Goal: Task Accomplishment & Management: Manage account settings

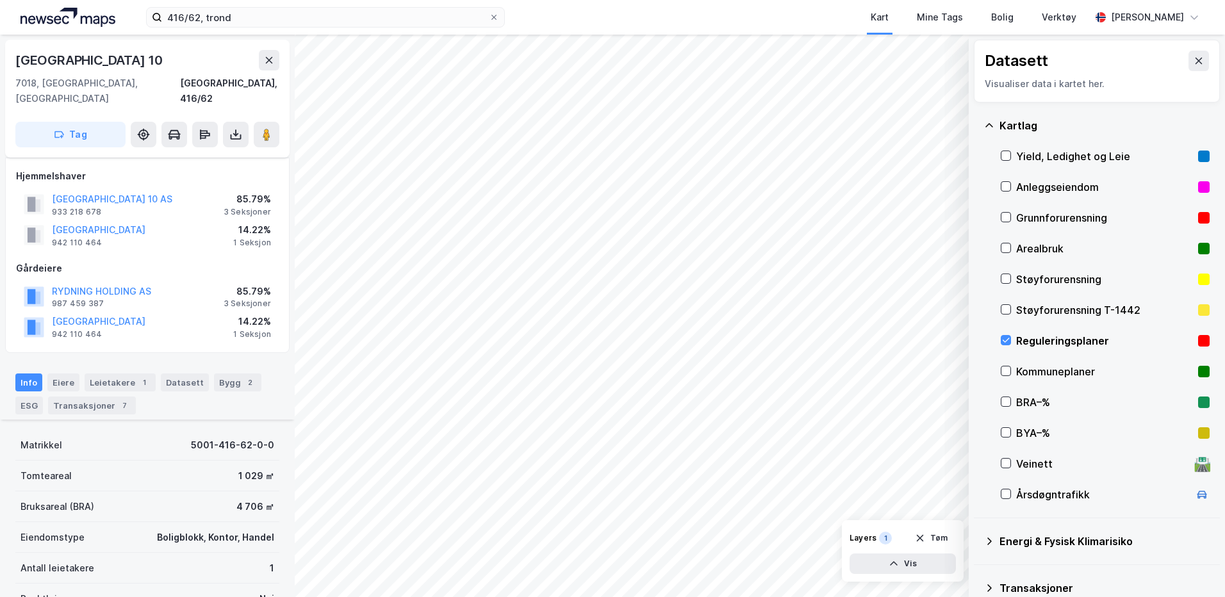
scroll to position [265, 0]
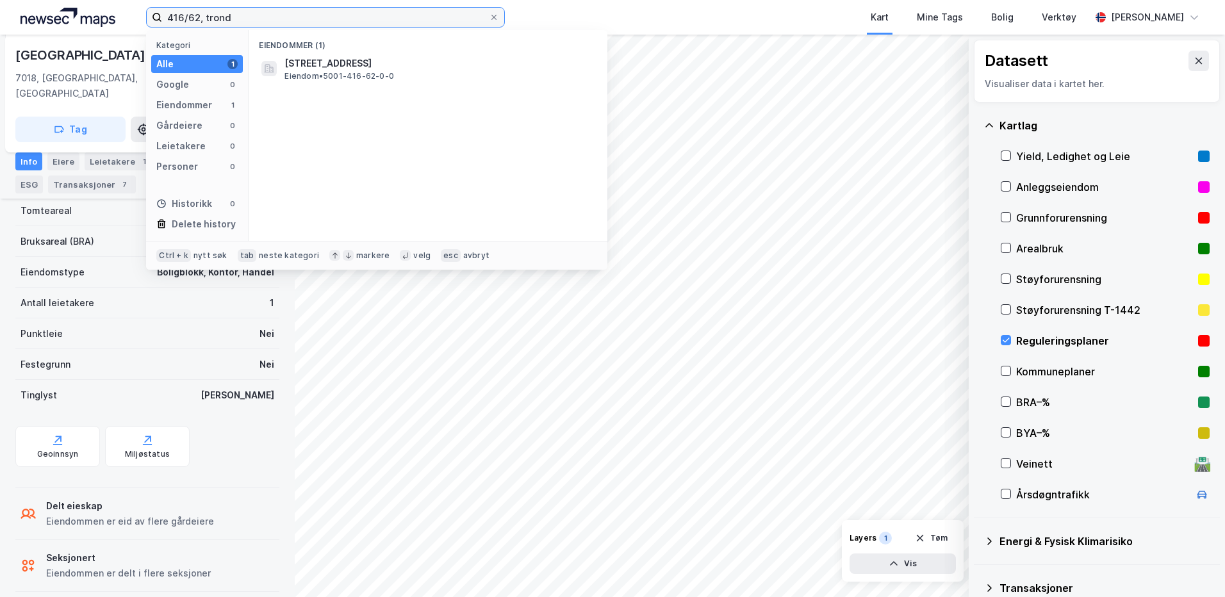
drag, startPoint x: 245, startPoint y: 21, endPoint x: 129, endPoint y: 17, distance: 116.7
click at [129, 17] on div "416/62, trond Kategori Alle 1 Google 0 Eiendommer 1 Gårdeiere 0 Leietakere 0 Pe…" at bounding box center [612, 17] width 1225 height 35
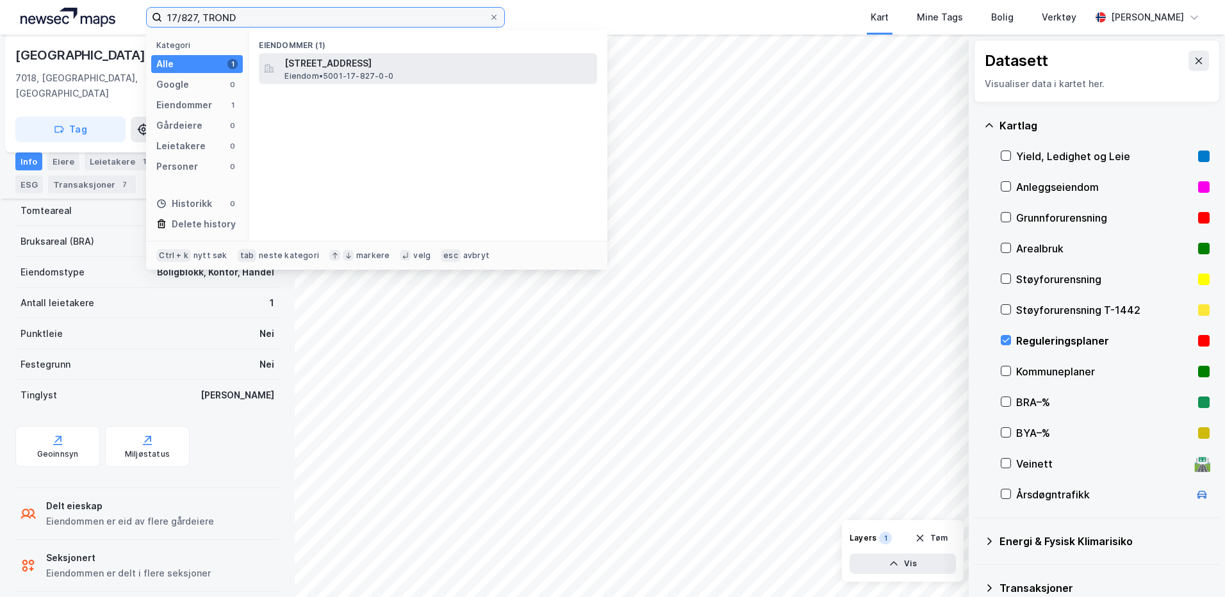
type input "17/827, TROND"
click at [313, 71] on span "Eiendom • 5001-17-827-0-0" at bounding box center [338, 76] width 109 height 10
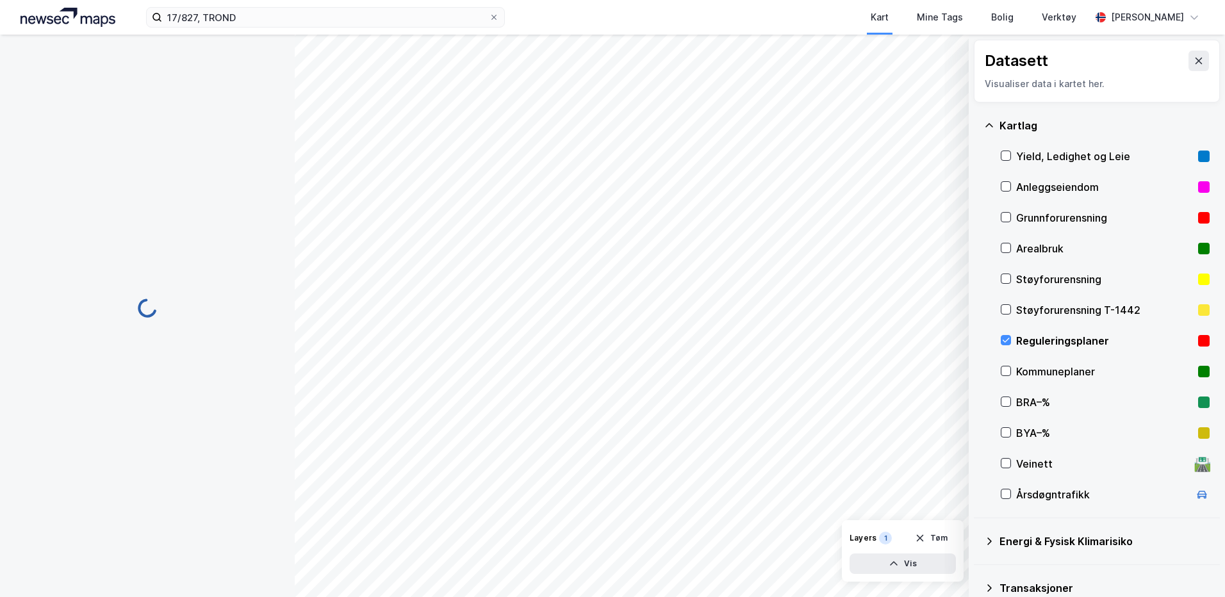
scroll to position [265, 0]
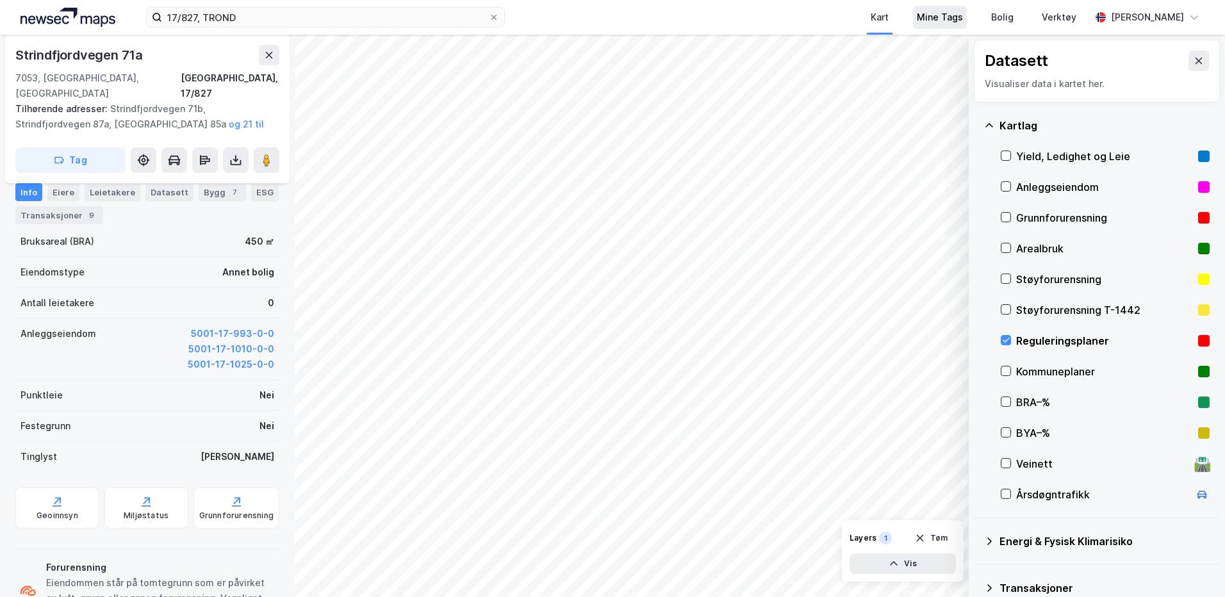
click at [942, 18] on div "Mine Tags" at bounding box center [940, 17] width 46 height 15
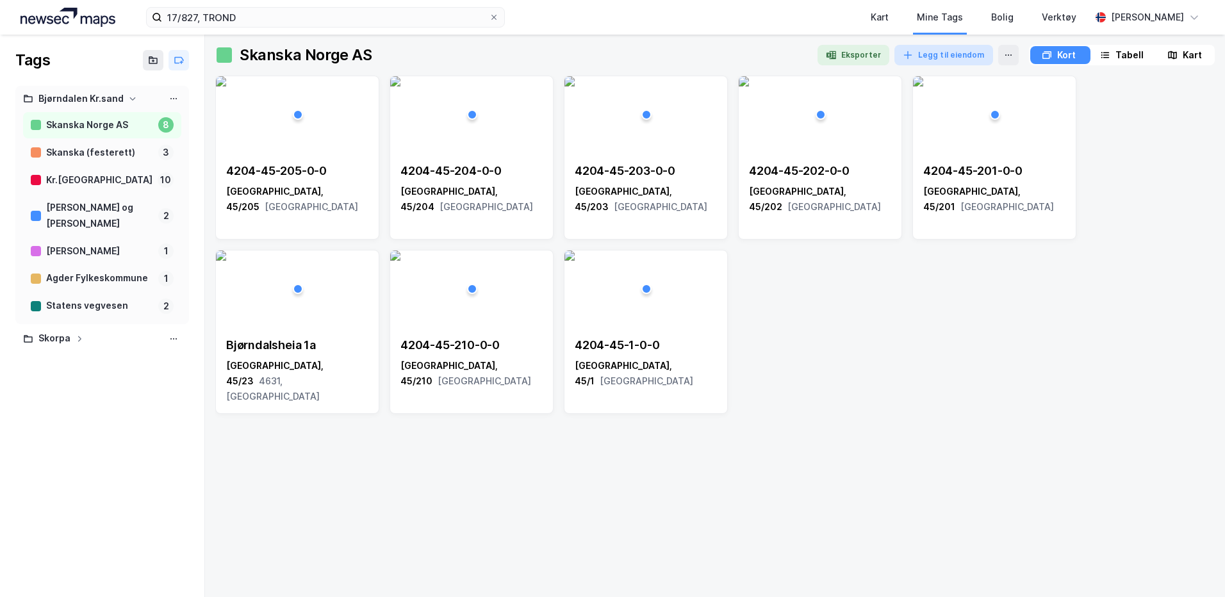
click at [936, 58] on button "Legg til eiendom" at bounding box center [943, 55] width 99 height 21
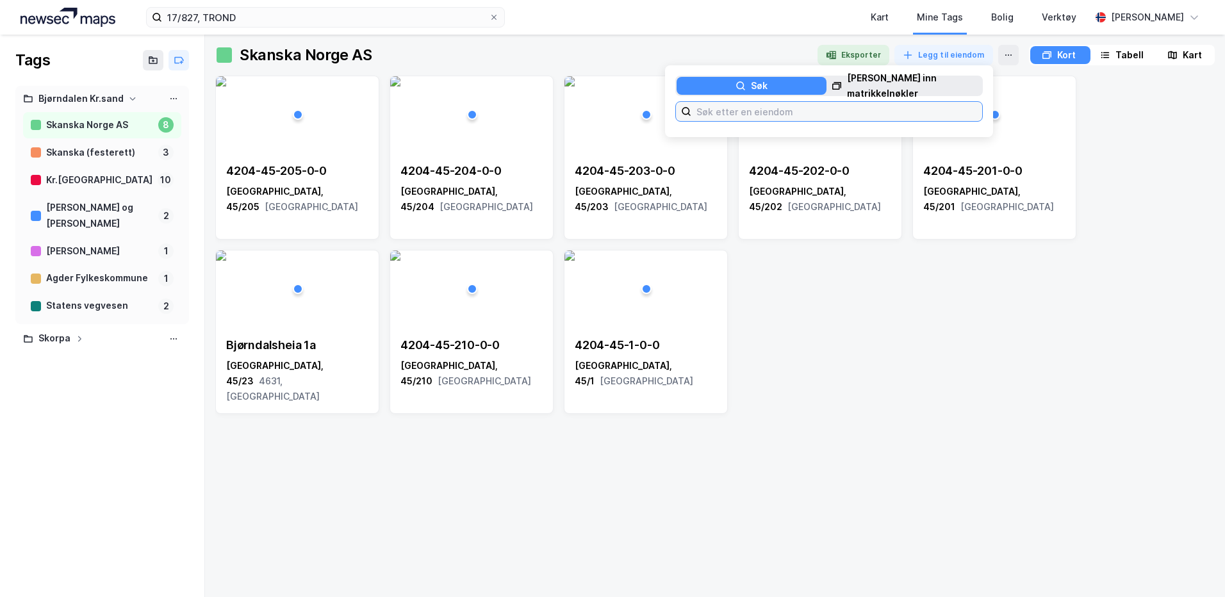
click at [702, 111] on input at bounding box center [836, 111] width 291 height 19
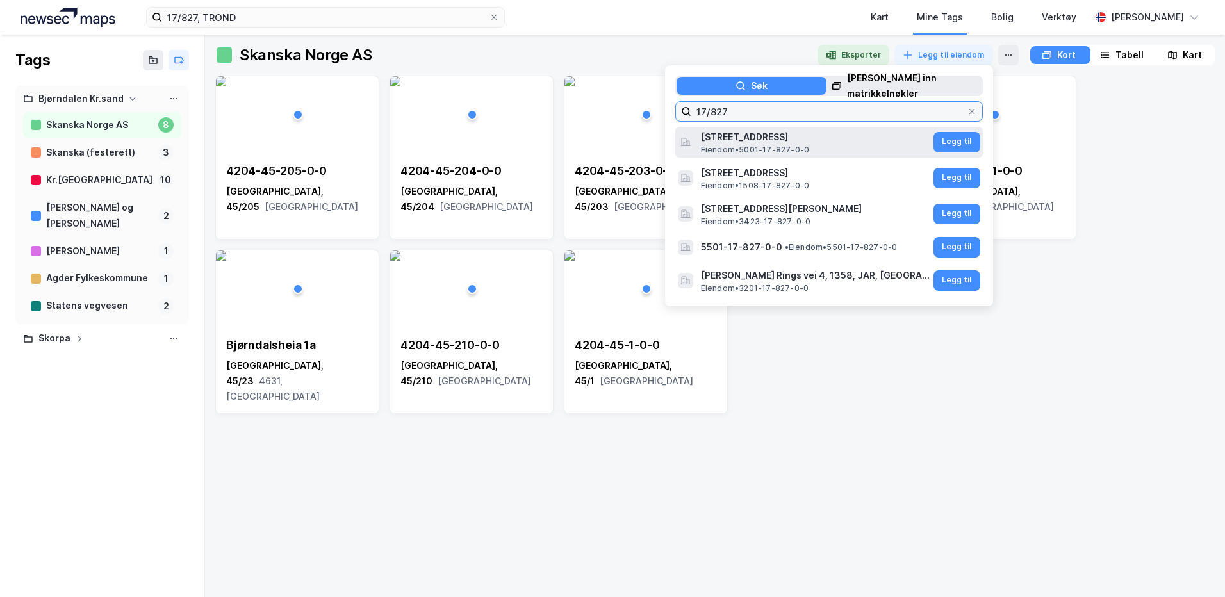
type input "17/827"
click at [849, 140] on span "[STREET_ADDRESS]" at bounding box center [816, 136] width 230 height 15
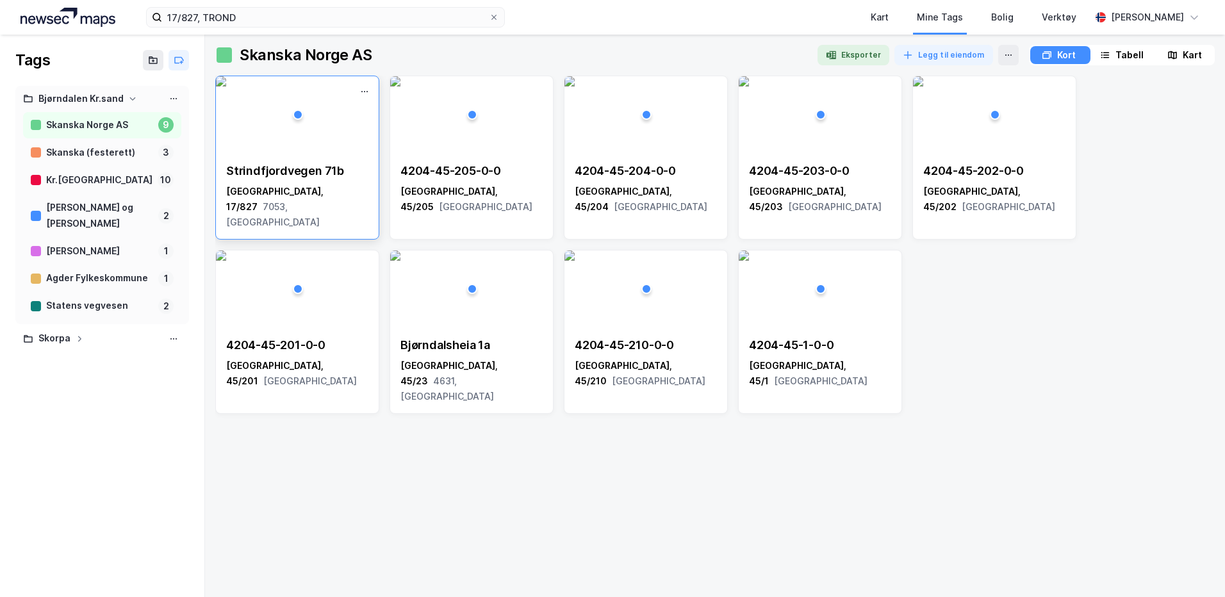
click at [226, 86] on img at bounding box center [221, 81] width 10 height 10
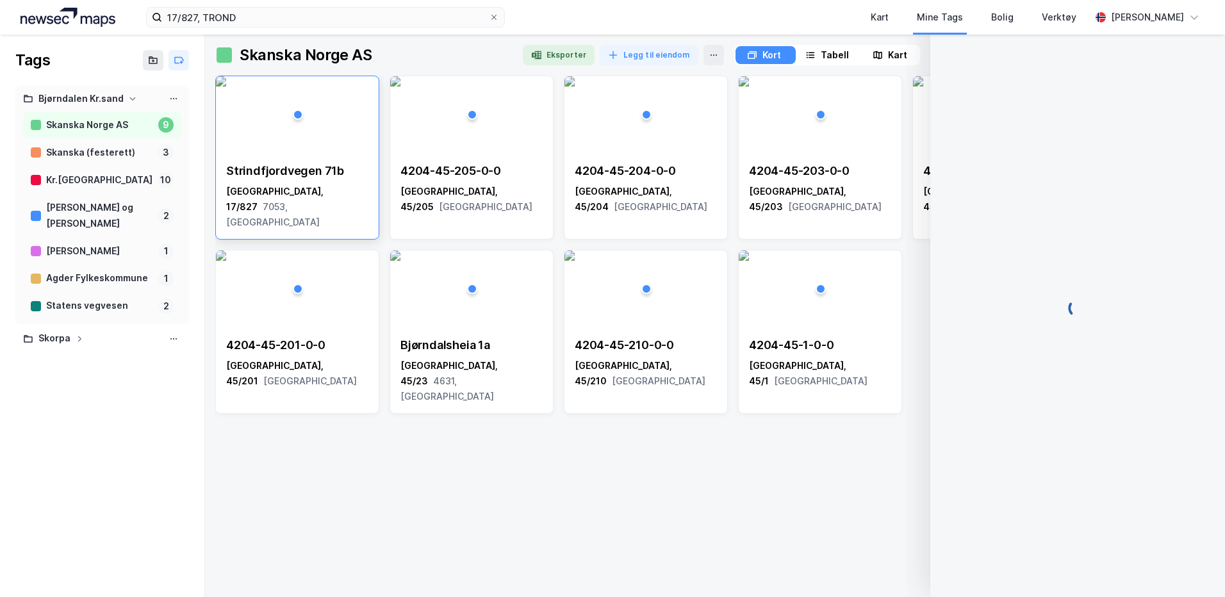
scroll to position [265, 0]
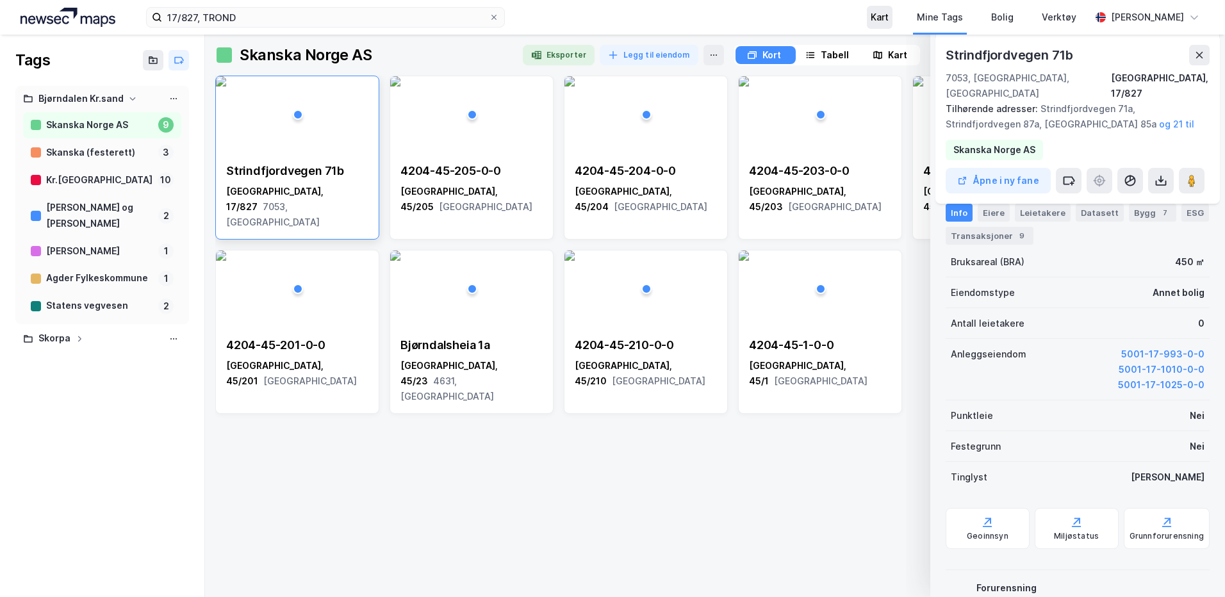
click at [878, 17] on div "Kart" at bounding box center [880, 17] width 18 height 15
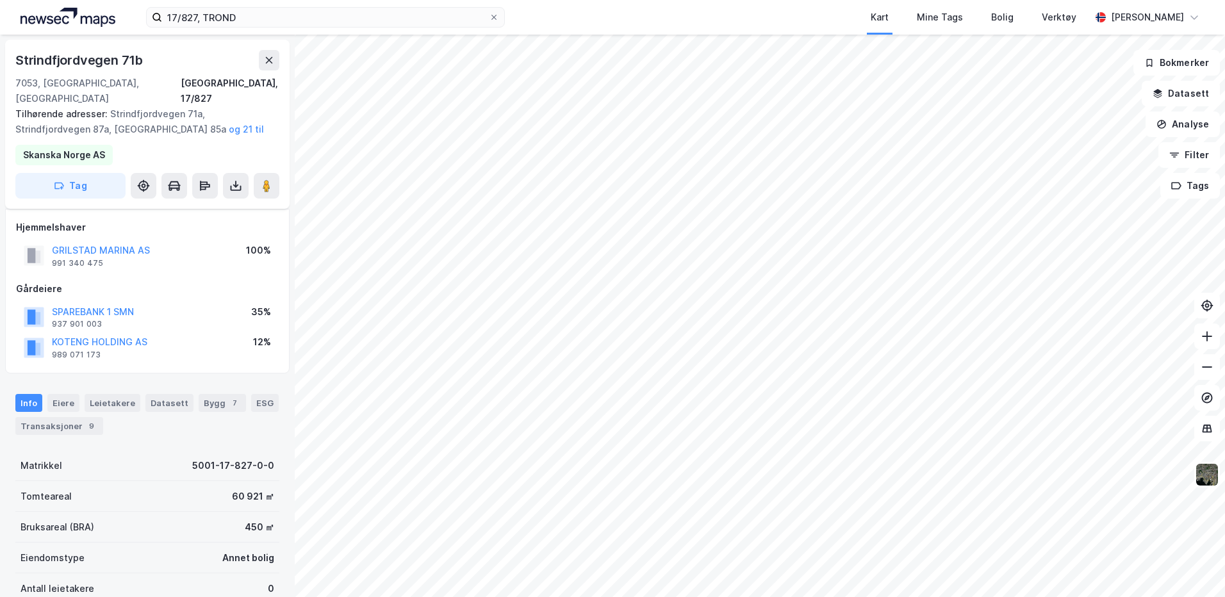
scroll to position [265, 0]
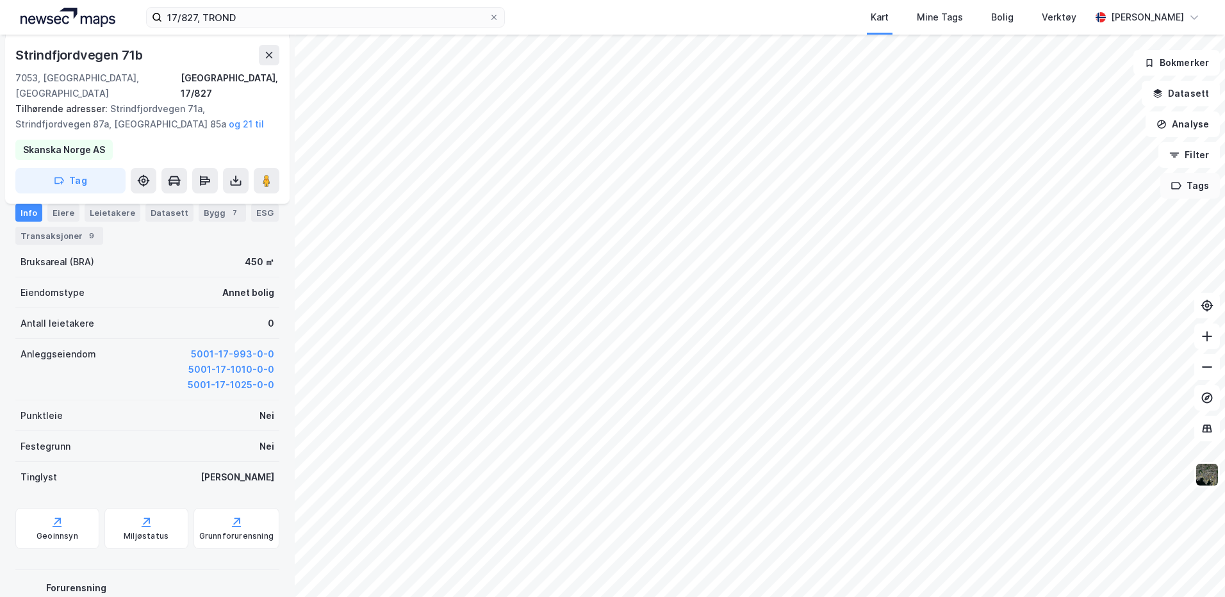
click at [1178, 195] on button "Tags" at bounding box center [1190, 186] width 60 height 26
click at [1139, 195] on icon at bounding box center [1134, 194] width 10 height 10
click at [1195, 195] on button "Tags" at bounding box center [1190, 186] width 60 height 26
click at [1131, 198] on icon at bounding box center [1134, 194] width 10 height 10
click at [956, 21] on div "Mine Tags" at bounding box center [940, 17] width 46 height 15
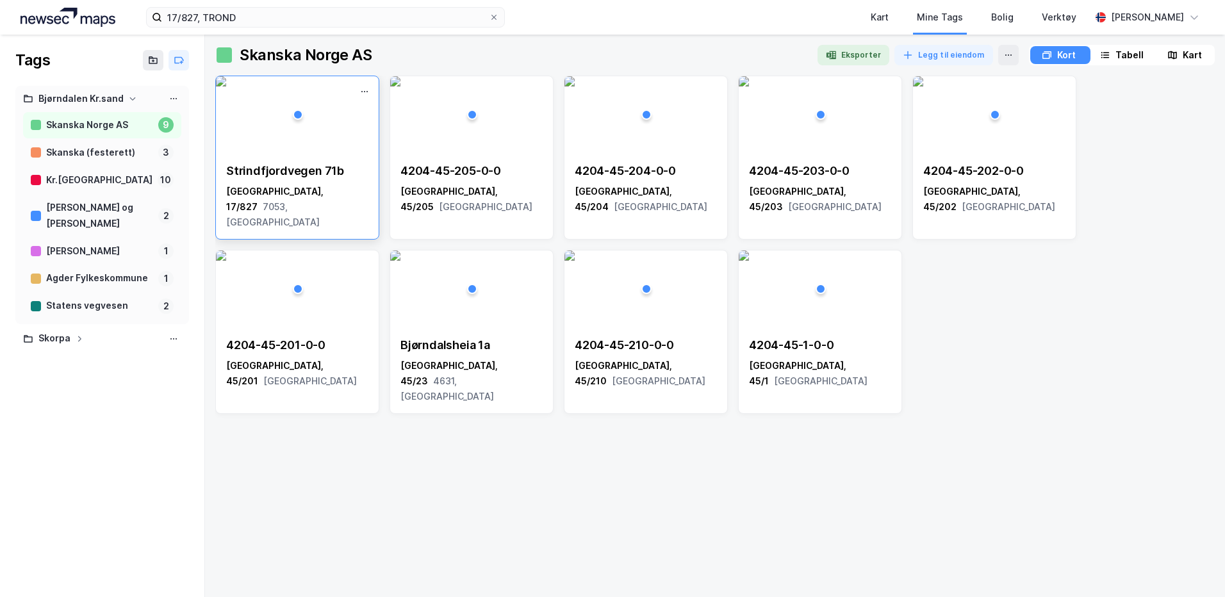
click at [226, 86] on img at bounding box center [221, 81] width 10 height 10
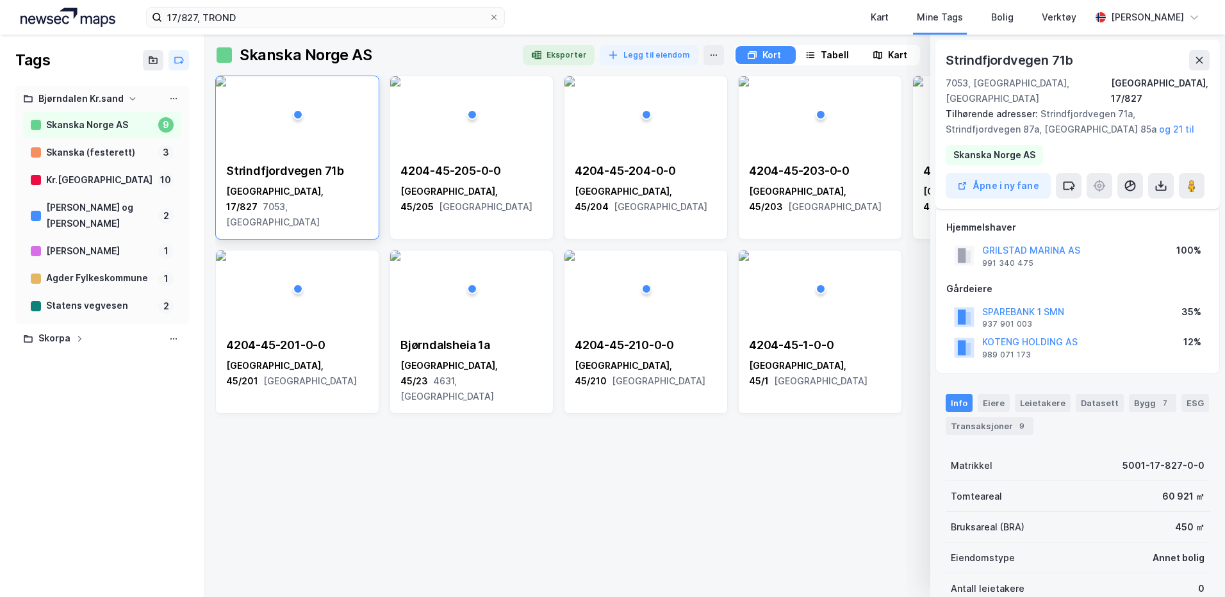
scroll to position [265, 0]
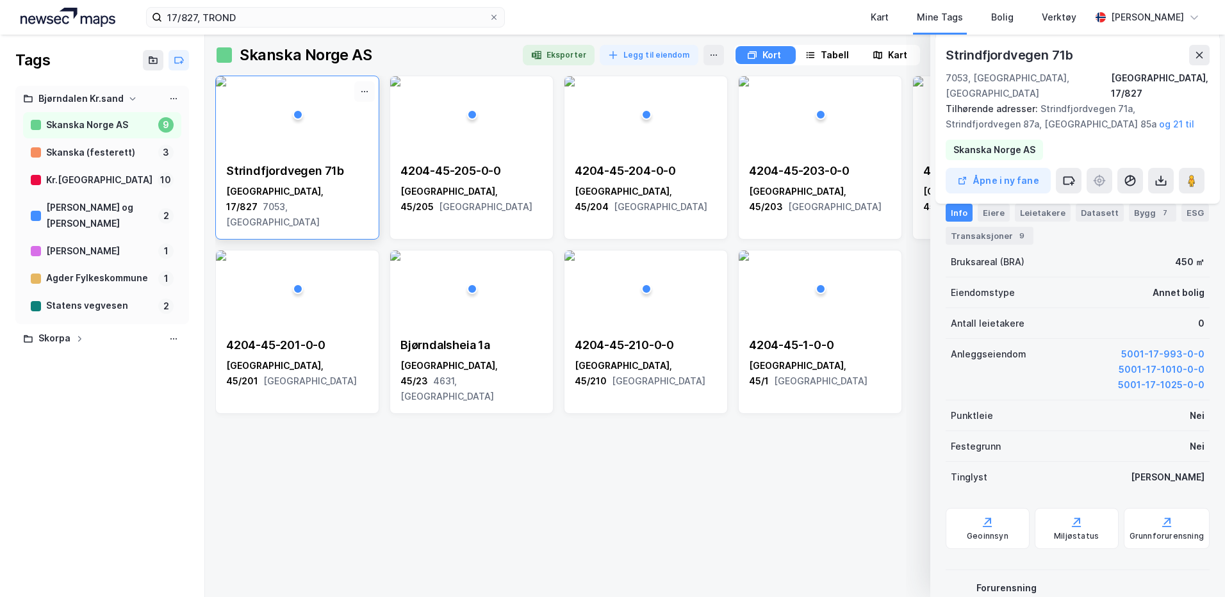
click at [368, 88] on icon at bounding box center [364, 91] width 10 height 10
click at [256, 209] on span "7053, [GEOGRAPHIC_DATA]" at bounding box center [273, 214] width 94 height 26
click at [256, 176] on div "Strindfjordvegen 71b" at bounding box center [297, 170] width 142 height 15
click at [1069, 174] on icon at bounding box center [1068, 180] width 13 height 13
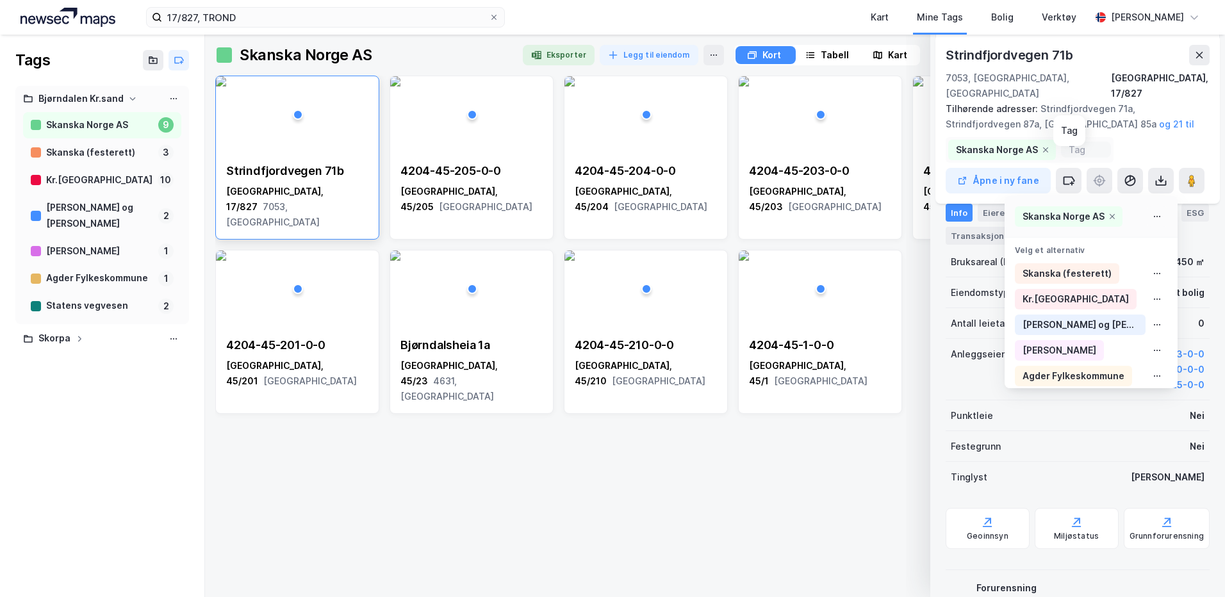
click at [1156, 216] on icon at bounding box center [1156, 216] width 1 height 1
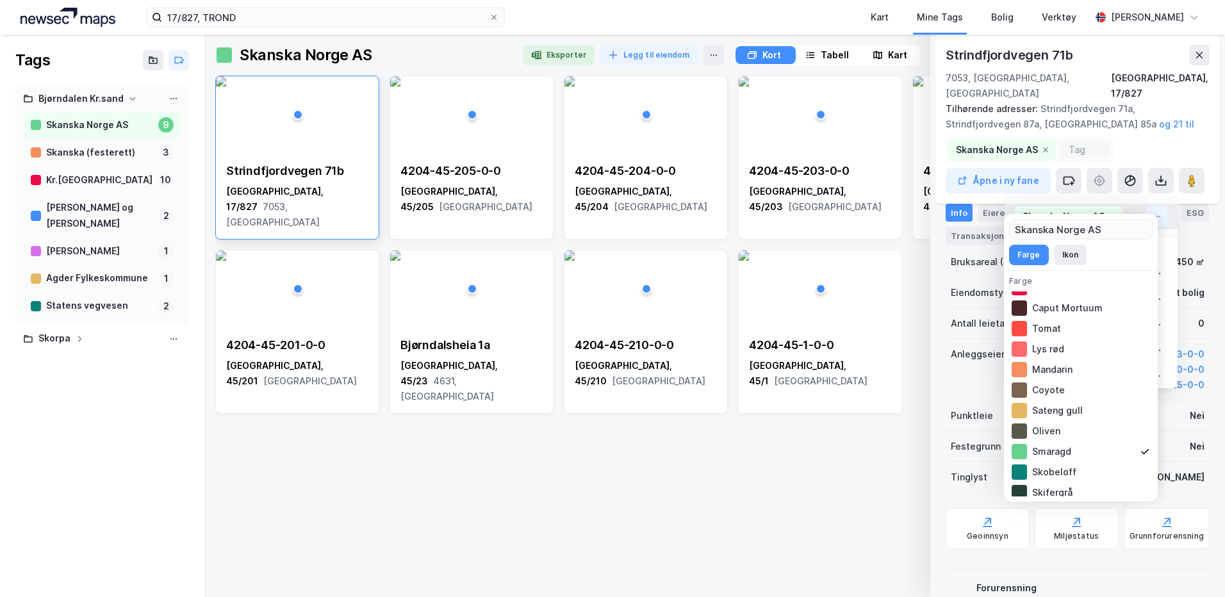
scroll to position [226, 0]
click at [1050, 465] on div "Skobeloff" at bounding box center [1081, 466] width 144 height 21
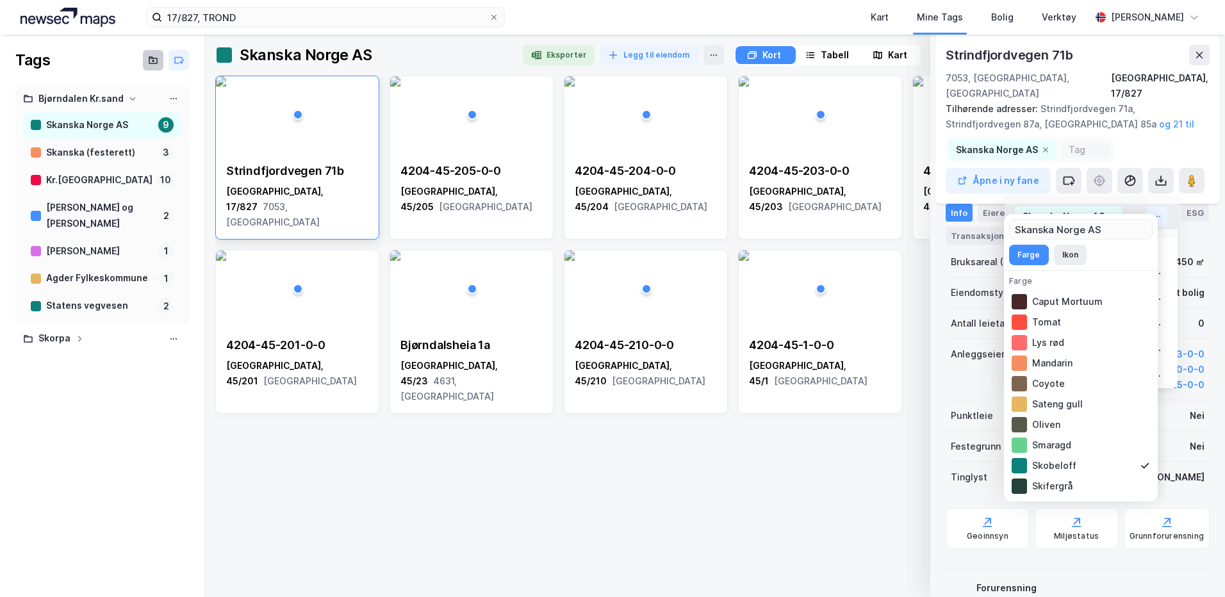
click at [151, 60] on icon at bounding box center [153, 60] width 10 height 10
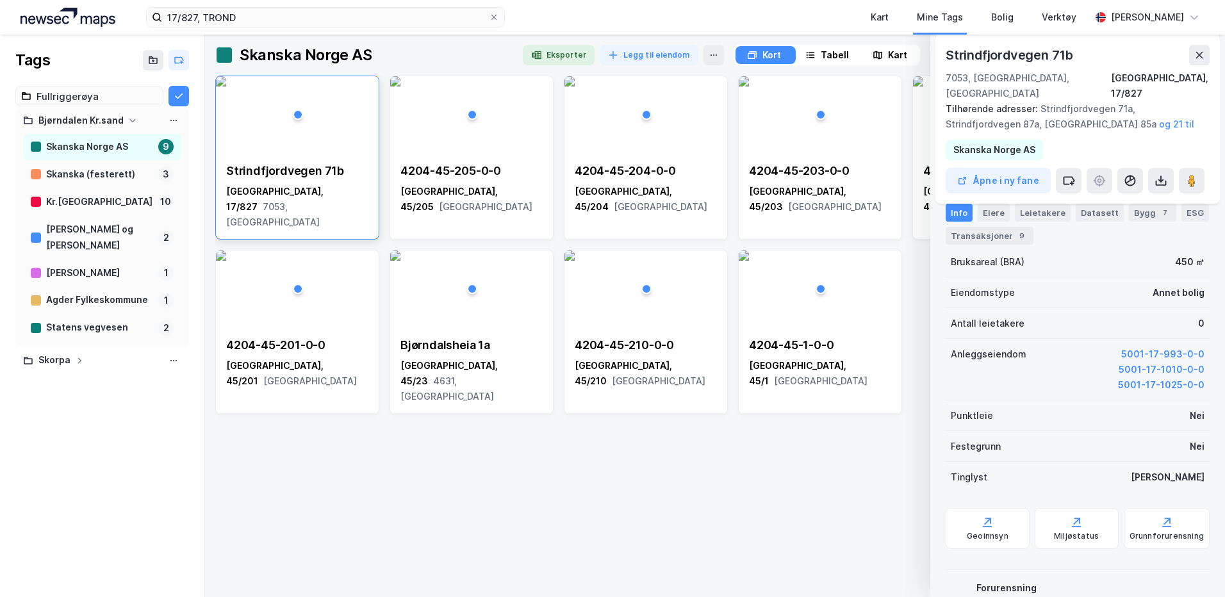
type input "Fullriggerøya"
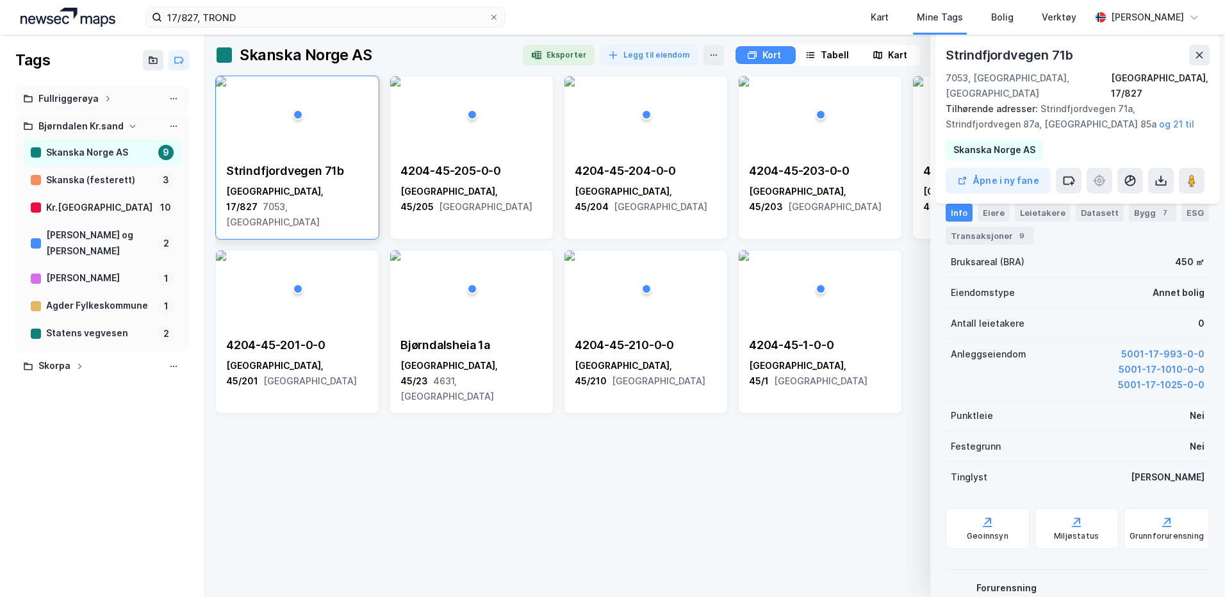
click at [106, 101] on icon at bounding box center [107, 99] width 3 height 6
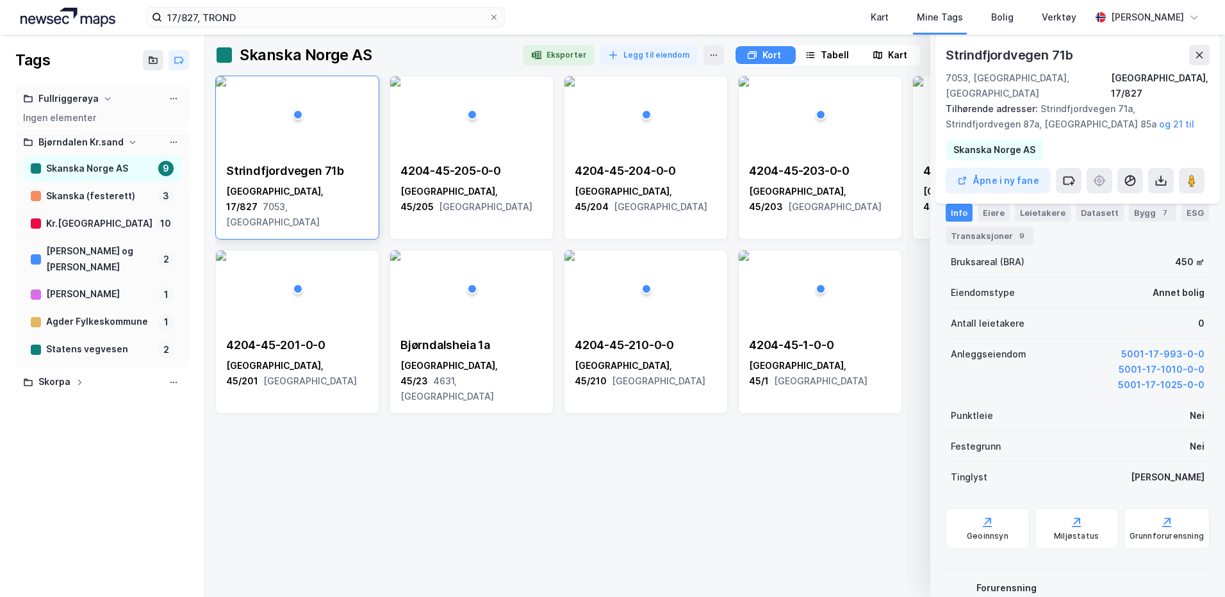
click at [88, 117] on div "Ingen elementer" at bounding box center [102, 117] width 158 height 11
click at [364, 88] on icon at bounding box center [364, 91] width 10 height 10
click at [301, 111] on div "Fjerne" at bounding box center [311, 114] width 128 height 21
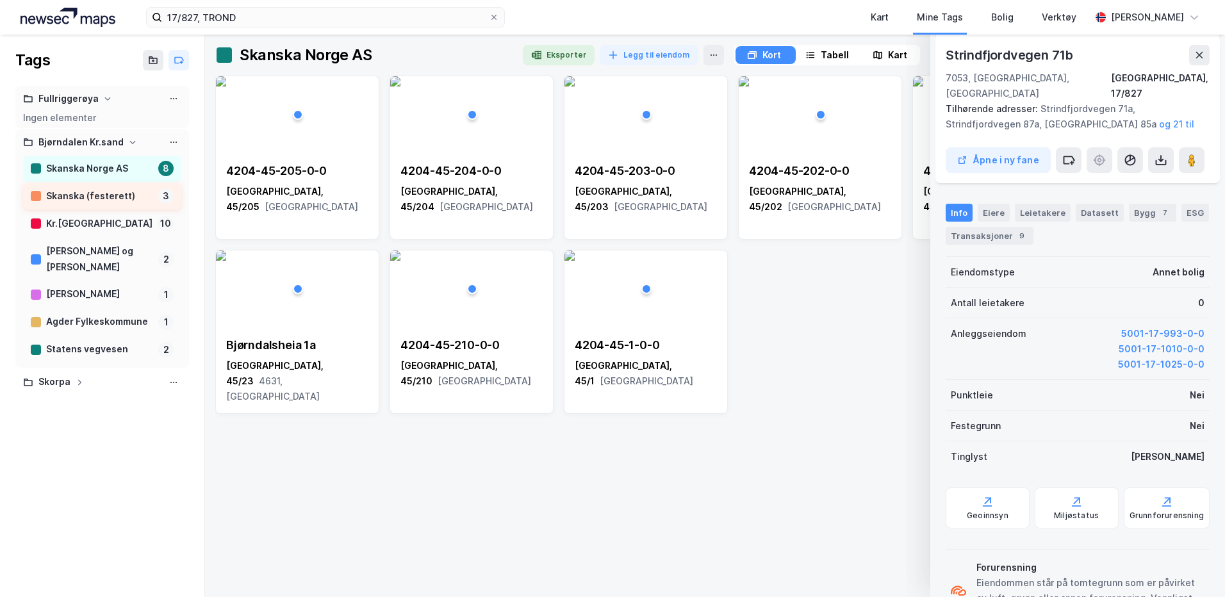
scroll to position [245, 0]
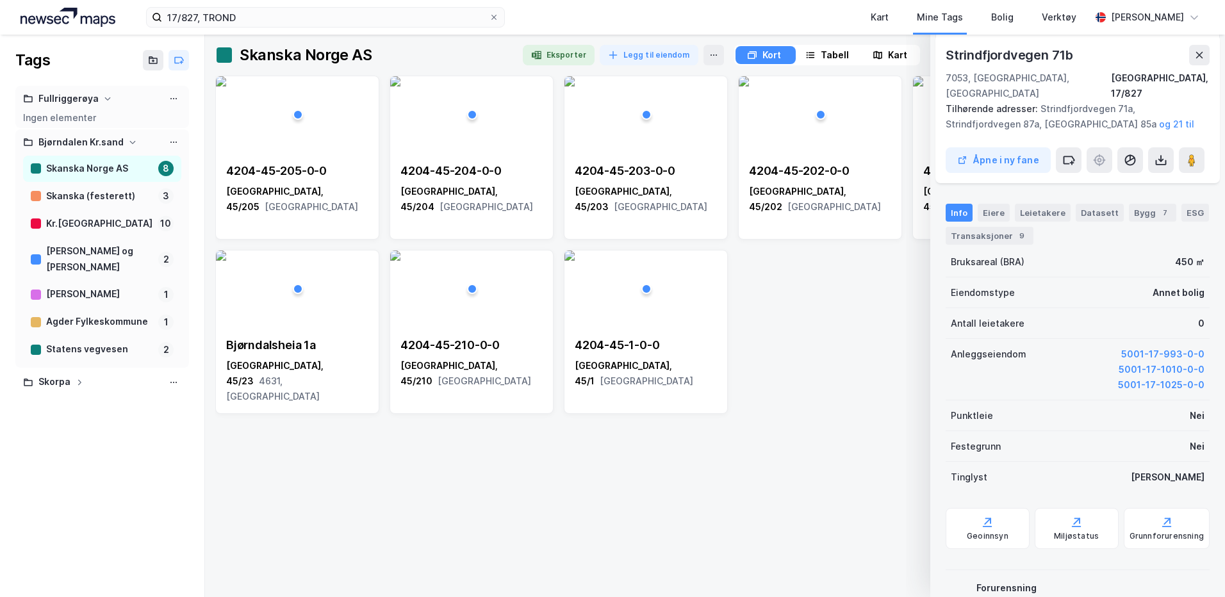
click at [74, 116] on div "Ingen elementer" at bounding box center [102, 117] width 158 height 11
click at [70, 95] on div "Fullriggerøya" at bounding box center [68, 99] width 60 height 16
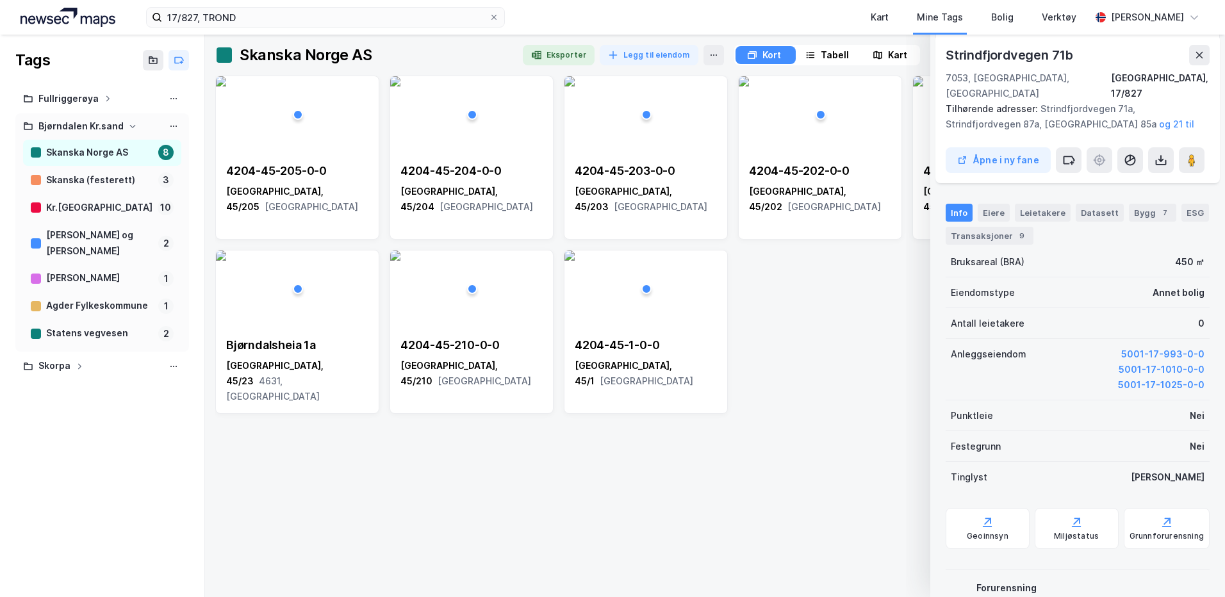
click at [70, 95] on div "Fullriggerøya" at bounding box center [68, 99] width 60 height 16
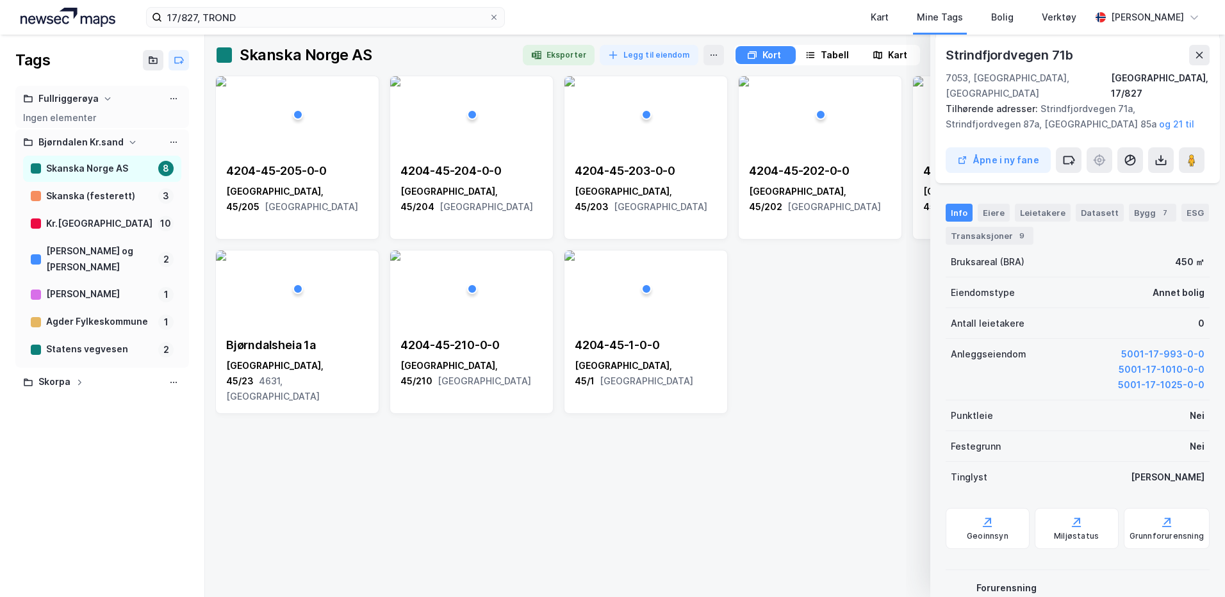
click at [70, 95] on div "Fullriggerøya" at bounding box center [68, 99] width 60 height 16
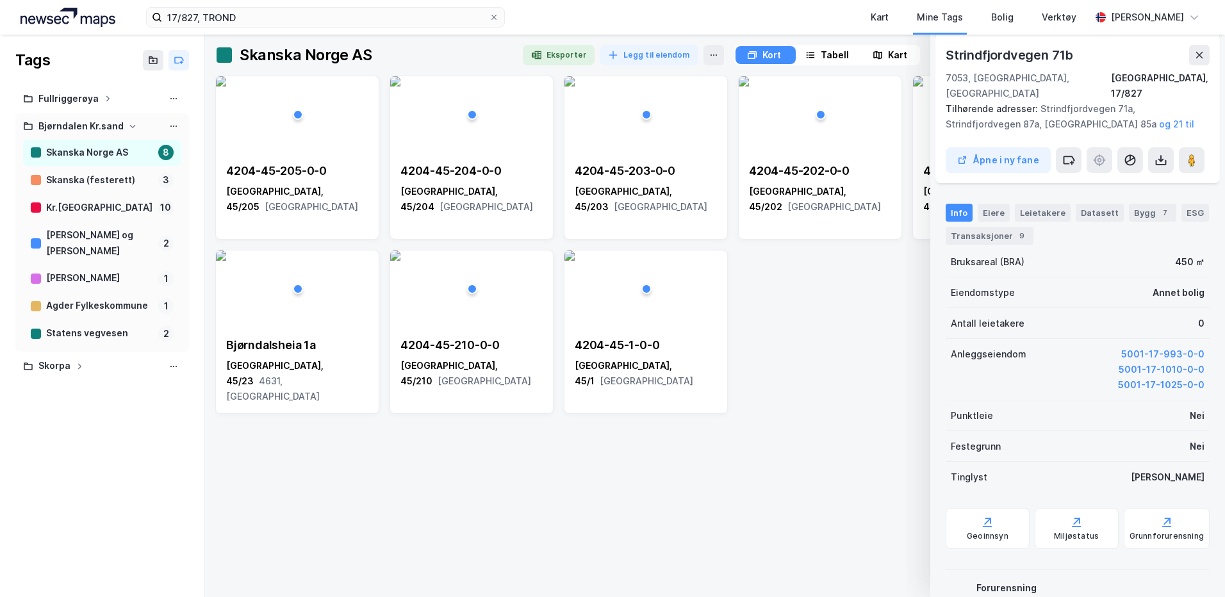
click at [65, 91] on div "Fullriggerøya" at bounding box center [68, 99] width 60 height 16
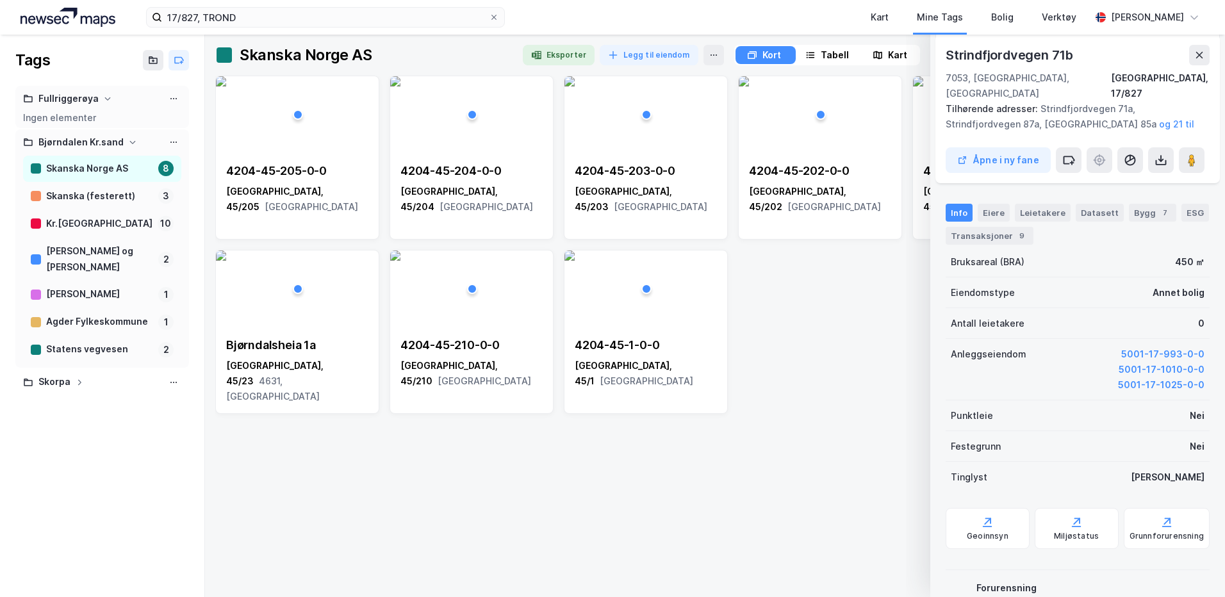
click at [60, 138] on div "Bjørndalen Kr.sand" at bounding box center [80, 143] width 85 height 16
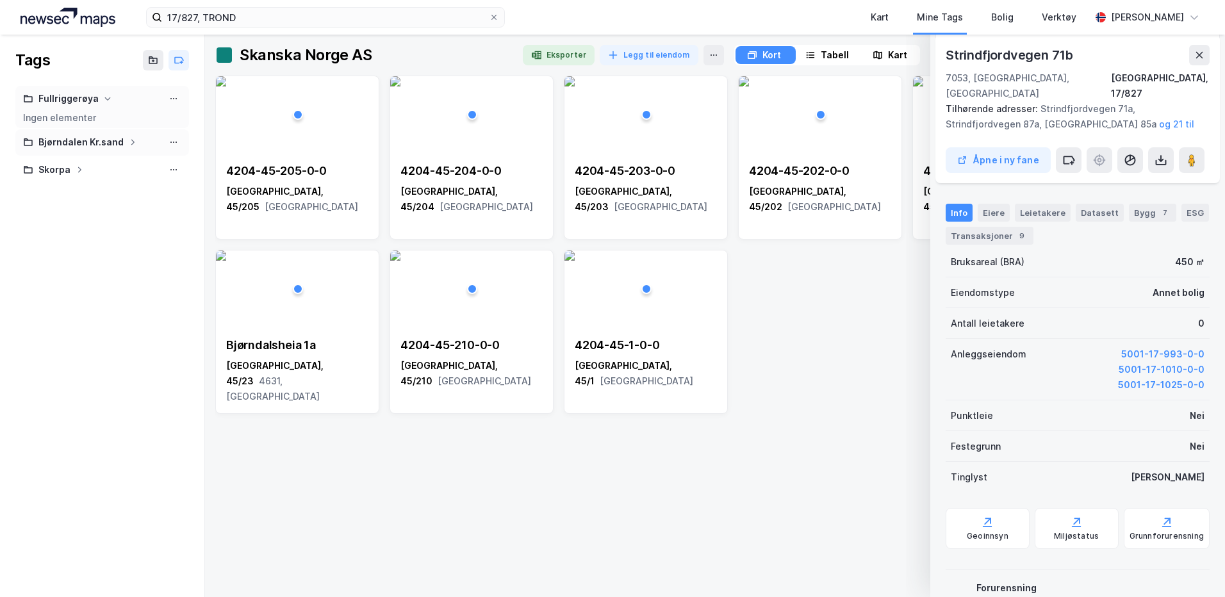
click at [60, 138] on div "Bjørndalen Kr.sand" at bounding box center [80, 143] width 85 height 16
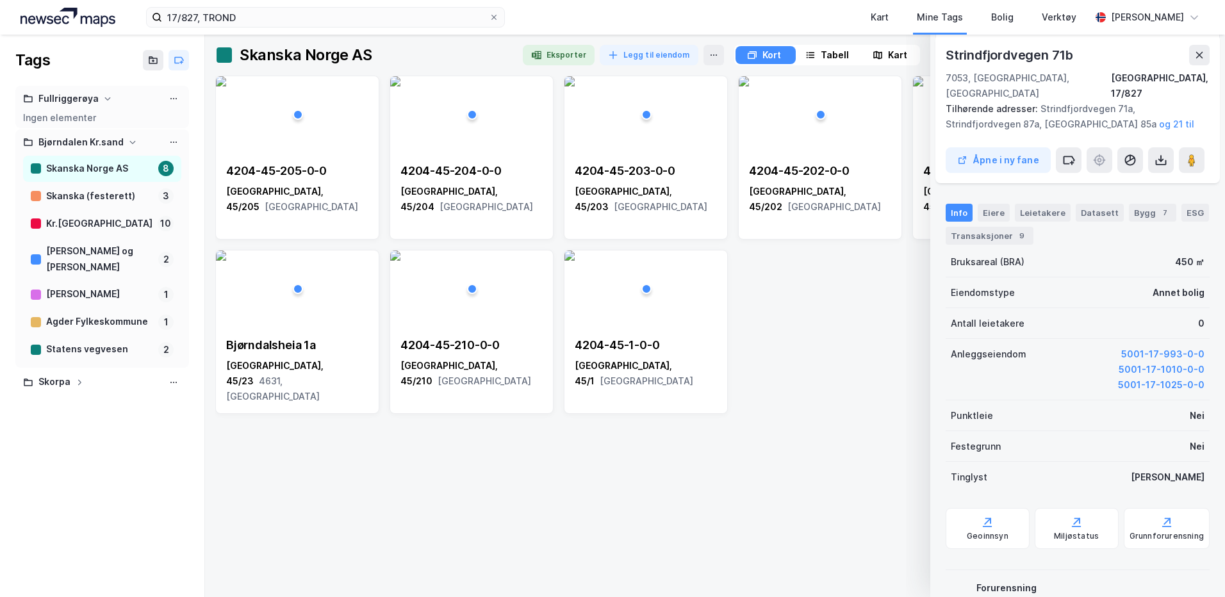
click at [60, 138] on div "Bjørndalen Kr.sand" at bounding box center [80, 143] width 85 height 16
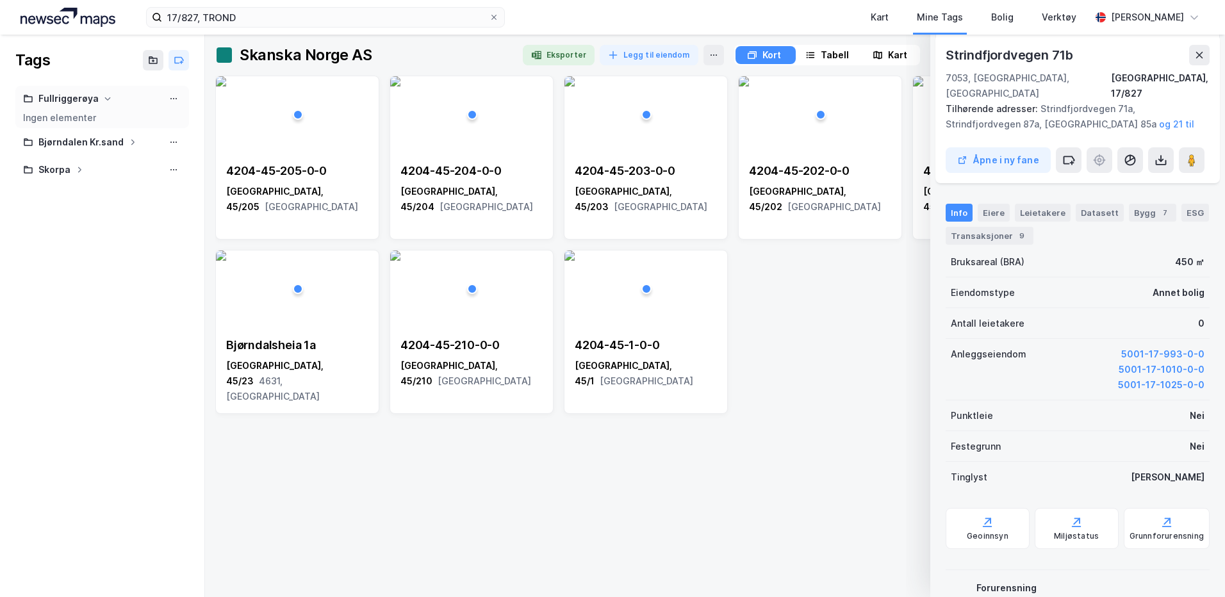
click at [60, 94] on div "Fullriggerøya" at bounding box center [68, 99] width 60 height 16
click at [176, 97] on icon at bounding box center [174, 99] width 10 height 10
click at [638, 51] on button "Legg til eiendom" at bounding box center [649, 55] width 99 height 21
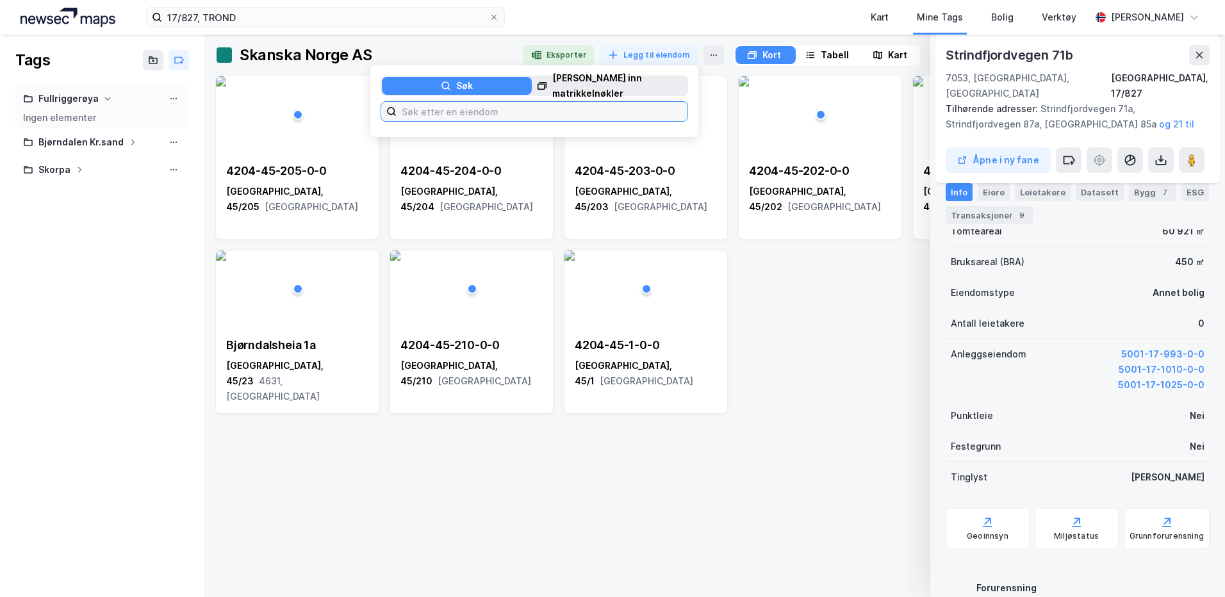
click at [416, 114] on input at bounding box center [542, 111] width 291 height 19
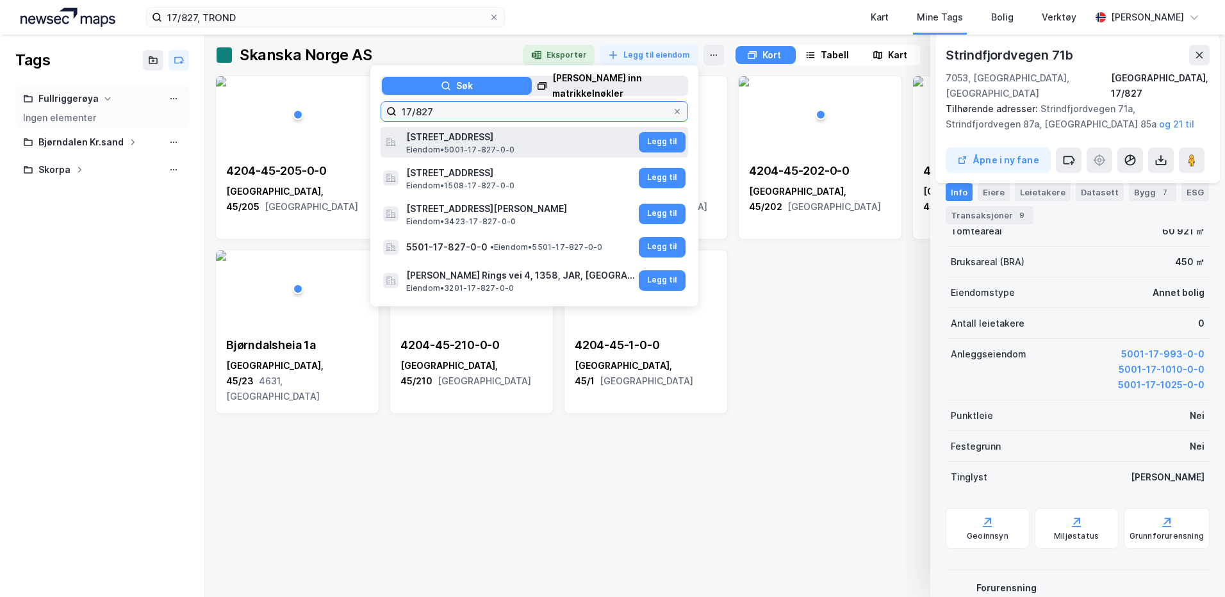
type input "17/827"
click at [441, 140] on span "[STREET_ADDRESS]" at bounding box center [521, 136] width 230 height 15
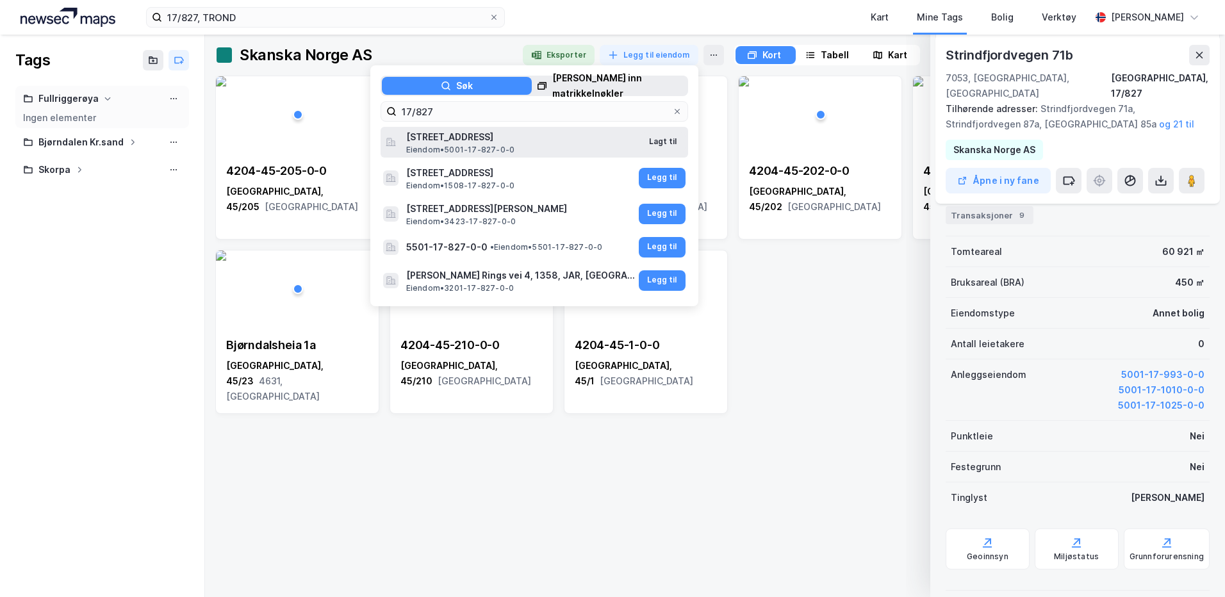
scroll to position [265, 0]
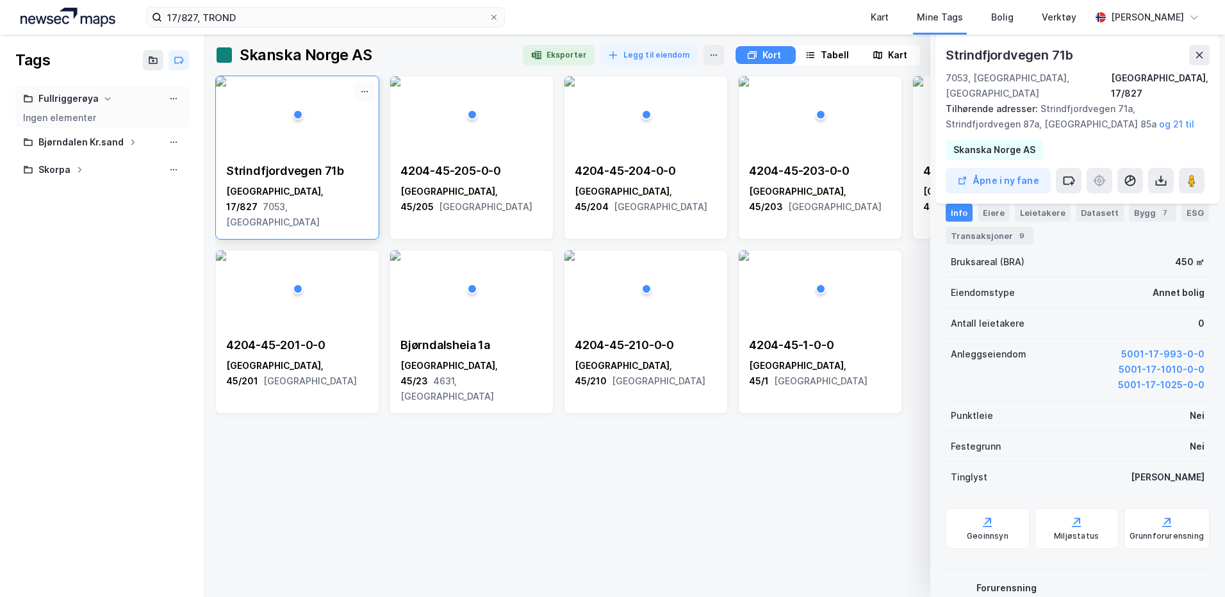
click at [368, 92] on icon at bounding box center [366, 91] width 1 height 1
click at [74, 117] on div "Ingen elementer" at bounding box center [102, 117] width 158 height 11
click at [74, 101] on div "Fullriggerøya" at bounding box center [68, 99] width 60 height 16
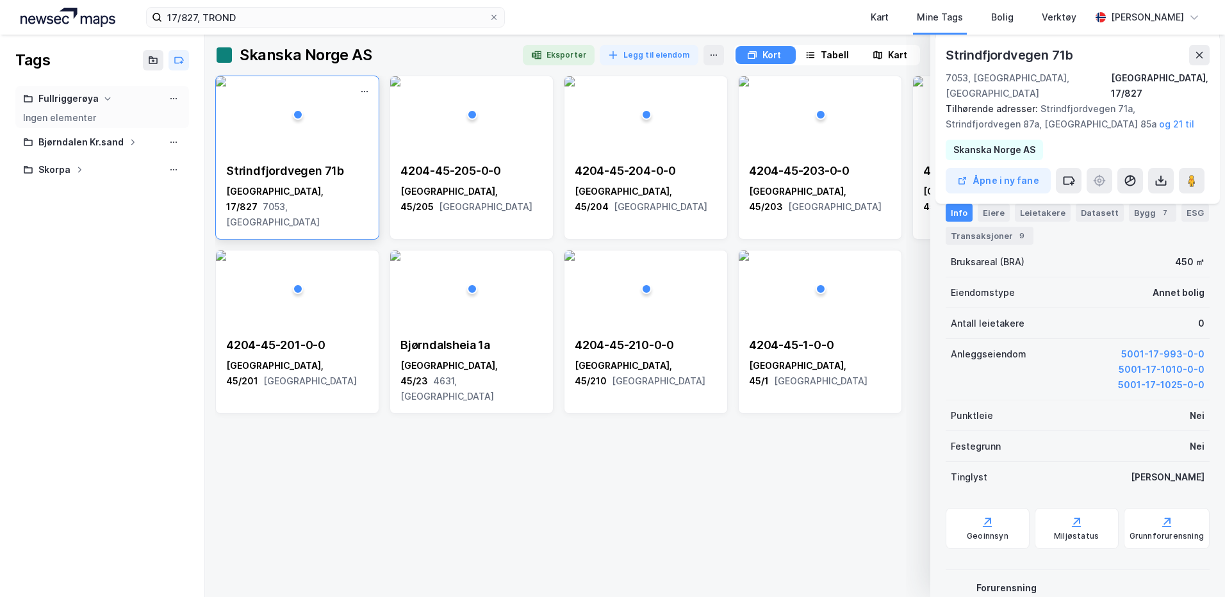
click at [226, 86] on img at bounding box center [221, 81] width 10 height 10
click at [363, 92] on icon at bounding box center [364, 91] width 10 height 10
click at [333, 116] on div "Fjerne" at bounding box center [311, 114] width 128 height 21
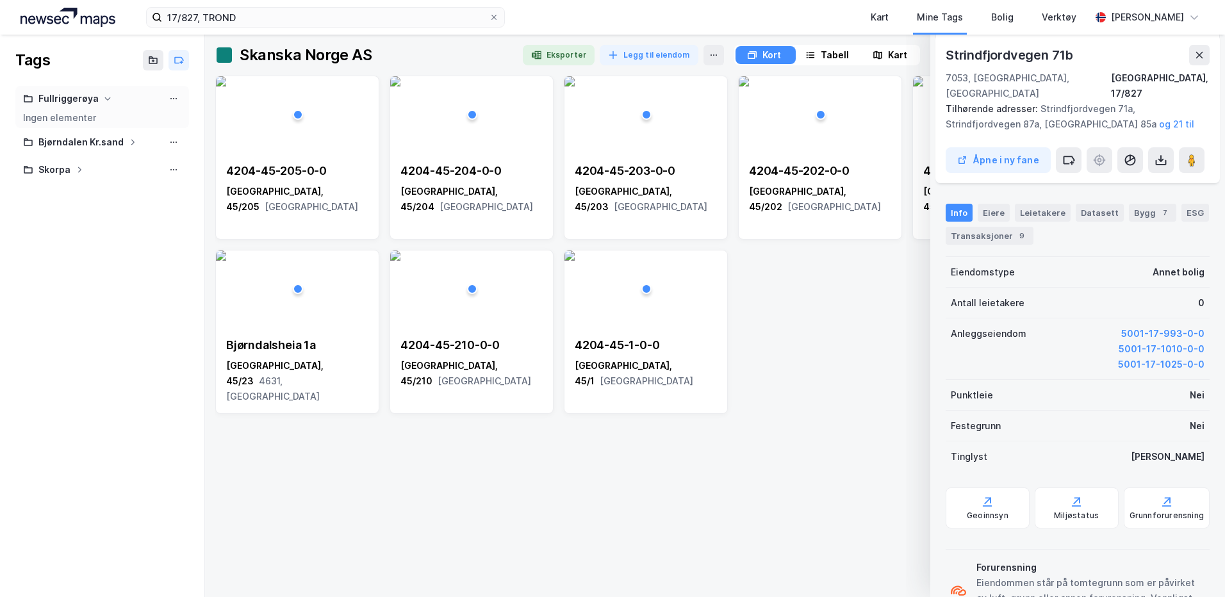
scroll to position [245, 0]
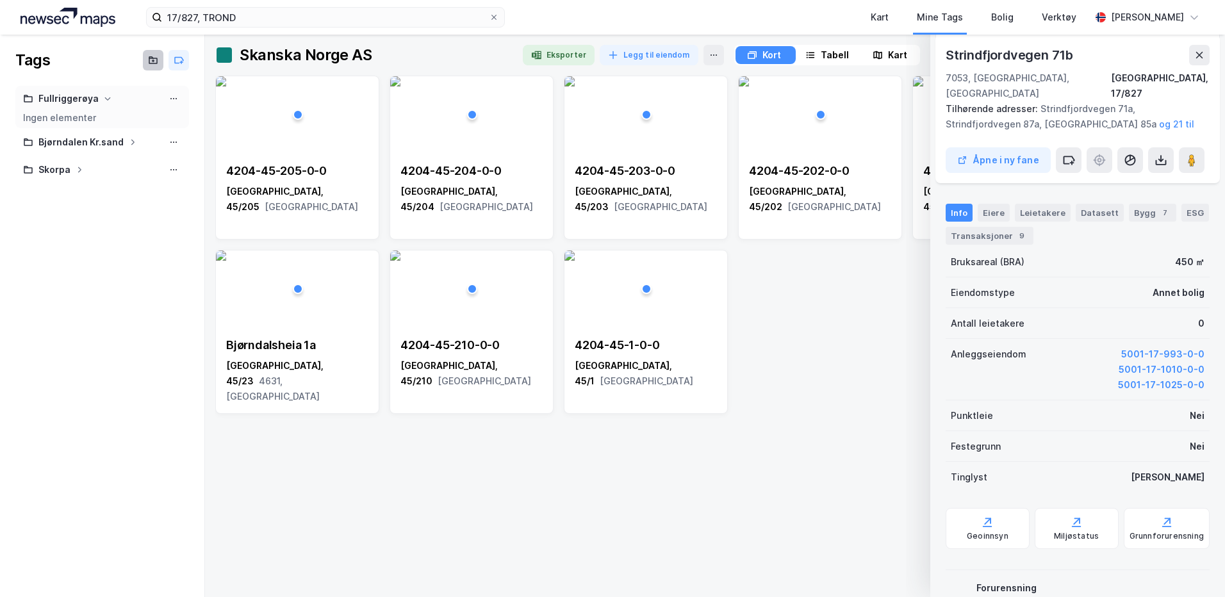
click at [154, 62] on icon at bounding box center [153, 60] width 10 height 10
click at [160, 62] on button at bounding box center [153, 60] width 21 height 21
click at [177, 62] on icon at bounding box center [179, 60] width 10 height 10
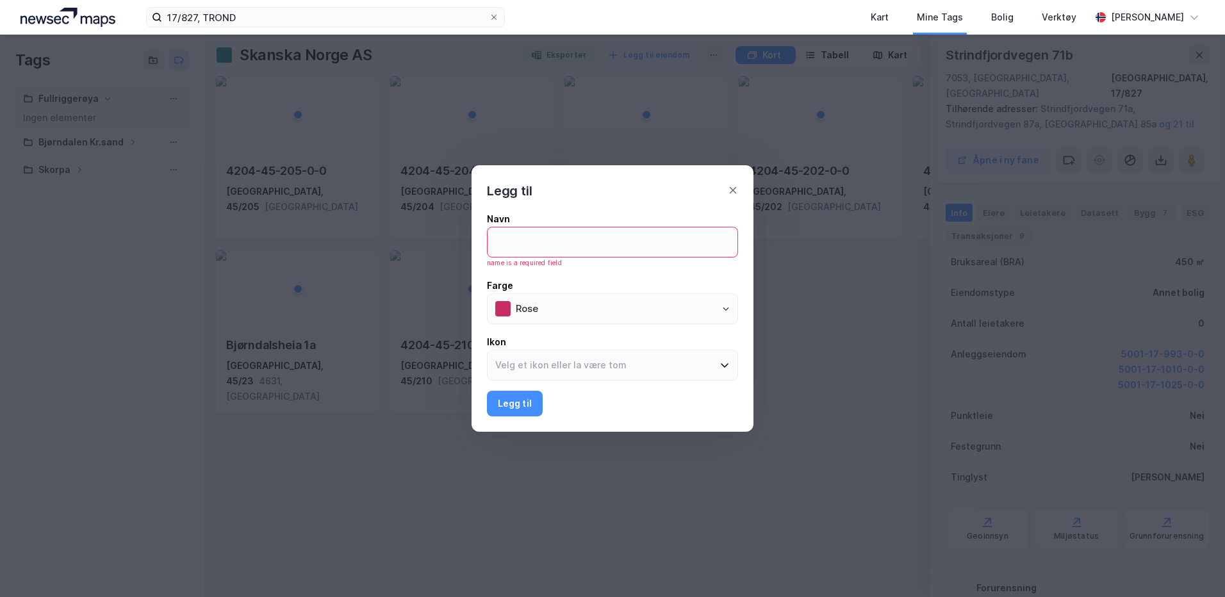
click at [177, 62] on div "[PERSON_NAME] til Navn name is a required field [PERSON_NAME] Ikon [PERSON_NAME…" at bounding box center [612, 298] width 1225 height 597
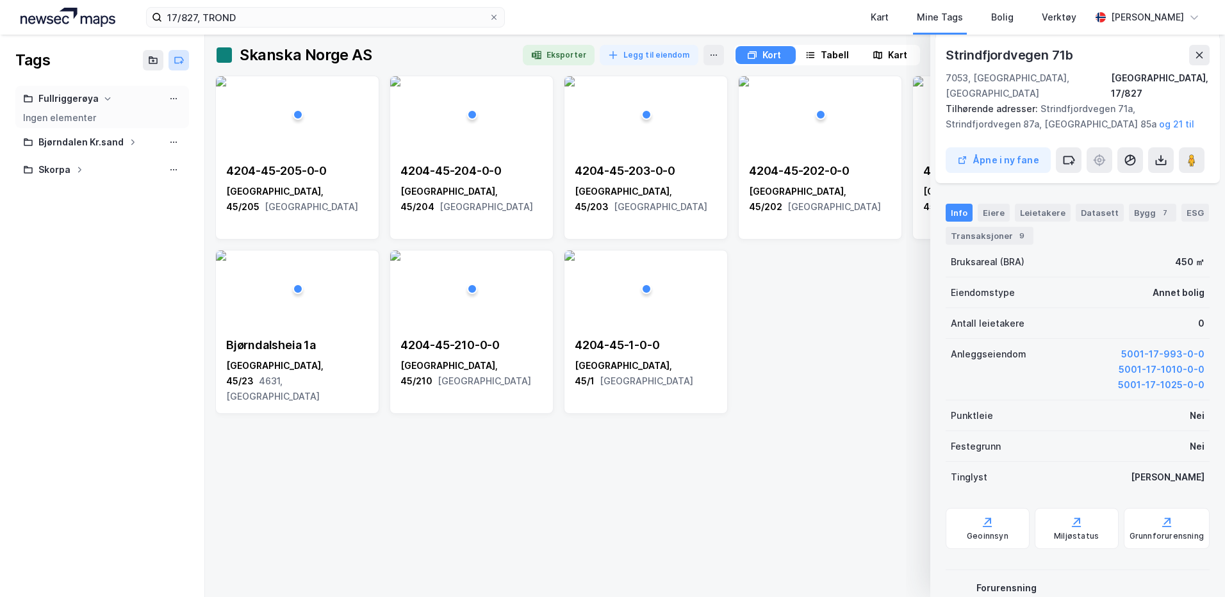
click at [177, 62] on icon at bounding box center [179, 60] width 10 height 10
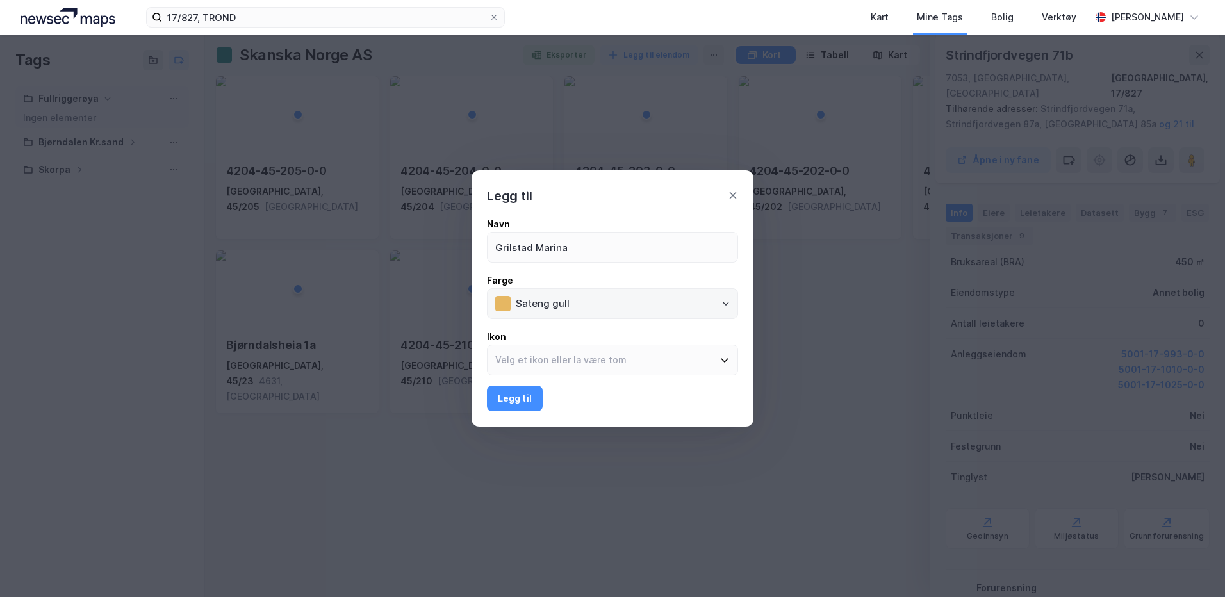
click at [725, 306] on icon "Open" at bounding box center [726, 304] width 8 height 8
type input "Grilstad Marina"
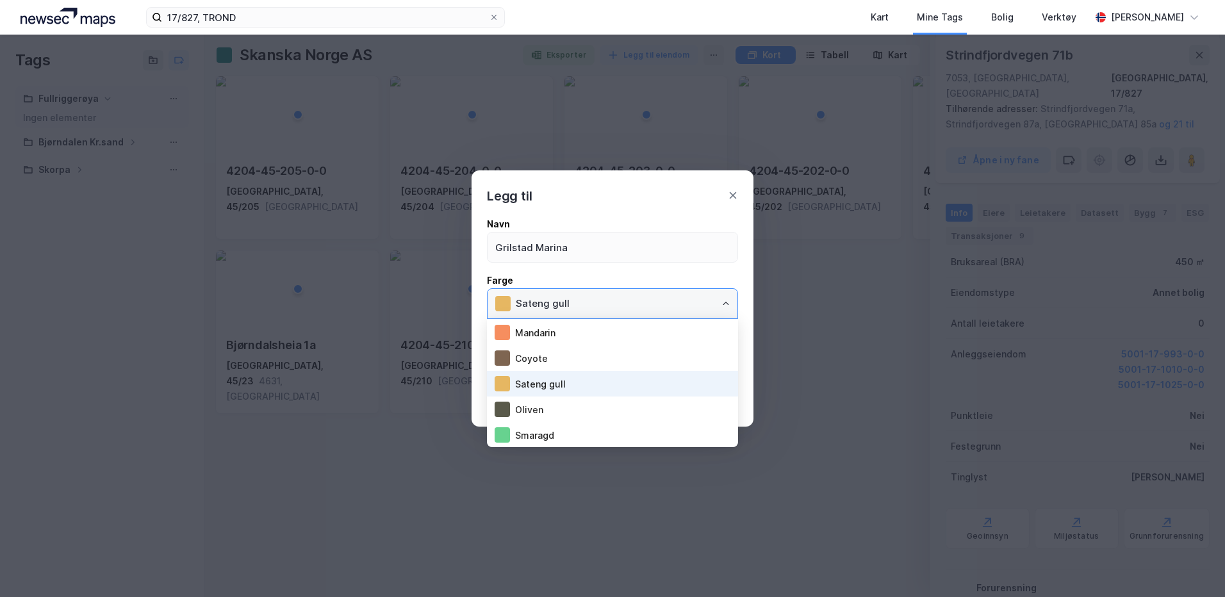
scroll to position [410, 0]
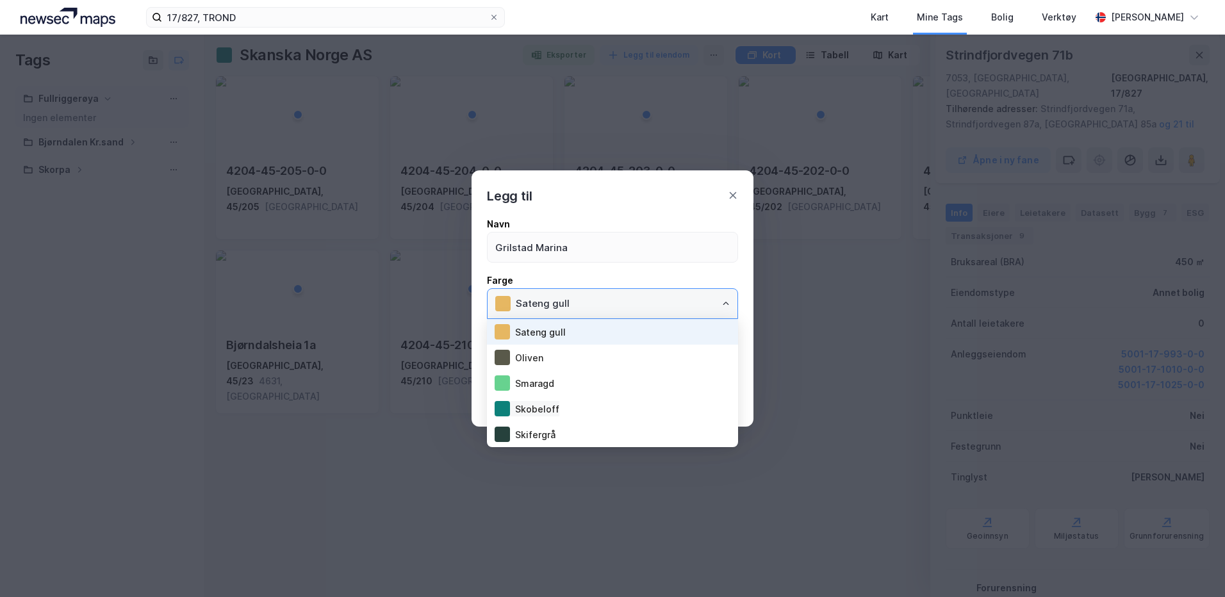
click at [538, 403] on div "Skobeloff" at bounding box center [527, 408] width 65 height 15
type input "Skobeloff"
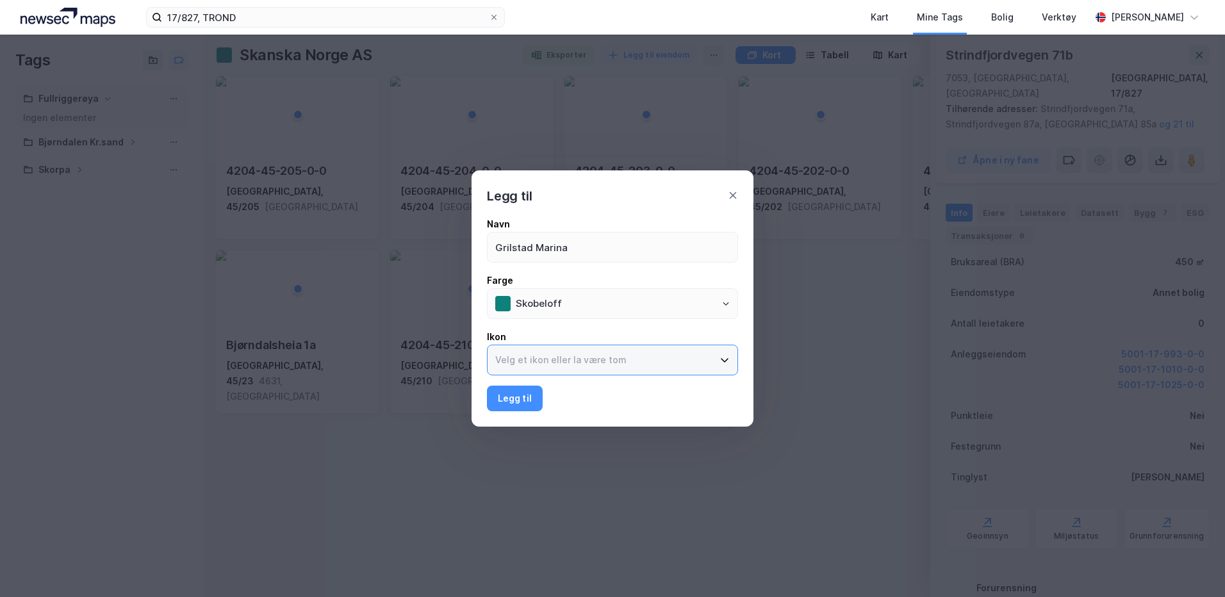
click at [541, 359] on input at bounding box center [605, 359] width 234 height 29
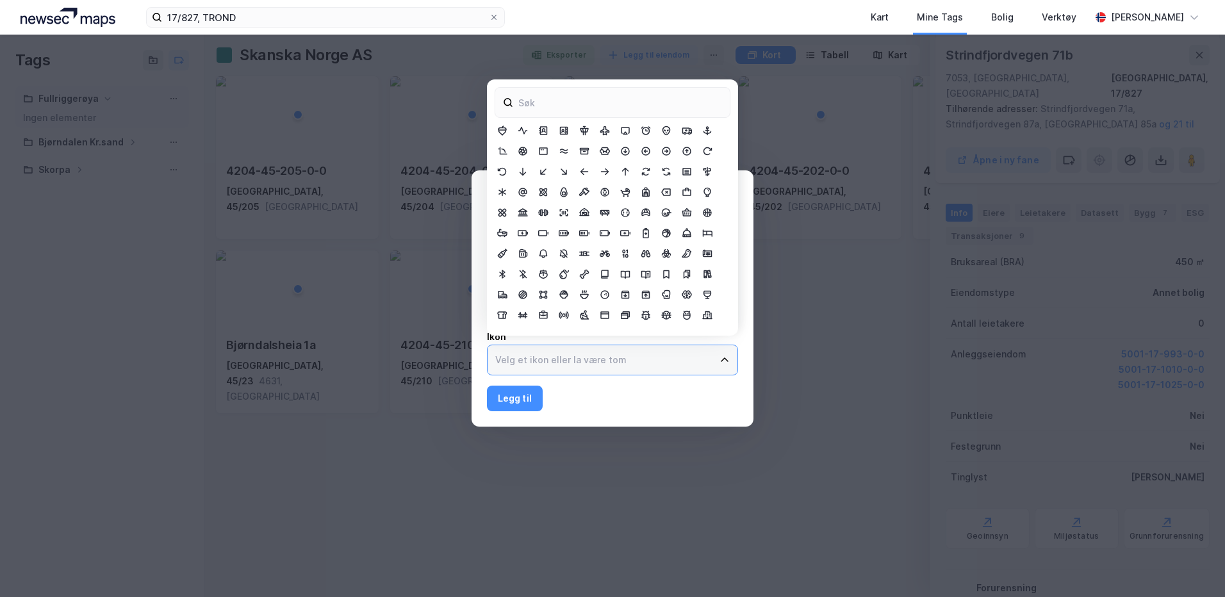
click at [541, 359] on input at bounding box center [605, 359] width 234 height 29
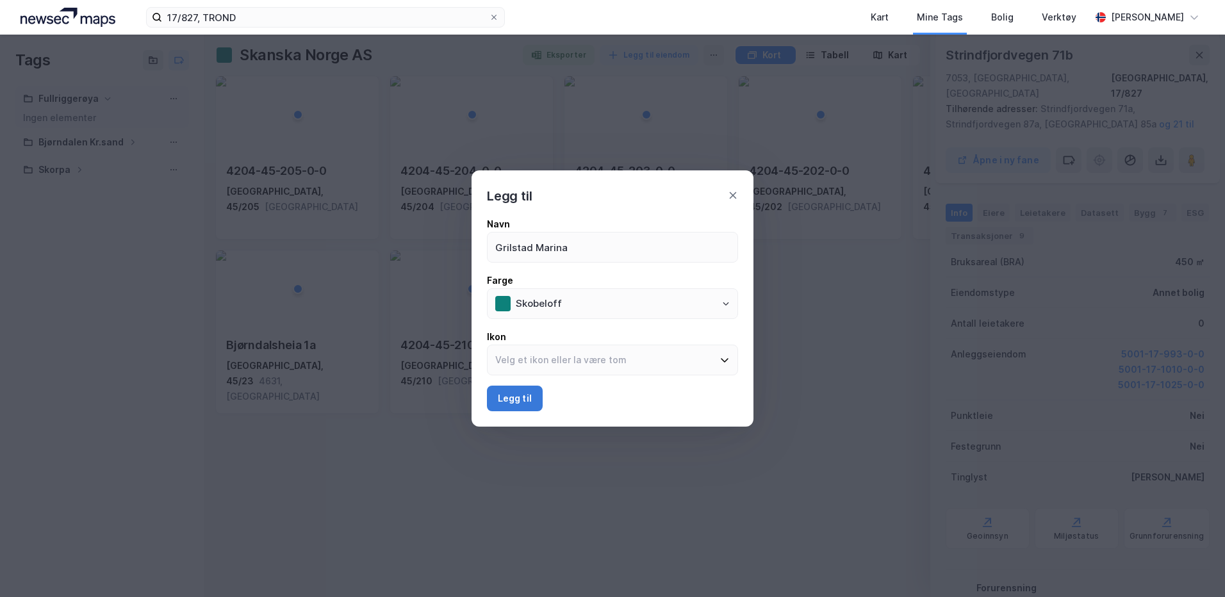
click at [522, 391] on button "Legg til" at bounding box center [515, 399] width 56 height 26
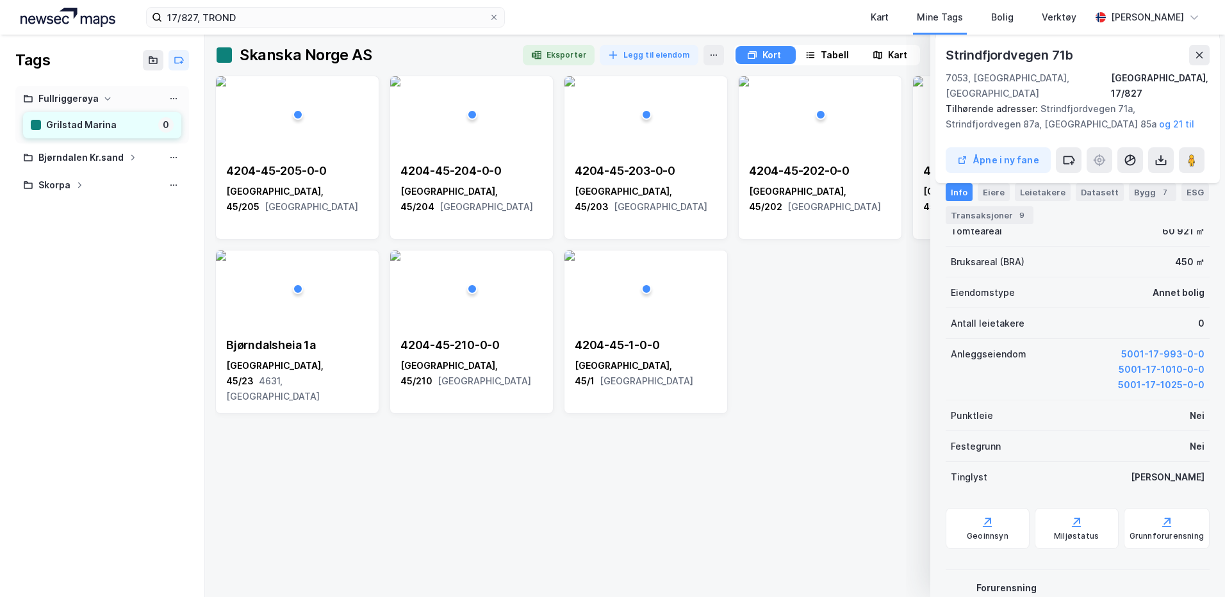
click at [86, 128] on div "Grilstad Marina" at bounding box center [99, 125] width 107 height 16
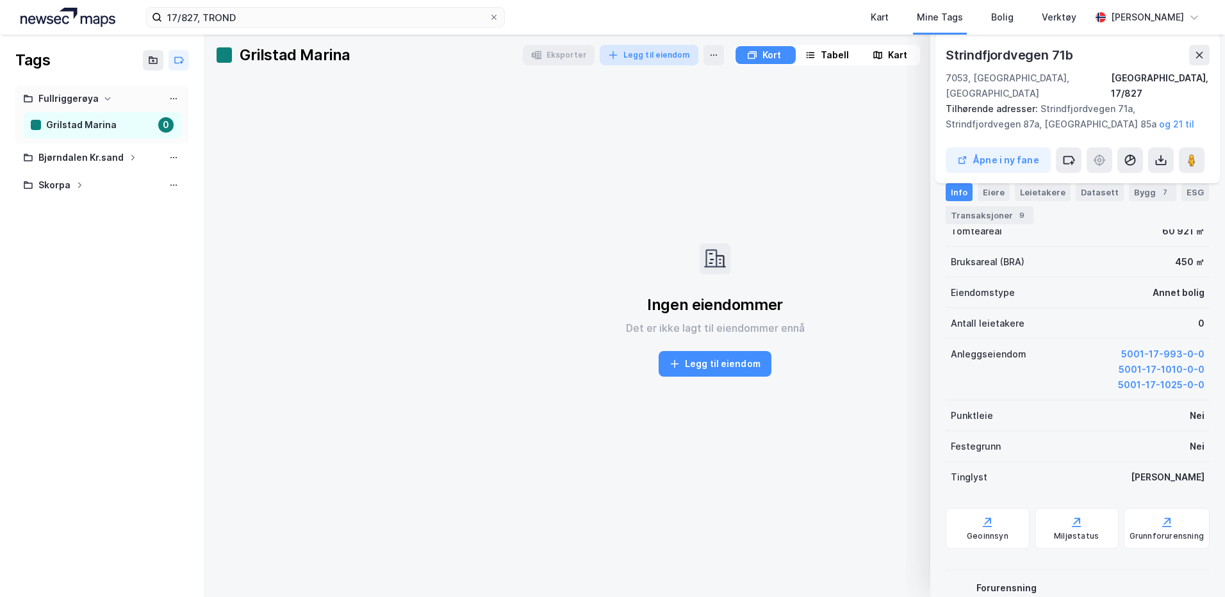
click at [635, 54] on button "Legg til eiendom" at bounding box center [649, 55] width 99 height 21
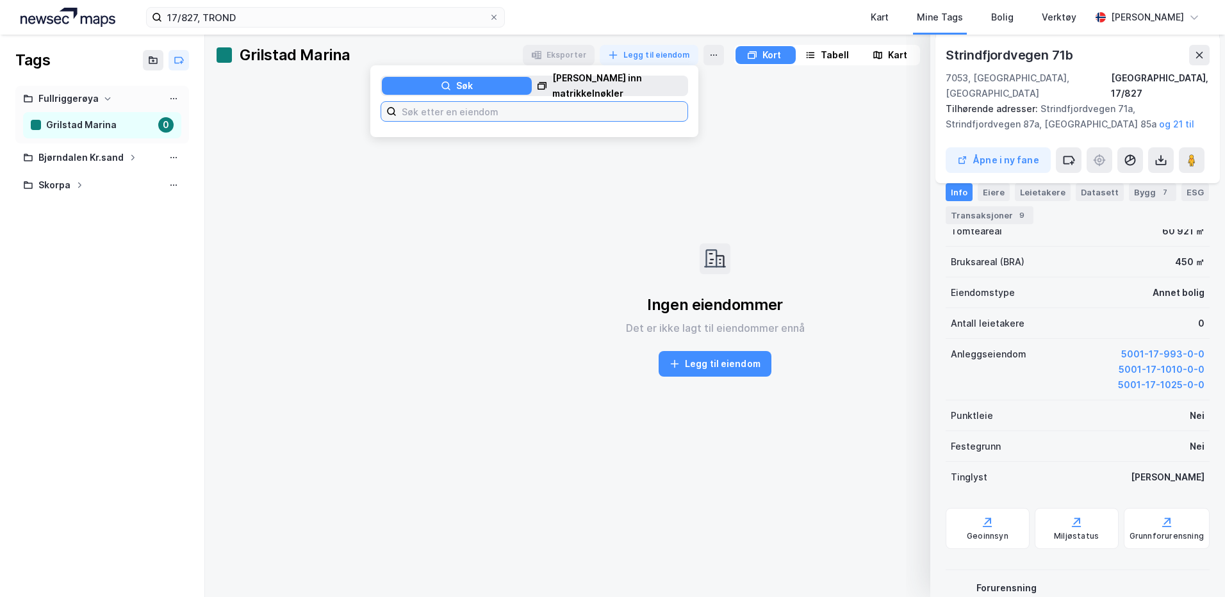
click at [426, 113] on input at bounding box center [542, 111] width 291 height 19
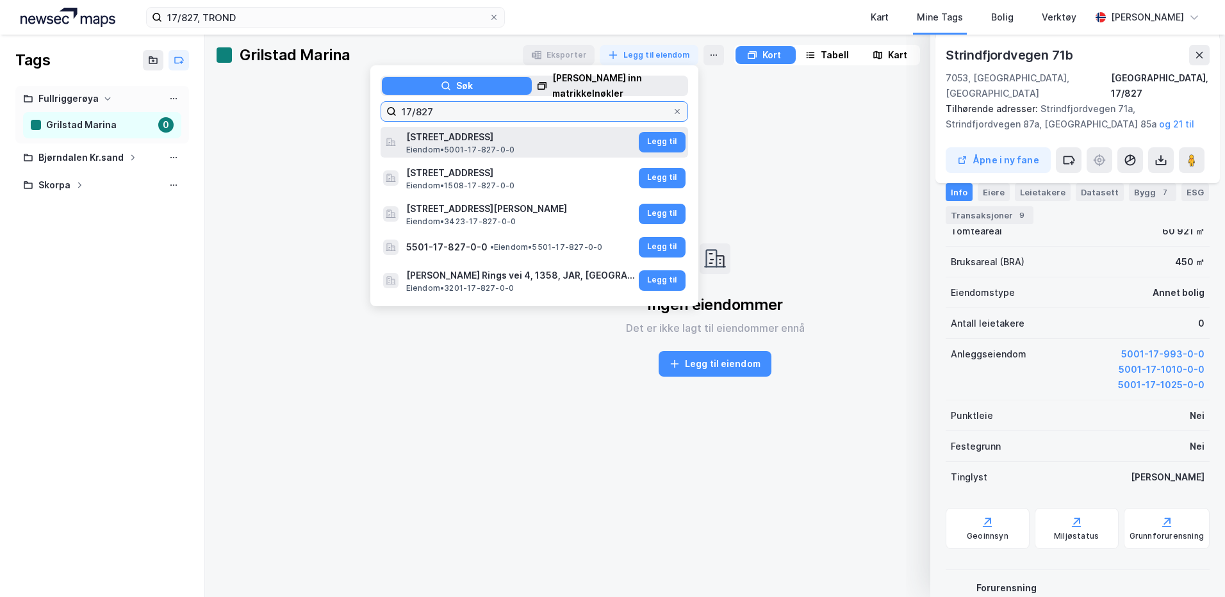
type input "17/827"
click at [459, 147] on span "Eiendom • 5001-17-827-0-0" at bounding box center [460, 150] width 109 height 10
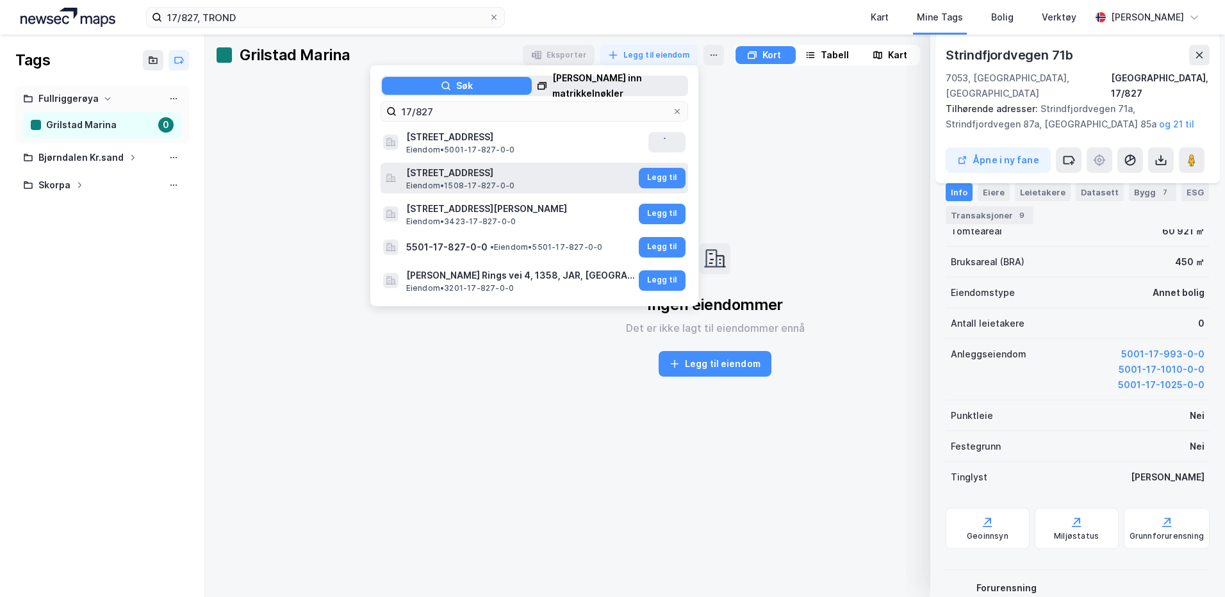
scroll to position [265, 0]
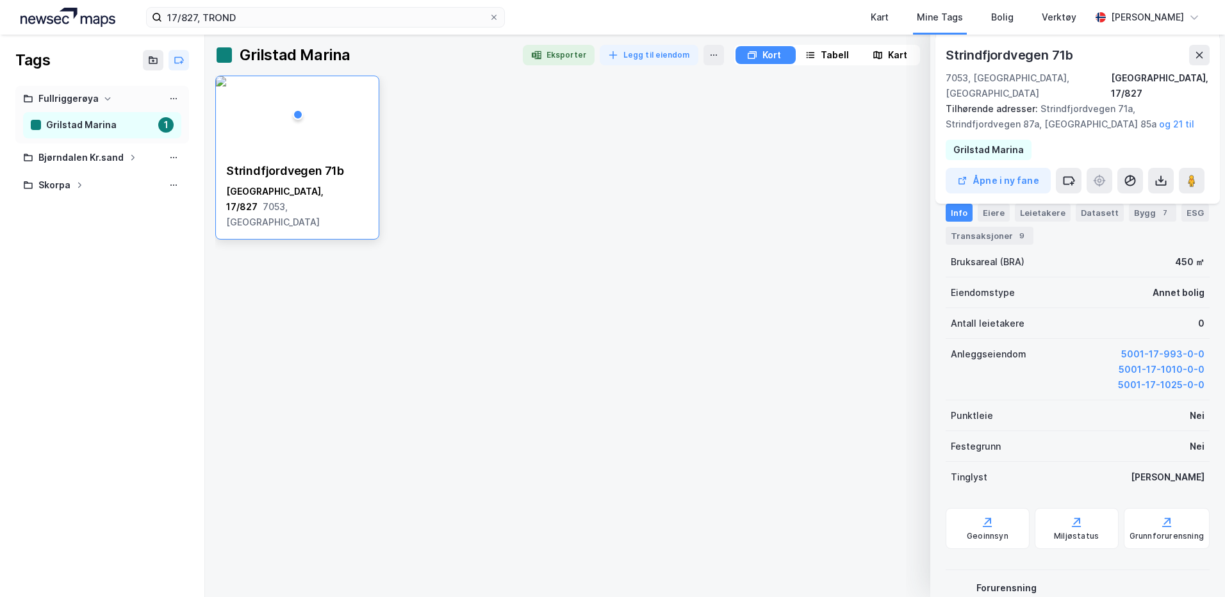
click at [495, 352] on div "[STREET_ADDRESS]" at bounding box center [715, 331] width 1000 height 511
click at [883, 15] on div "Kart" at bounding box center [880, 17] width 18 height 15
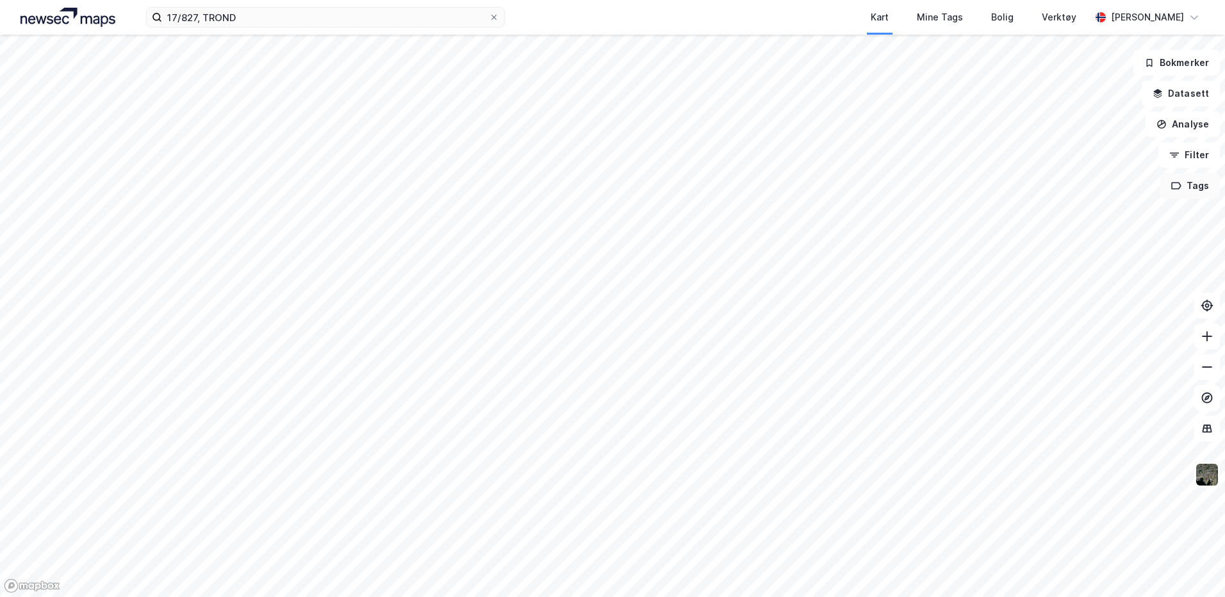
click at [1190, 196] on button "Tags" at bounding box center [1190, 186] width 60 height 26
click at [999, 218] on div "Fullriggerøya" at bounding box center [1009, 217] width 60 height 11
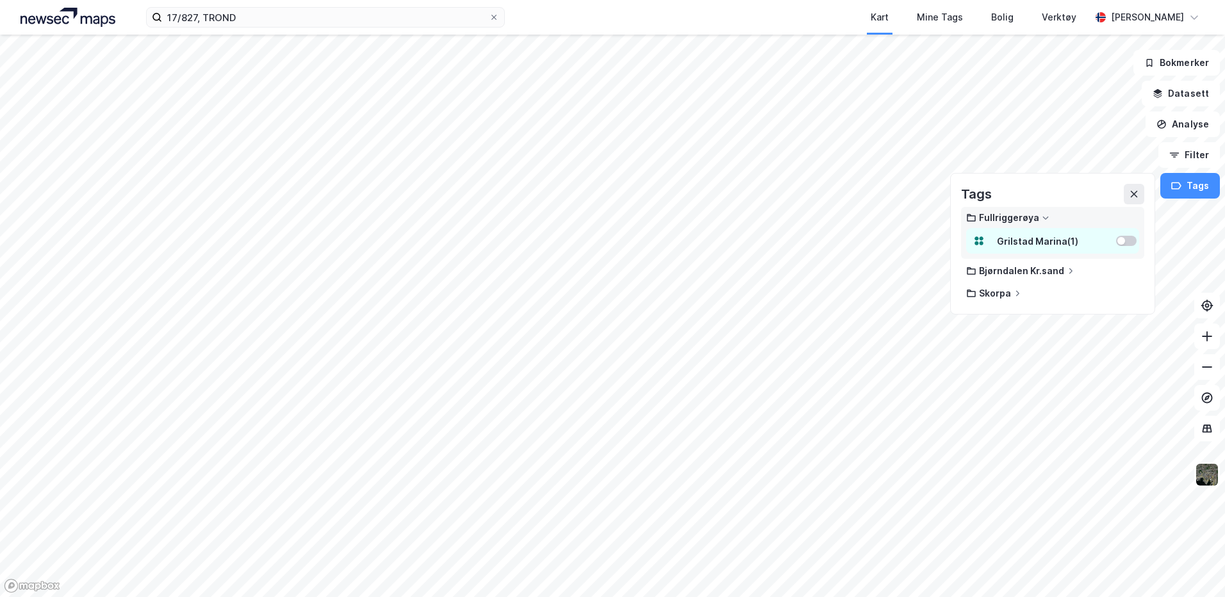
click at [1120, 240] on div at bounding box center [1121, 241] width 8 height 8
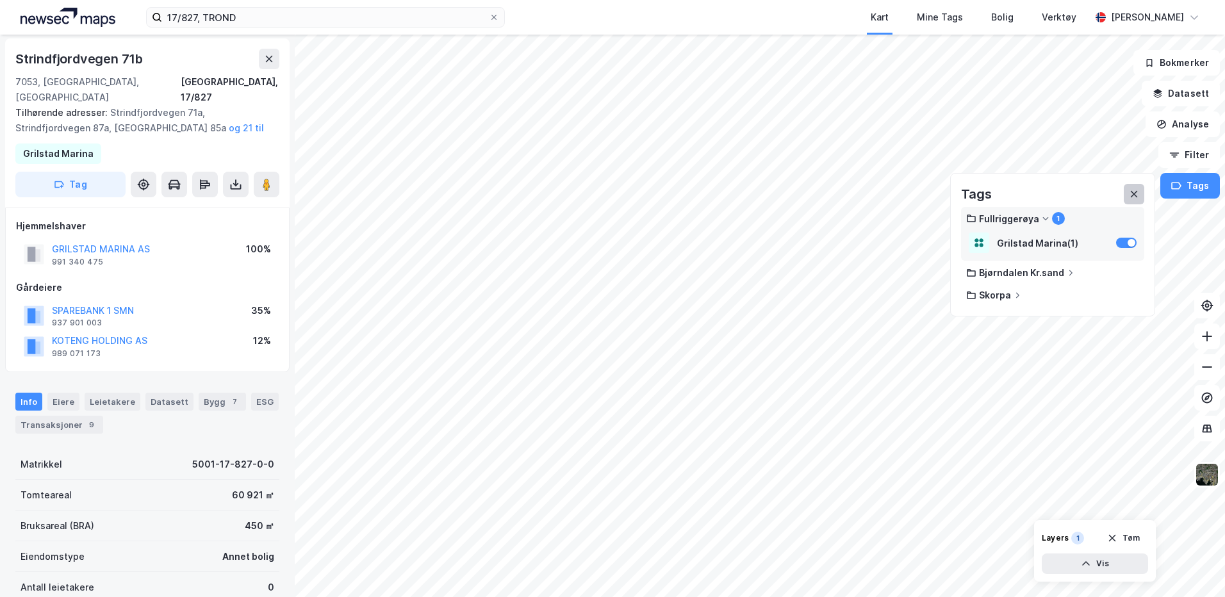
click at [1131, 194] on icon at bounding box center [1134, 194] width 10 height 10
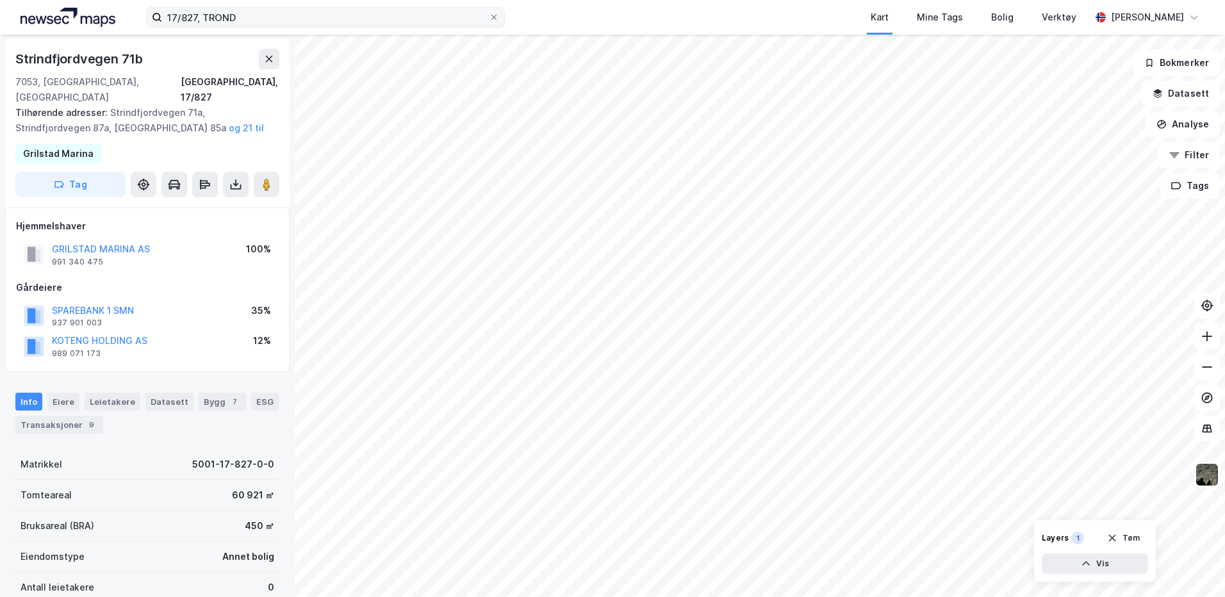
scroll to position [0, 0]
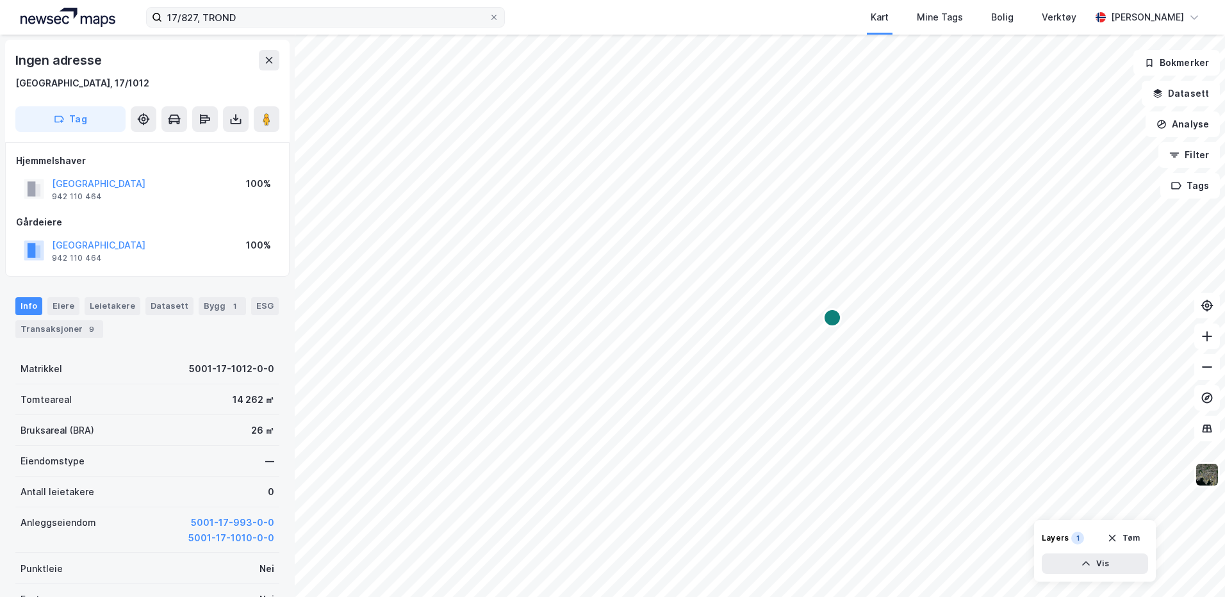
scroll to position [1, 0]
click at [945, 21] on div "Mine Tags" at bounding box center [940, 17] width 46 height 15
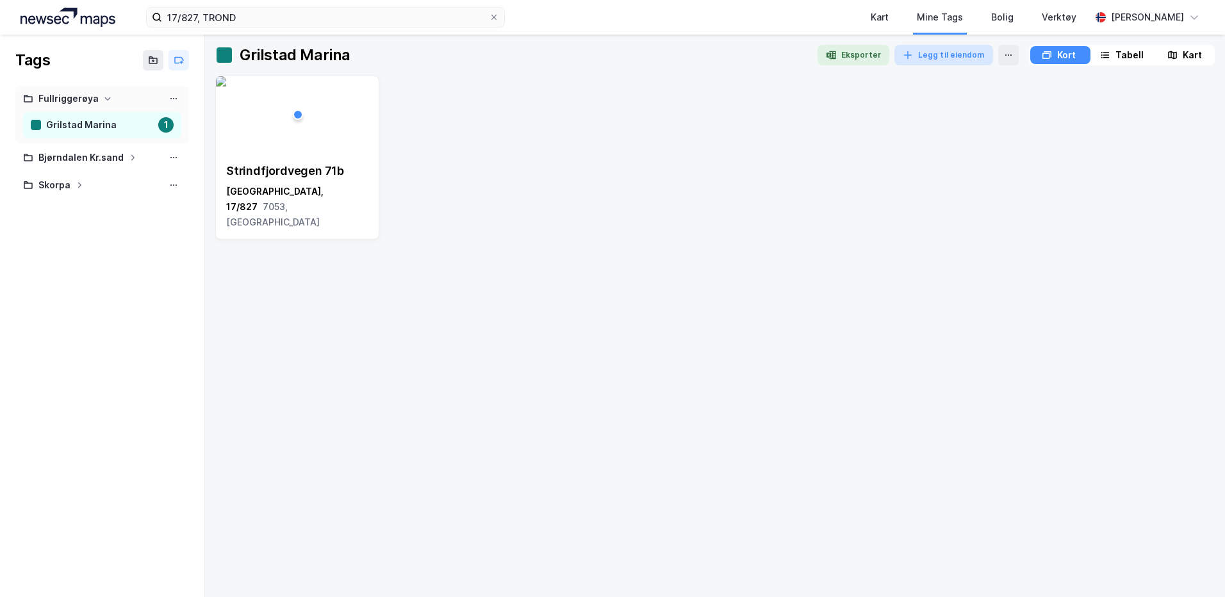
click at [917, 58] on button "Legg til eiendom" at bounding box center [943, 55] width 99 height 21
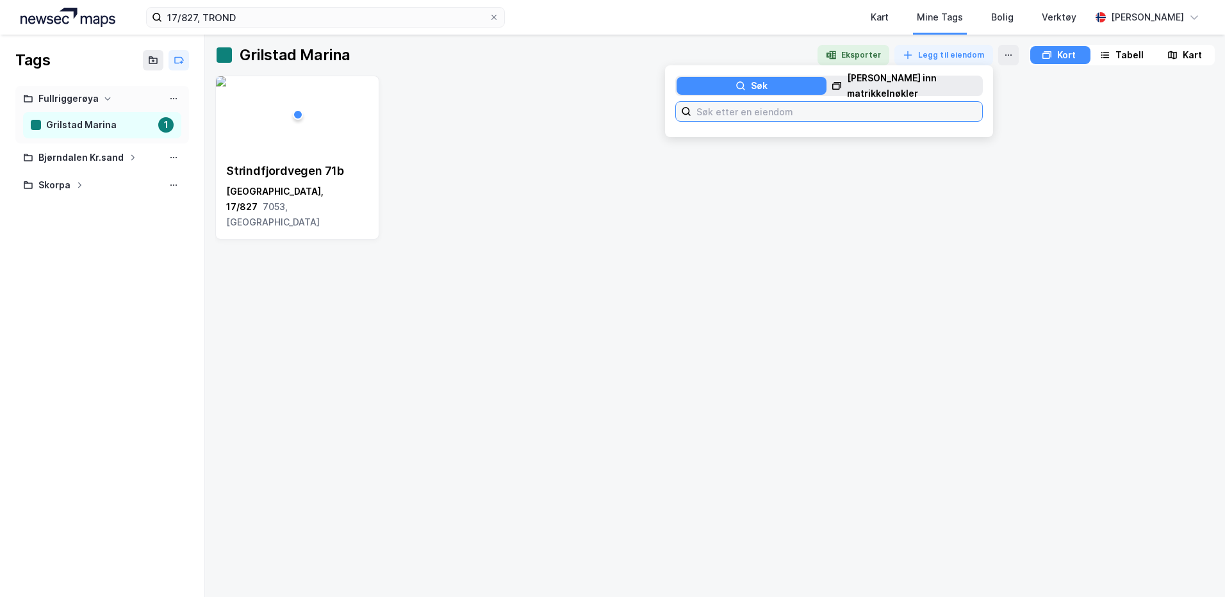
click at [727, 114] on input at bounding box center [836, 111] width 291 height 19
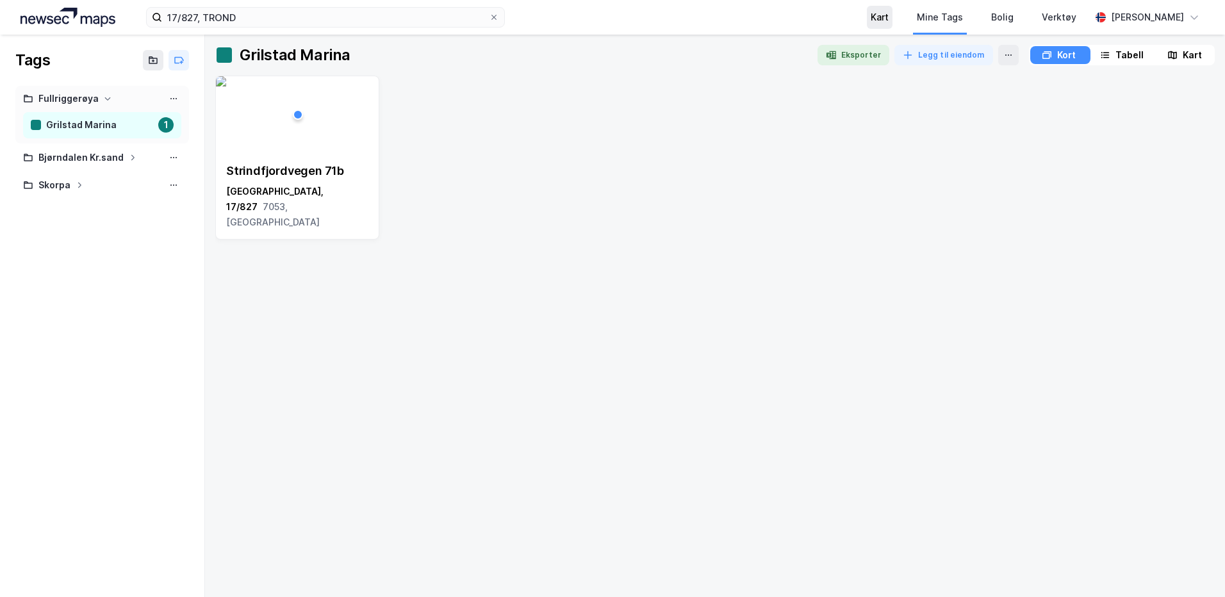
click at [885, 17] on div "Kart" at bounding box center [880, 17] width 18 height 15
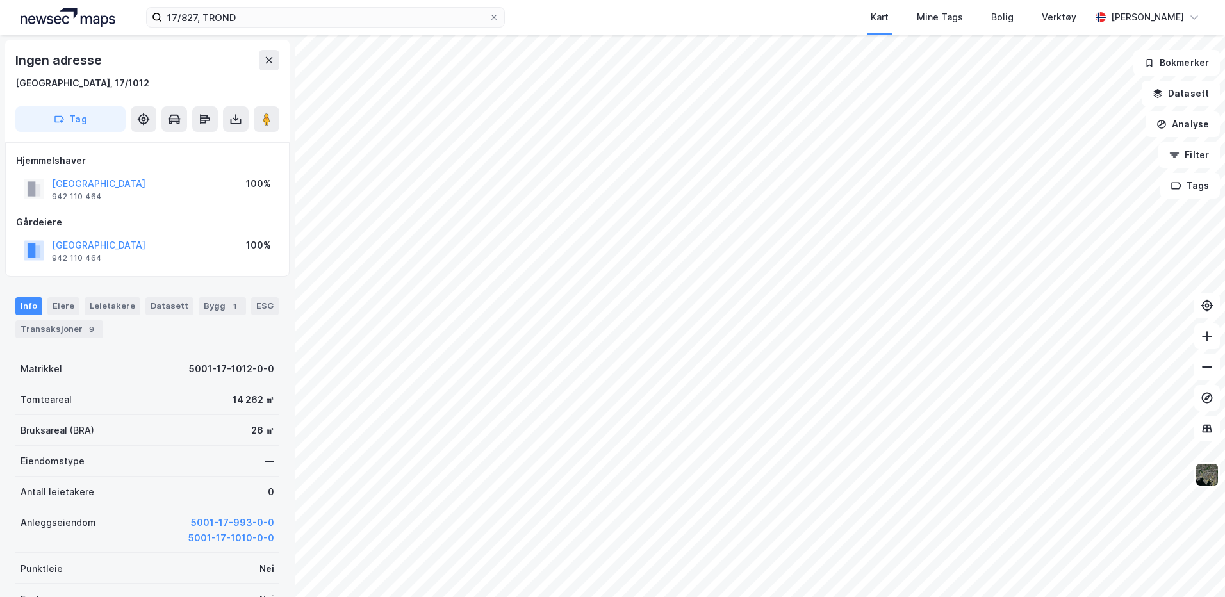
scroll to position [1, 0]
click at [935, 19] on div "Mine Tags" at bounding box center [940, 17] width 46 height 15
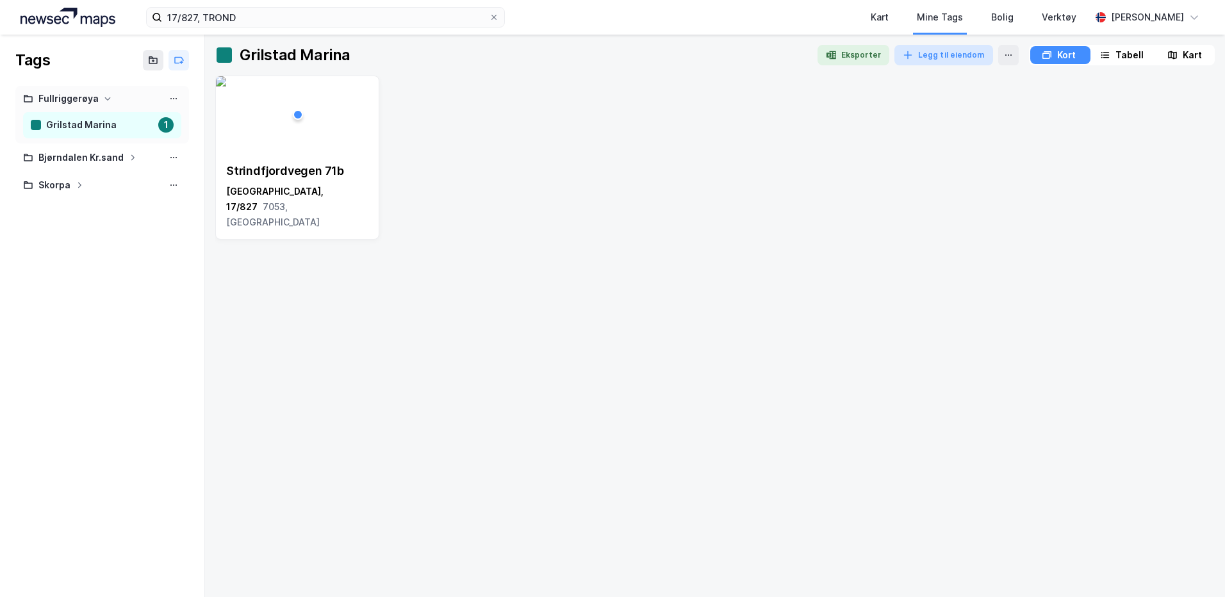
click at [932, 61] on button "Legg til eiendom" at bounding box center [943, 55] width 99 height 21
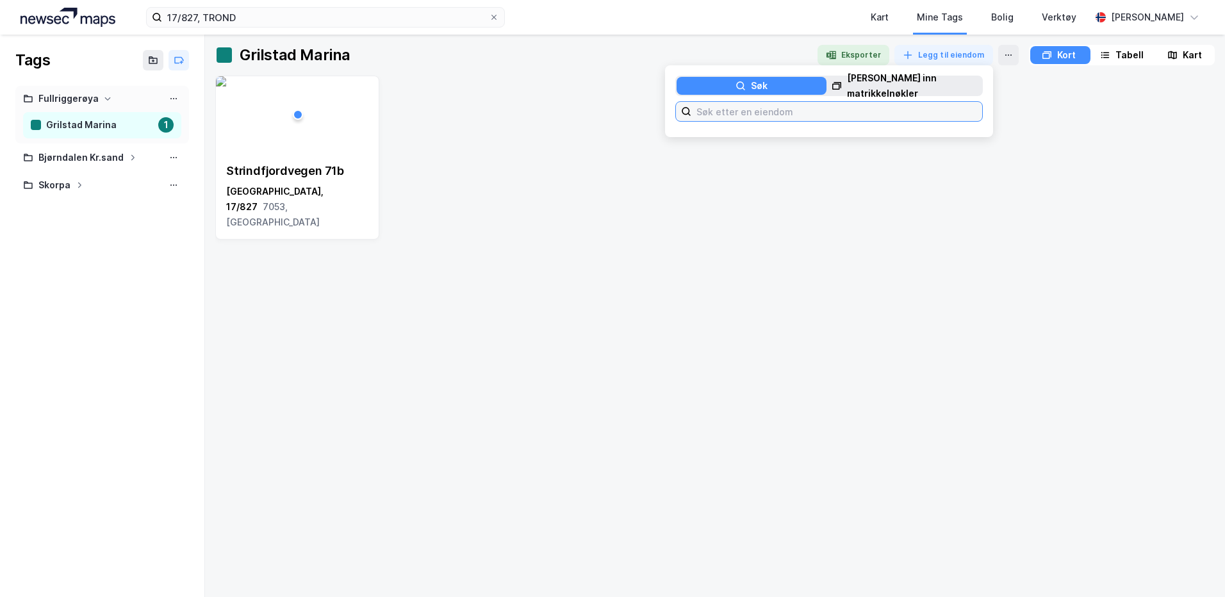
click at [746, 117] on input at bounding box center [836, 111] width 291 height 19
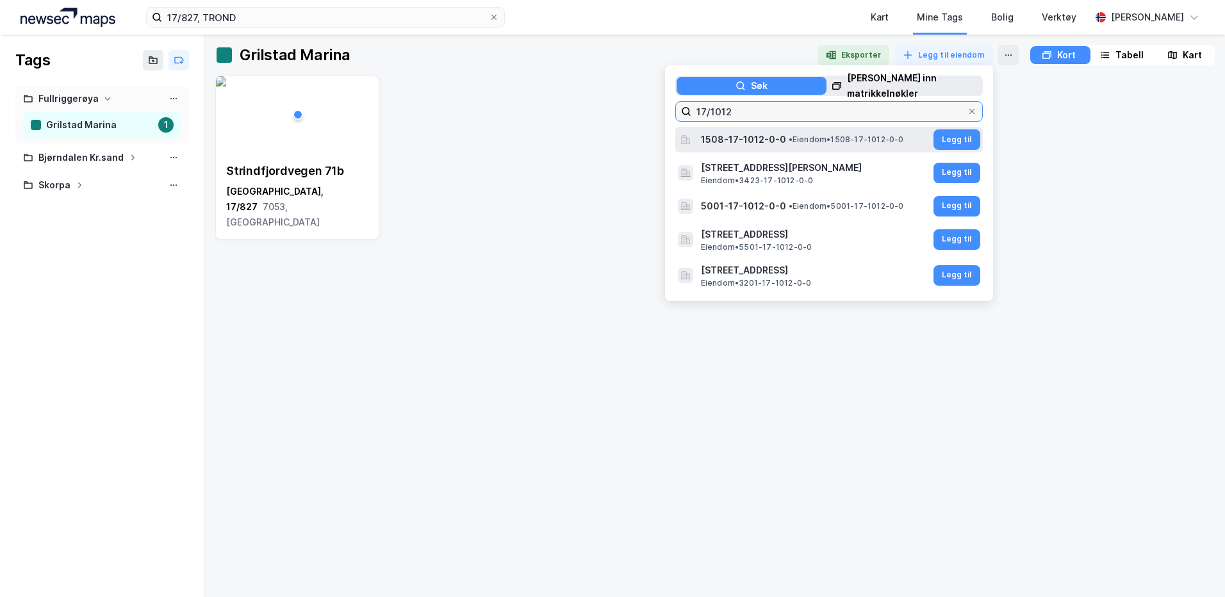
type input "17/1012"
click at [763, 136] on span "1508-17-1012-0-0" at bounding box center [743, 139] width 85 height 15
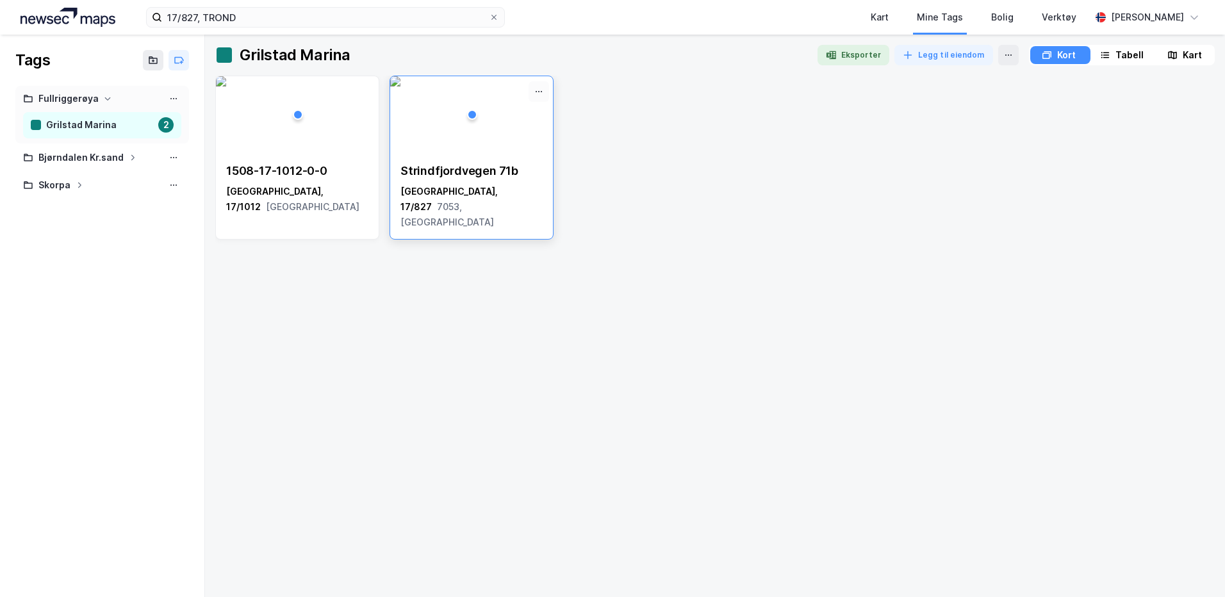
click at [534, 91] on icon at bounding box center [539, 91] width 10 height 10
click at [481, 171] on div "Strindfjordvegen 71b" at bounding box center [471, 170] width 142 height 15
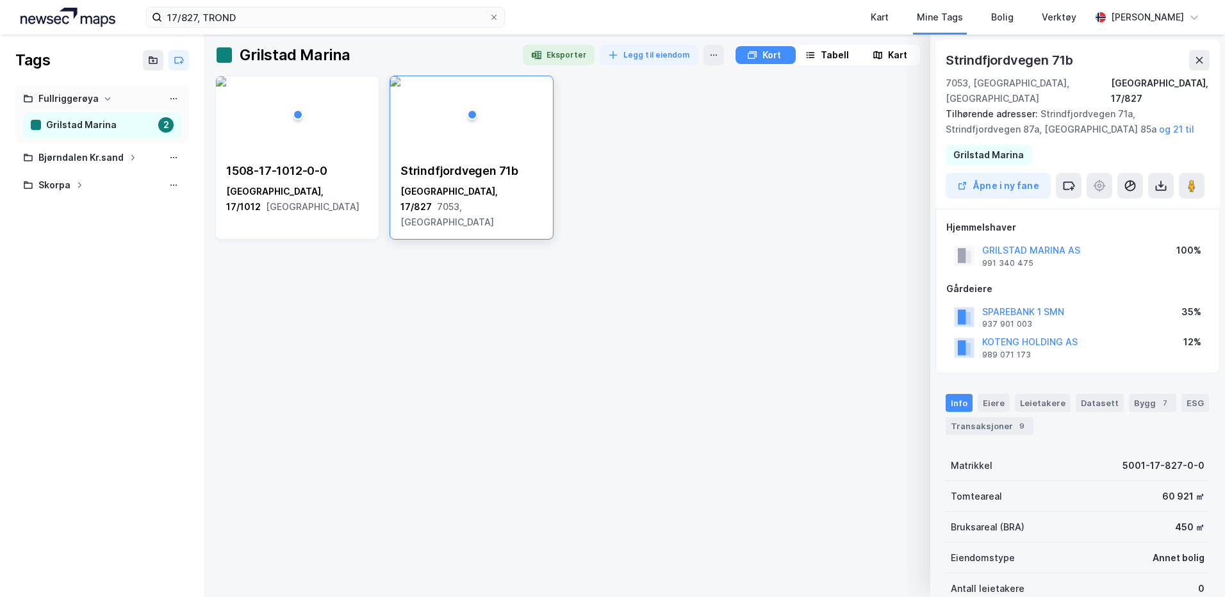
scroll to position [1, 0]
click at [481, 171] on div "Strindfjordvegen 71b" at bounding box center [471, 170] width 142 height 15
click at [457, 290] on div "1508-17-1012-0-0 [GEOGRAPHIC_DATA], 17/1012 [GEOGRAPHIC_DATA] [STREET_ADDRESS]" at bounding box center [715, 331] width 1000 height 511
click at [518, 170] on div "Strindfjordvegen 71b" at bounding box center [471, 170] width 142 height 15
drag, startPoint x: 518, startPoint y: 170, endPoint x: 485, endPoint y: 168, distance: 33.4
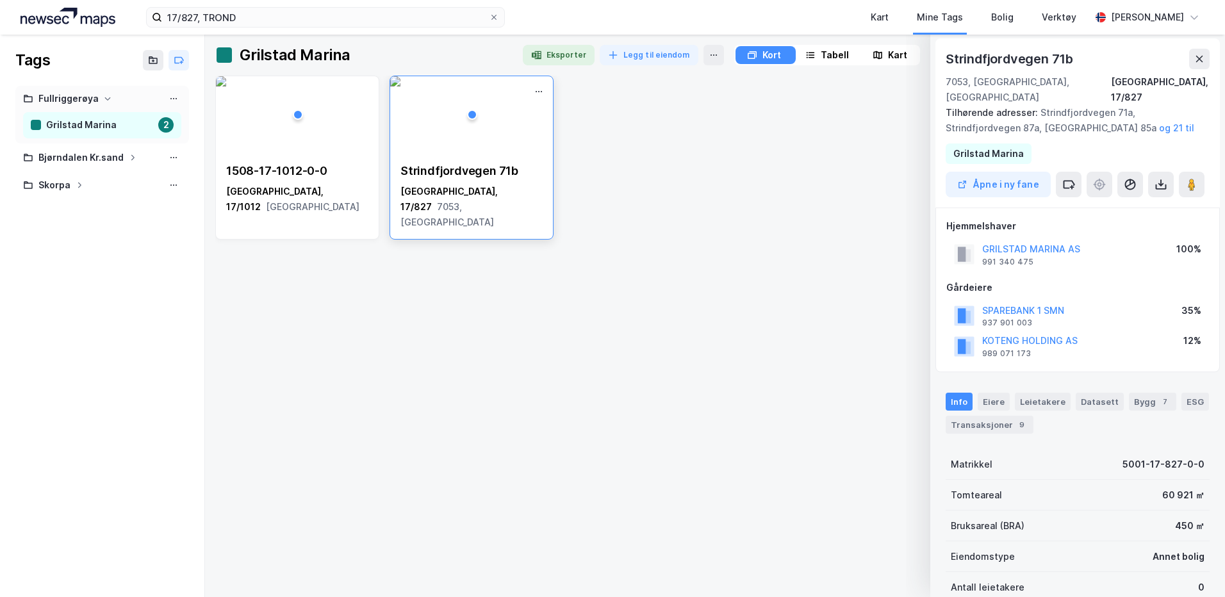
click at [485, 168] on div "Strindfjordvegen 71b" at bounding box center [471, 170] width 142 height 15
click at [900, 158] on div "1508-17-1012-0-0 [GEOGRAPHIC_DATA], 17/1012 [GEOGRAPHIC_DATA] [STREET_ADDRESS]" at bounding box center [715, 158] width 1000 height 164
click at [1203, 61] on icon at bounding box center [1199, 59] width 10 height 10
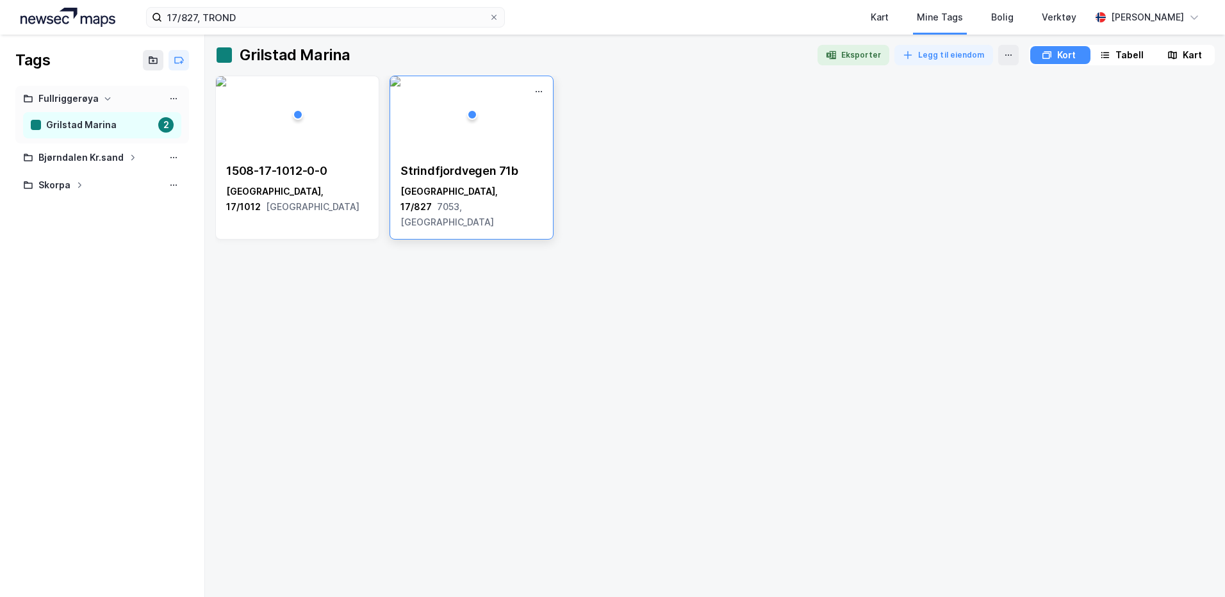
click at [470, 183] on div "[STREET_ADDRESS]" at bounding box center [471, 196] width 142 height 67
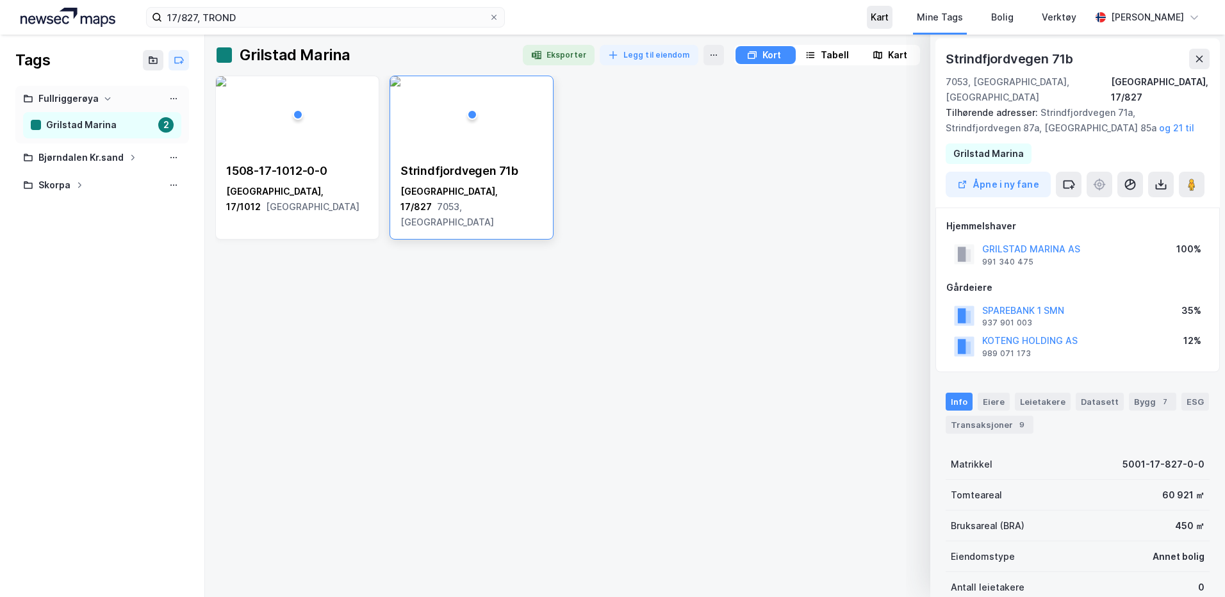
click at [881, 18] on div "Kart" at bounding box center [880, 17] width 18 height 15
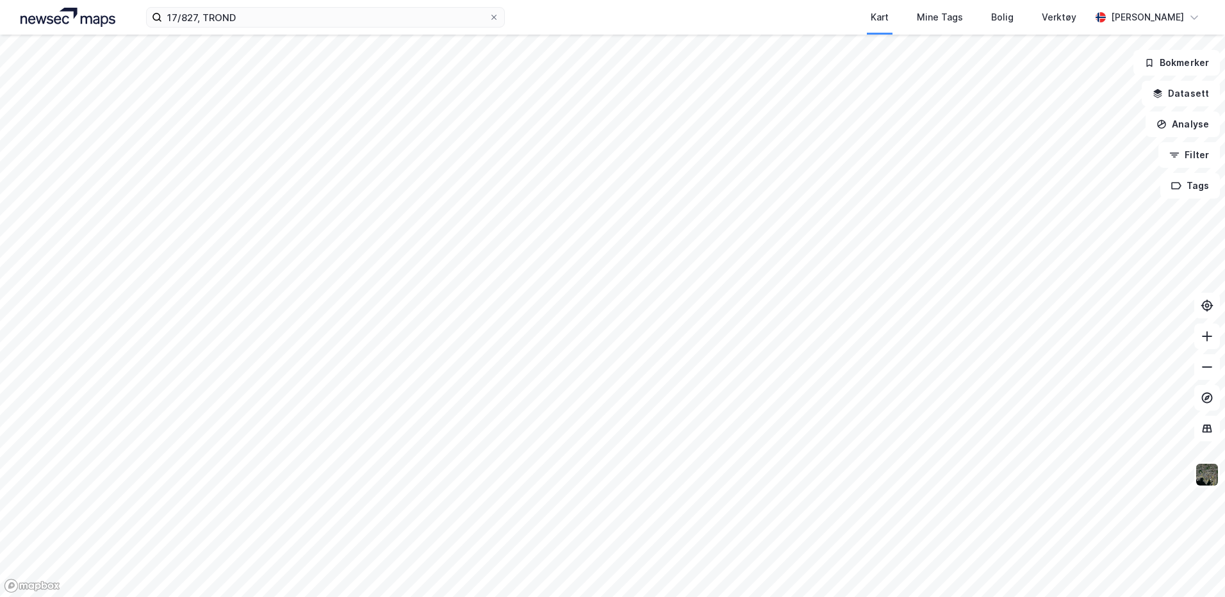
click at [1183, 183] on button "Tags" at bounding box center [1190, 186] width 60 height 26
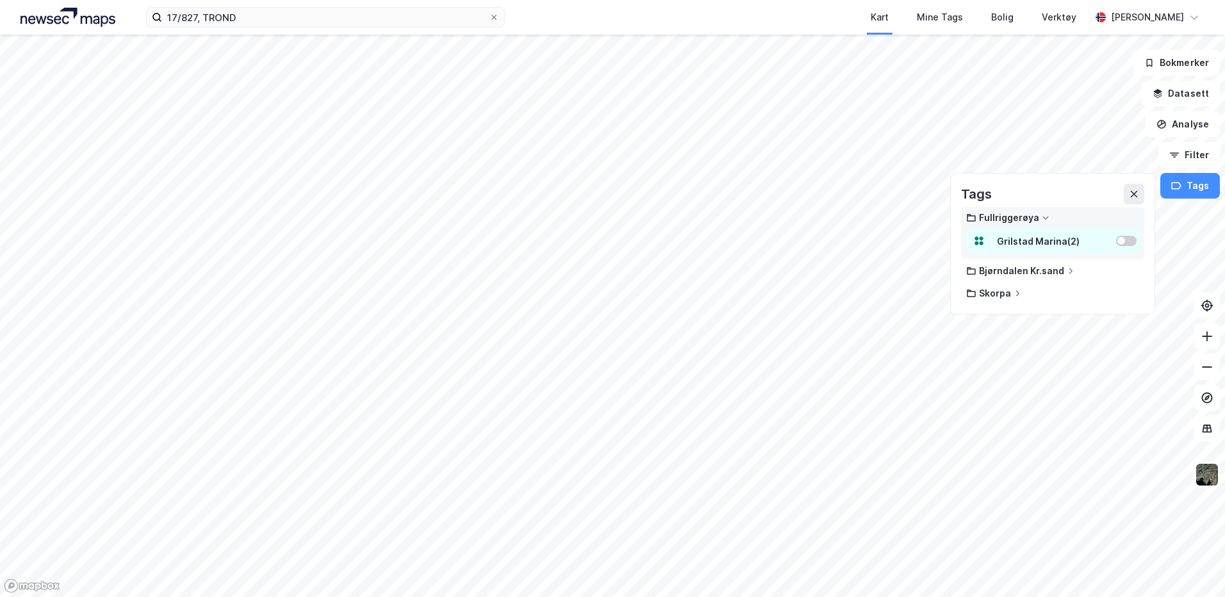
click at [1119, 240] on div at bounding box center [1121, 241] width 8 height 8
click at [944, 13] on div "Mine Tags" at bounding box center [940, 17] width 46 height 15
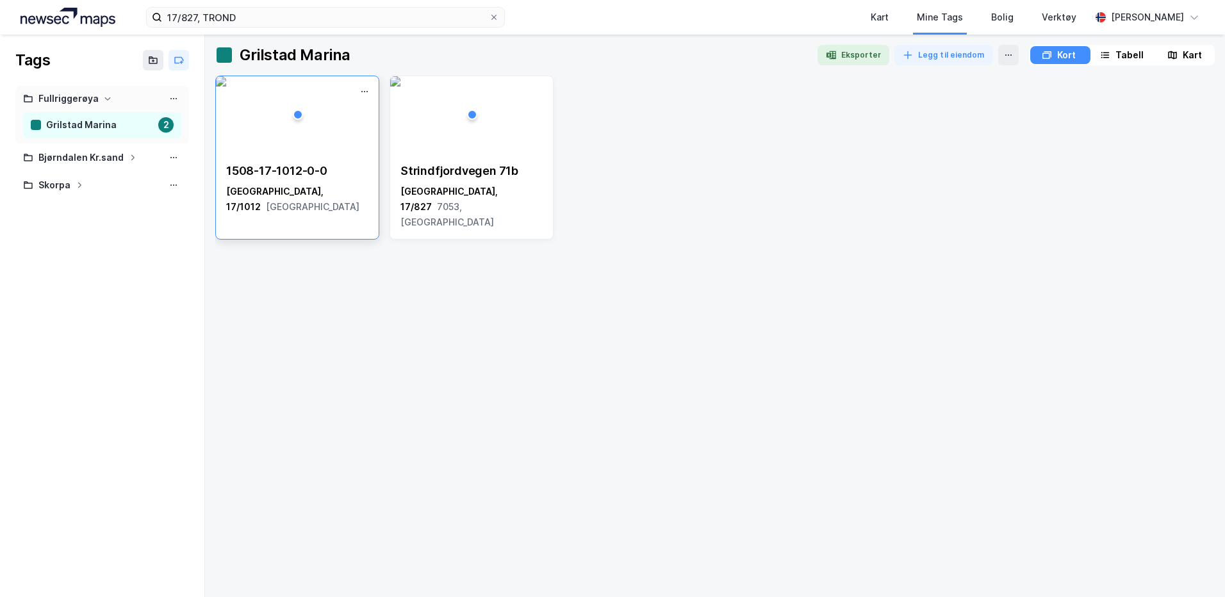
click at [325, 156] on div "1508-17-1012-0-0 [GEOGRAPHIC_DATA], 17/1012 [GEOGRAPHIC_DATA]" at bounding box center [297, 189] width 163 height 72
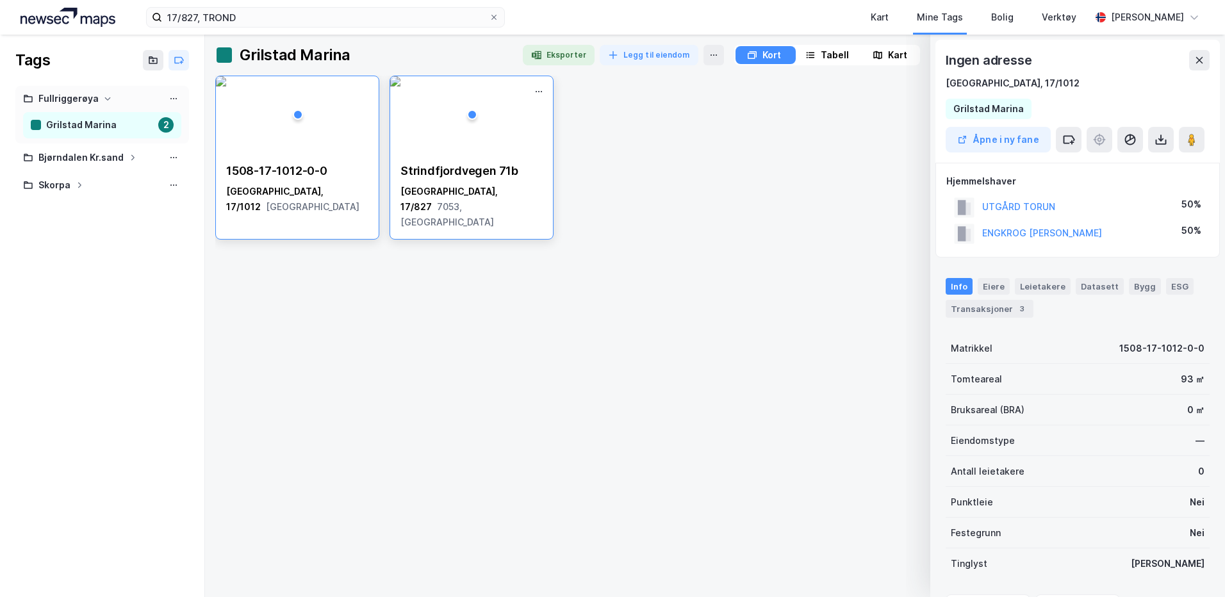
scroll to position [1, 0]
click at [472, 164] on div "Strindfjordvegen 71b" at bounding box center [471, 170] width 142 height 15
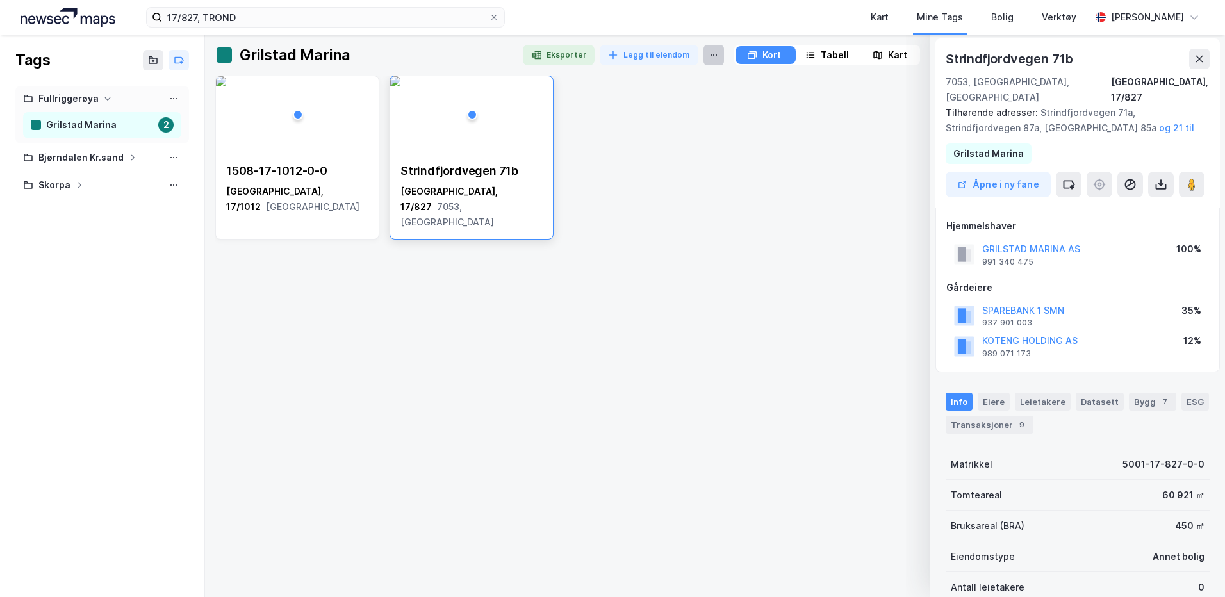
click at [709, 54] on icon at bounding box center [714, 55] width 10 height 10
click at [288, 198] on div "[GEOGRAPHIC_DATA], 17/1012 [GEOGRAPHIC_DATA]" at bounding box center [297, 199] width 142 height 31
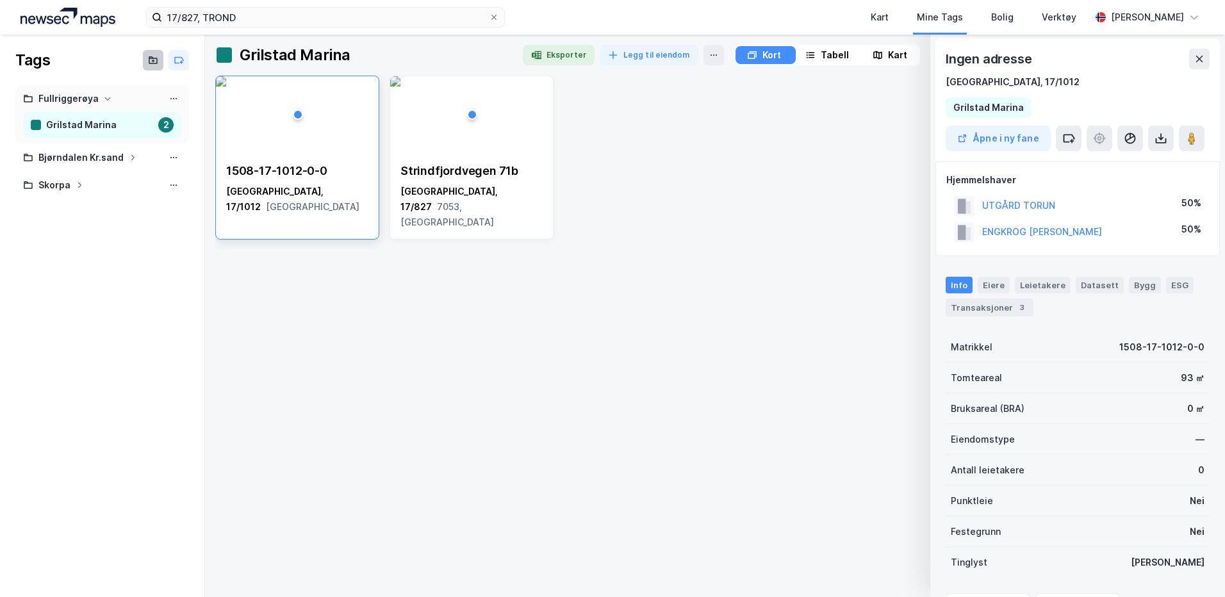
click at [148, 54] on button at bounding box center [153, 60] width 21 height 21
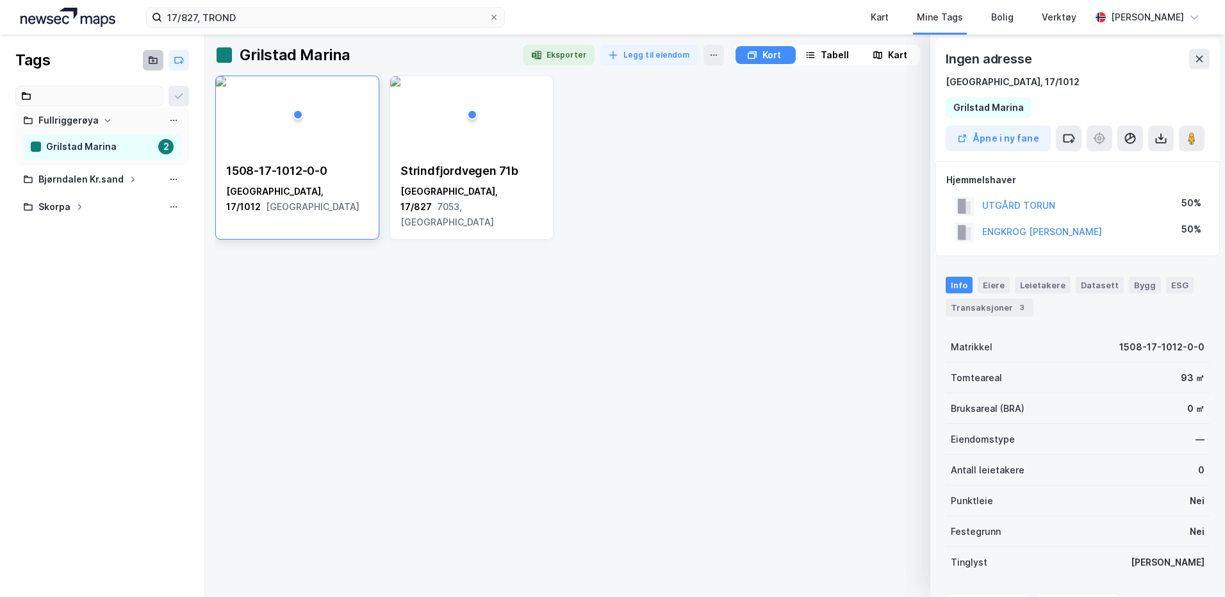
click at [148, 54] on button at bounding box center [153, 60] width 21 height 21
click at [179, 56] on icon at bounding box center [179, 60] width 10 height 10
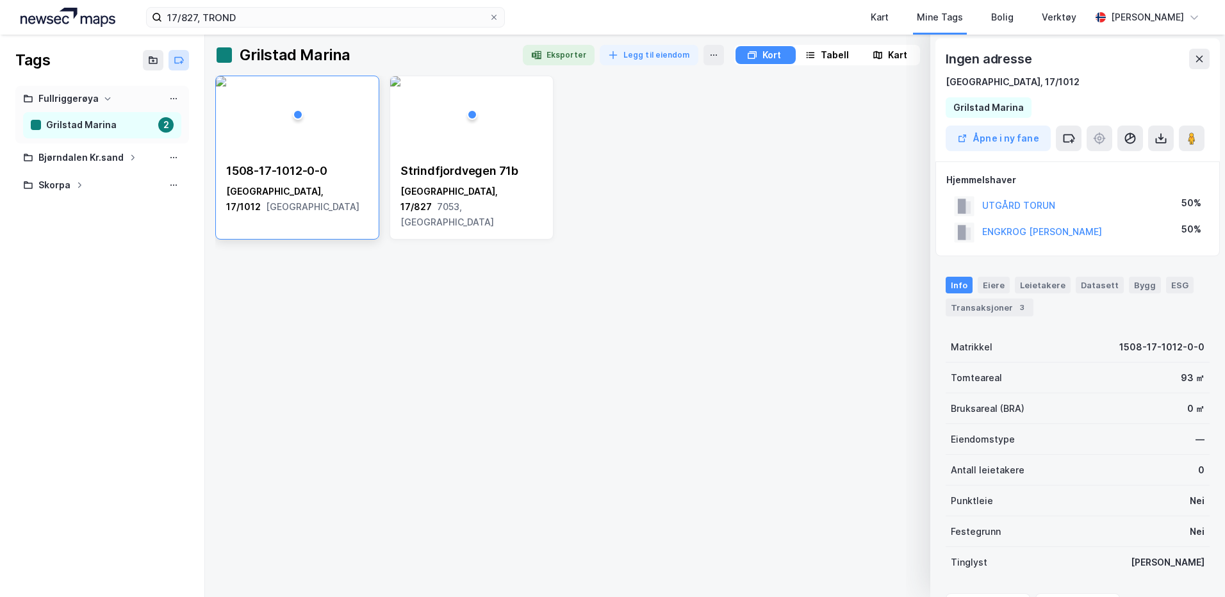
click at [180, 56] on icon at bounding box center [179, 60] width 10 height 10
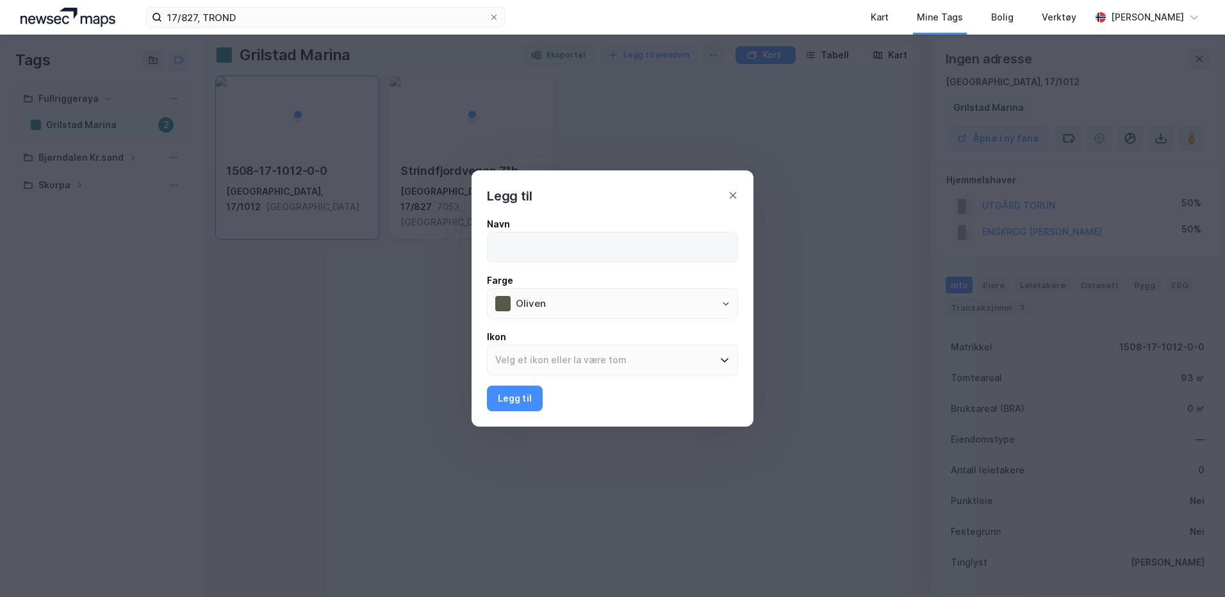
click at [552, 247] on input at bounding box center [613, 247] width 250 height 29
type input "[GEOGRAPHIC_DATA]"
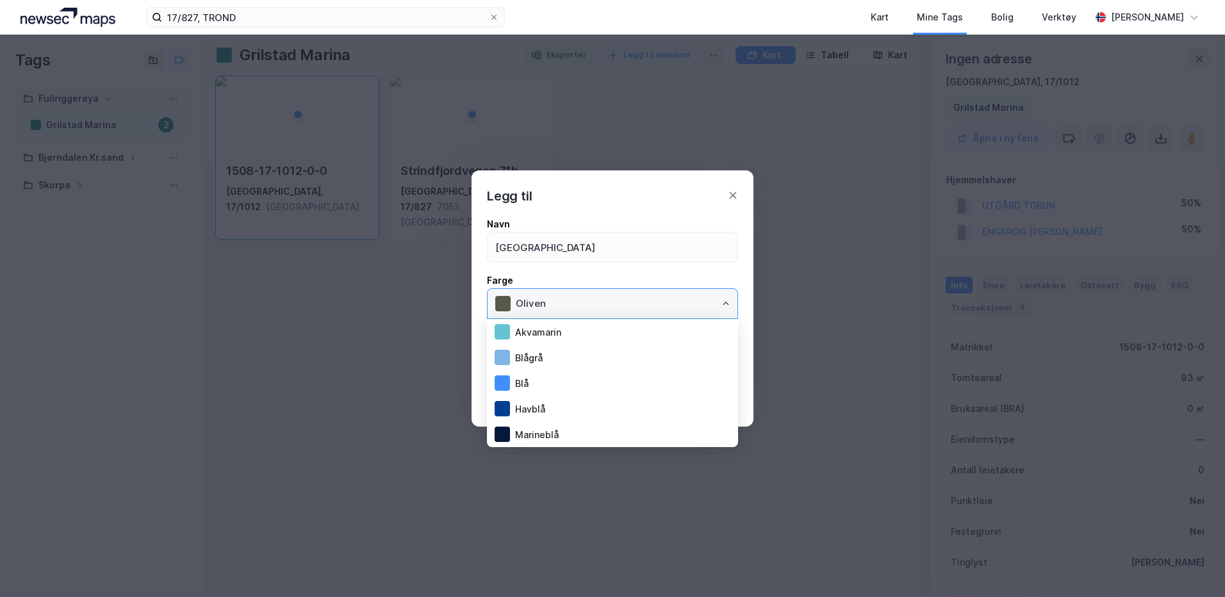
click at [588, 301] on input "Oliven" at bounding box center [622, 303] width 229 height 29
click at [525, 333] on div "Rød" at bounding box center [514, 331] width 38 height 15
type input "Rød"
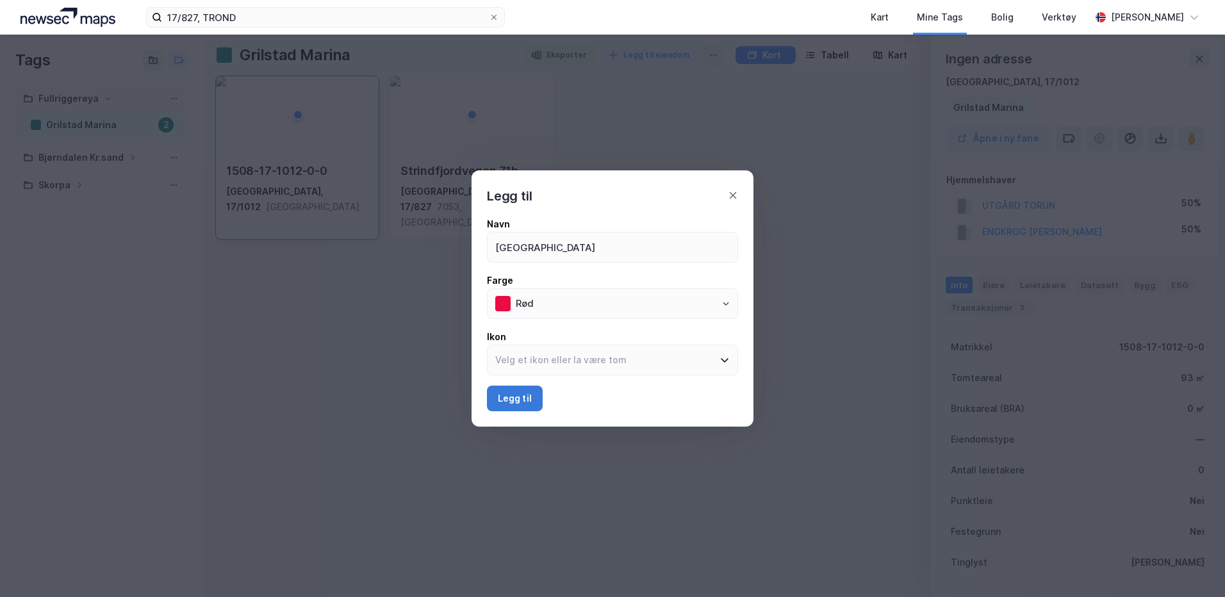
click at [529, 398] on button "Legg til" at bounding box center [515, 399] width 56 height 26
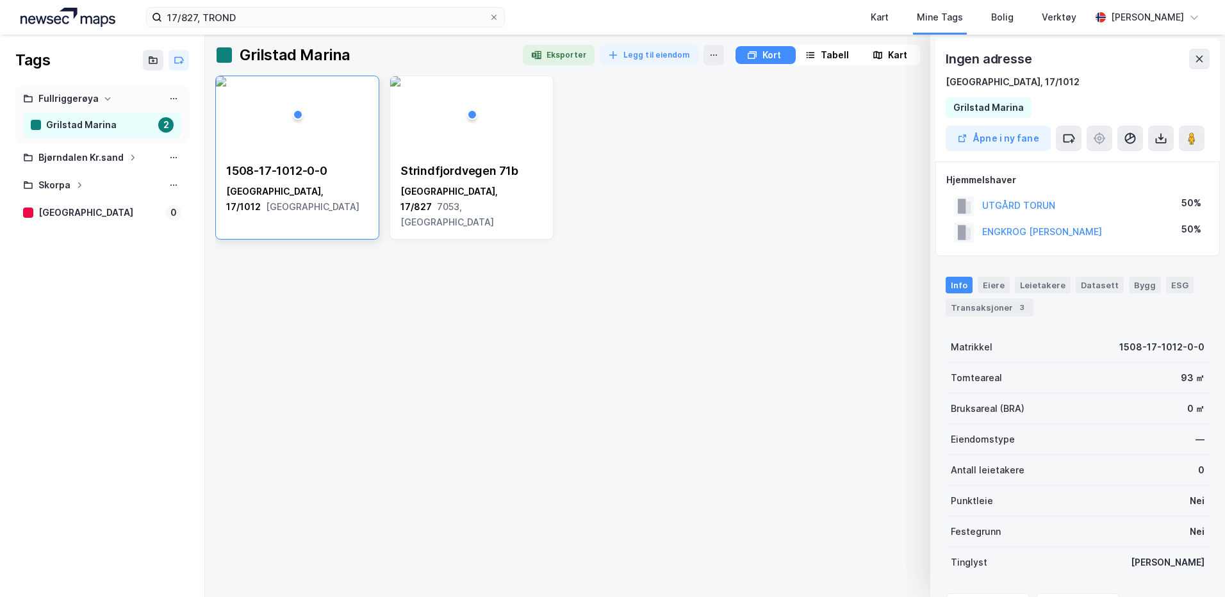
click at [564, 175] on div "1508-17-1012-0-0 [GEOGRAPHIC_DATA], 17/1012 [GEOGRAPHIC_DATA] [STREET_ADDRESS]" at bounding box center [715, 158] width 1000 height 164
click at [507, 176] on div "Strindfjordvegen 71b" at bounding box center [471, 170] width 142 height 15
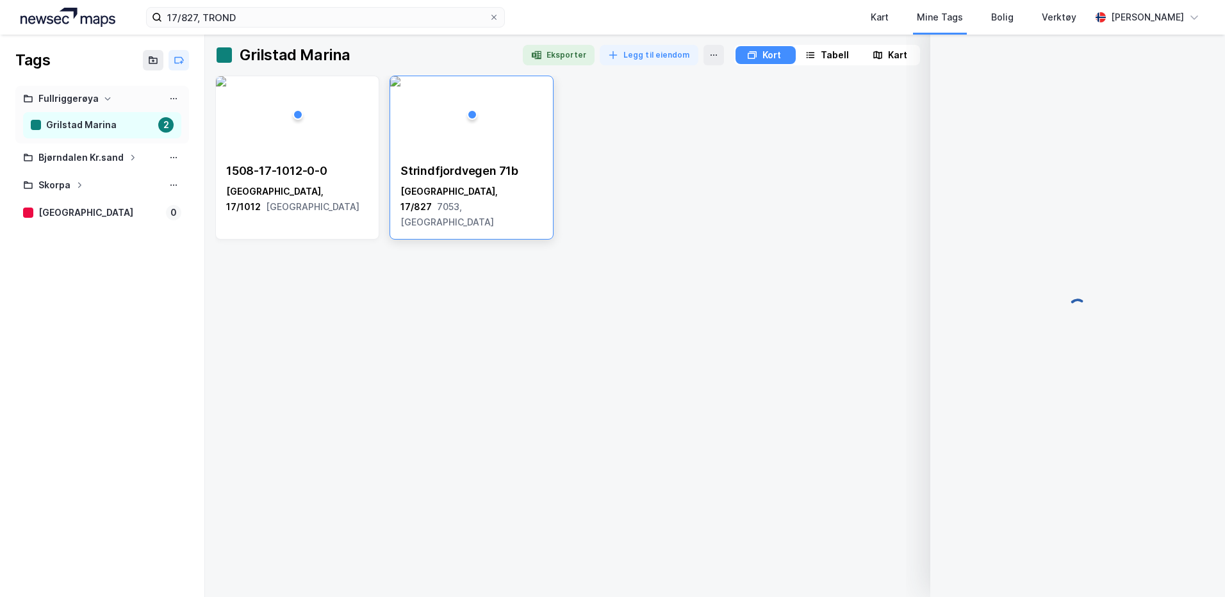
scroll to position [1, 0]
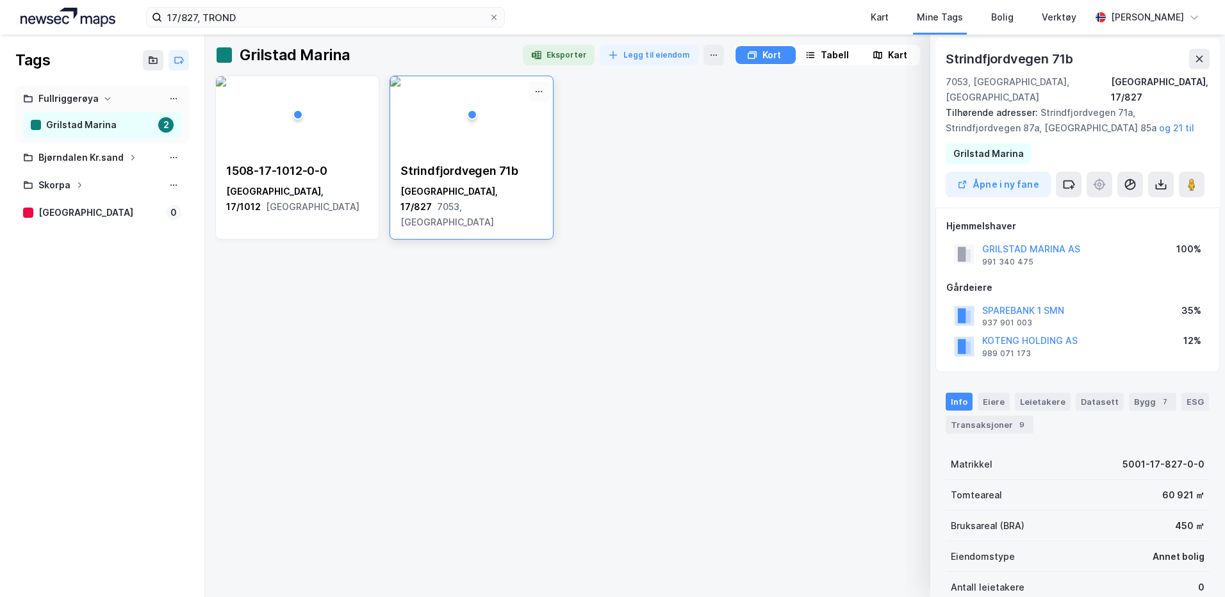
click at [539, 94] on icon at bounding box center [539, 91] width 10 height 10
click at [493, 111] on div "Fjerne" at bounding box center [485, 114] width 128 height 21
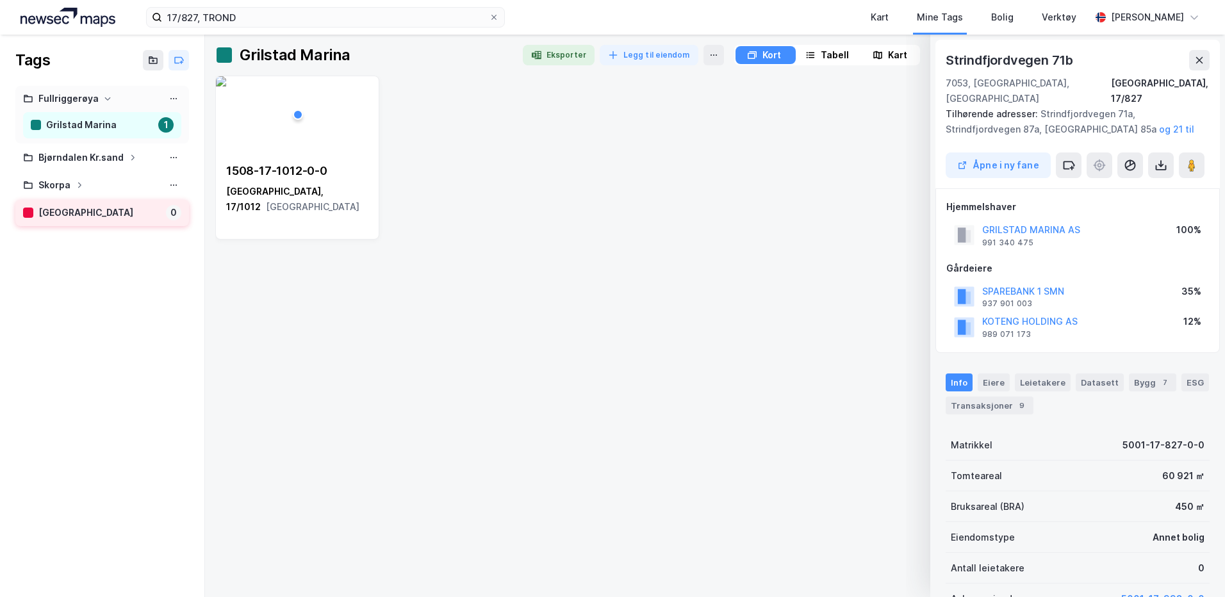
click at [85, 213] on div "[GEOGRAPHIC_DATA]" at bounding box center [99, 213] width 122 height 16
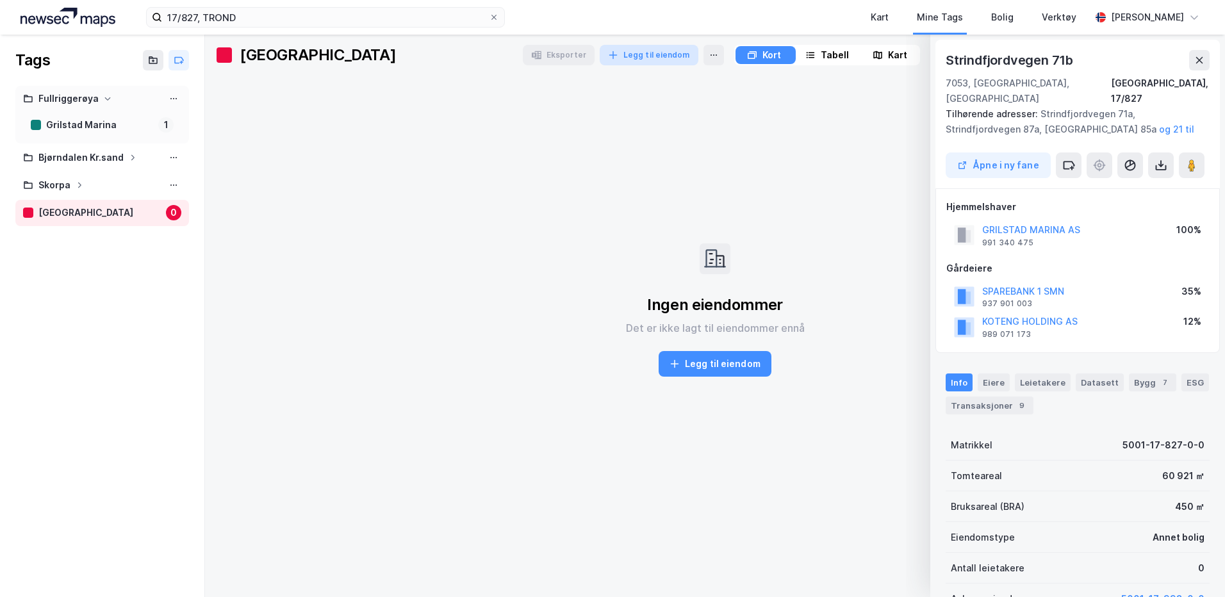
click at [650, 54] on button "Legg til eiendom" at bounding box center [649, 55] width 99 height 21
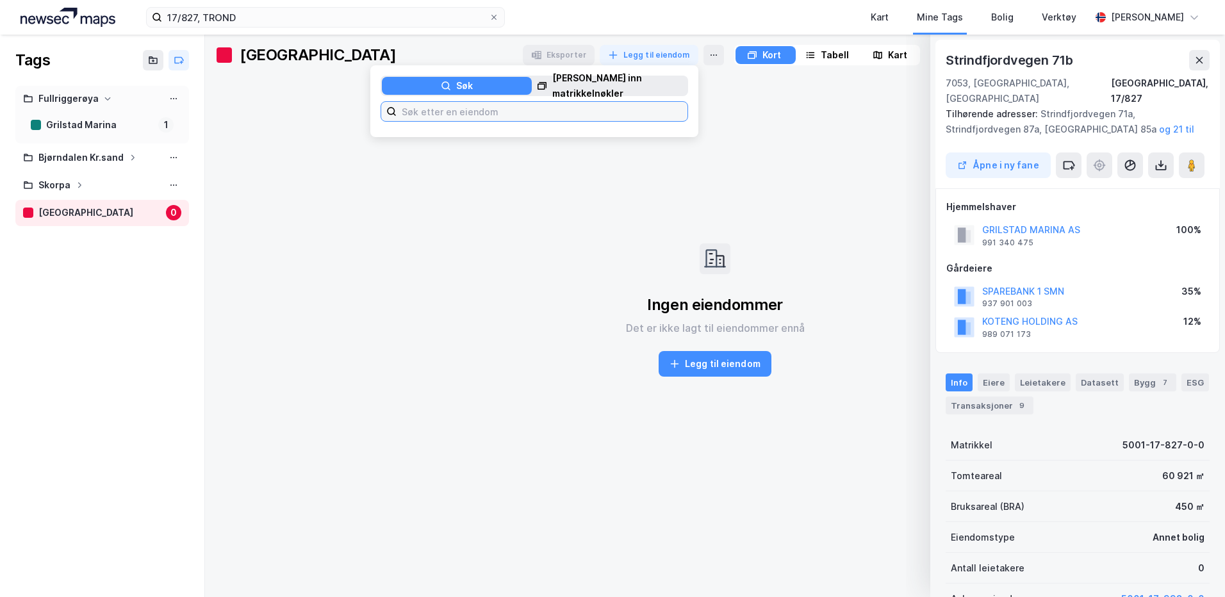
click at [404, 117] on input at bounding box center [542, 111] width 291 height 19
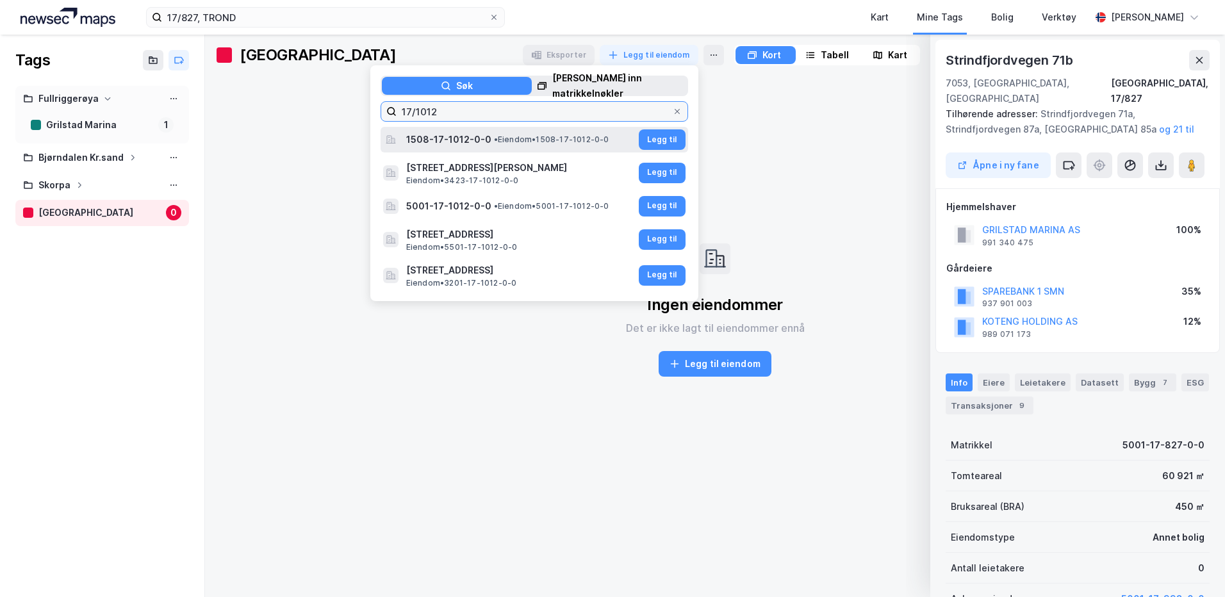
type input "17/1012"
click at [458, 145] on span "1508-17-1012-0-0" at bounding box center [448, 139] width 85 height 15
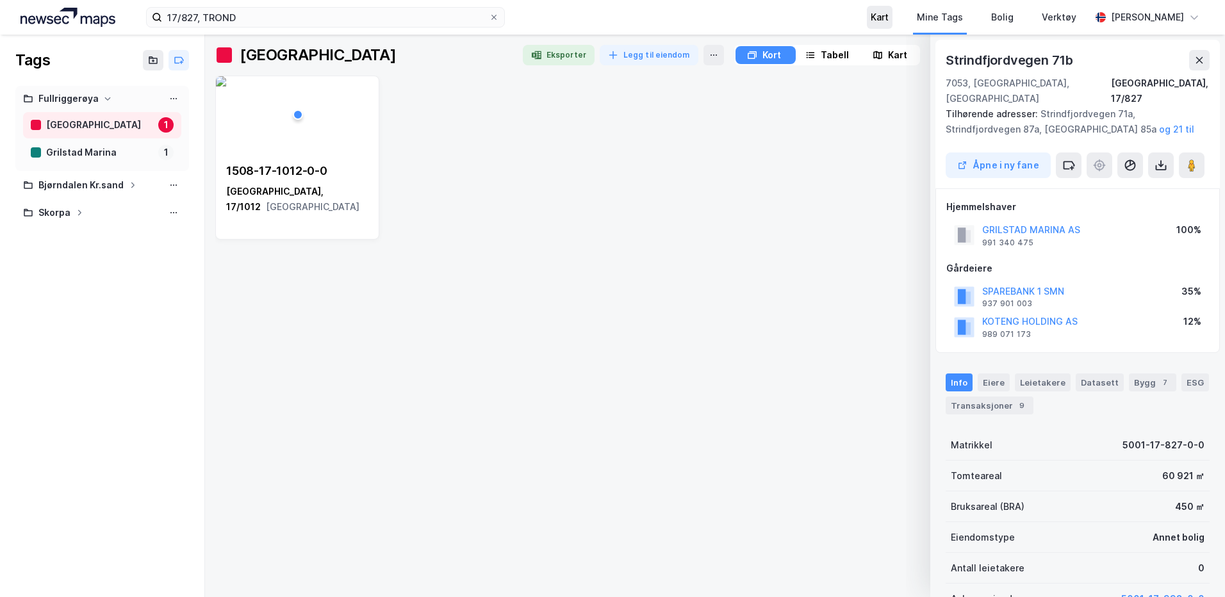
click at [889, 20] on div "Kart" at bounding box center [880, 17] width 18 height 15
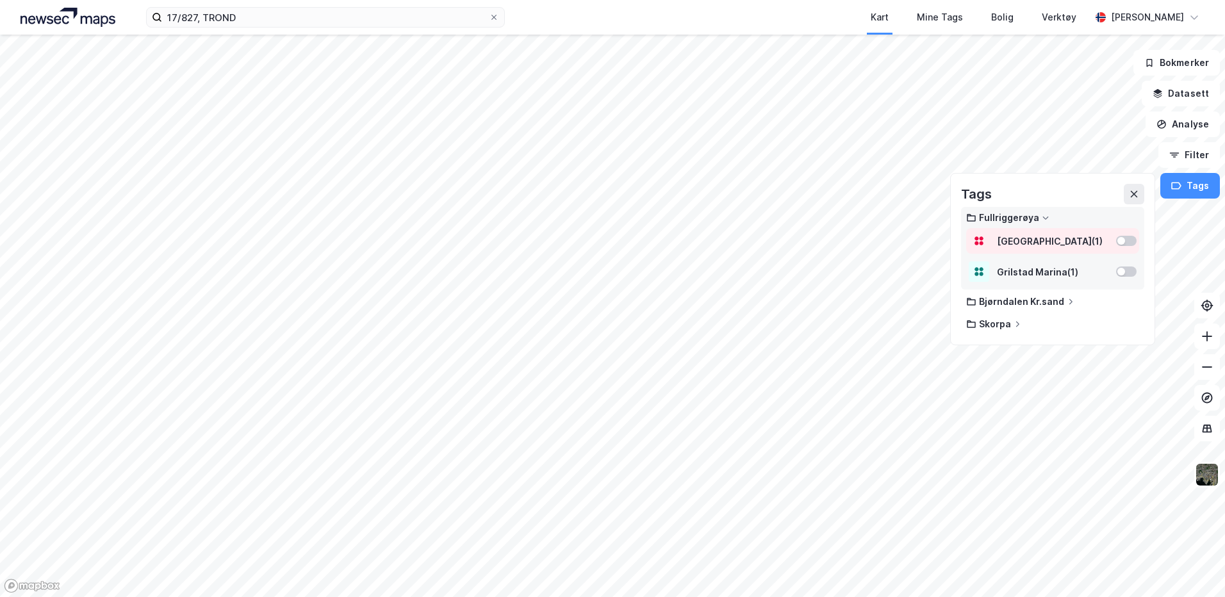
click at [1125, 241] on div at bounding box center [1121, 241] width 8 height 8
click at [1128, 275] on div at bounding box center [1126, 273] width 21 height 10
click at [1132, 246] on div at bounding box center [1132, 243] width 8 height 8
click at [1122, 241] on div at bounding box center [1121, 243] width 8 height 8
click at [944, 19] on div "Mine Tags" at bounding box center [940, 17] width 46 height 15
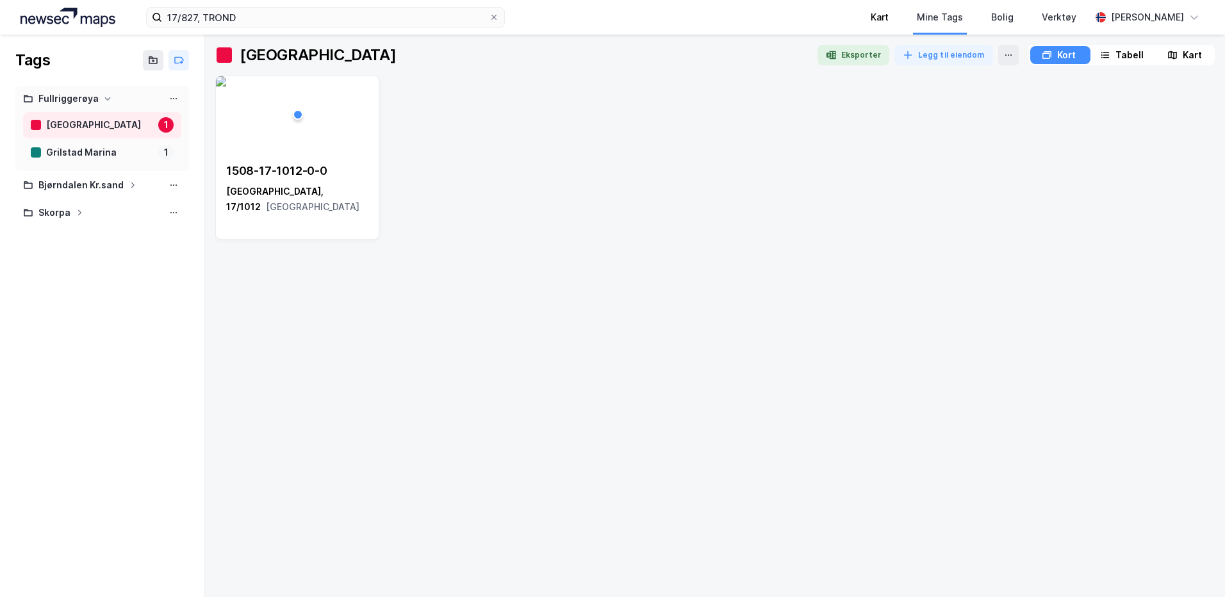
click at [869, 17] on div "Kart" at bounding box center [880, 17] width 46 height 35
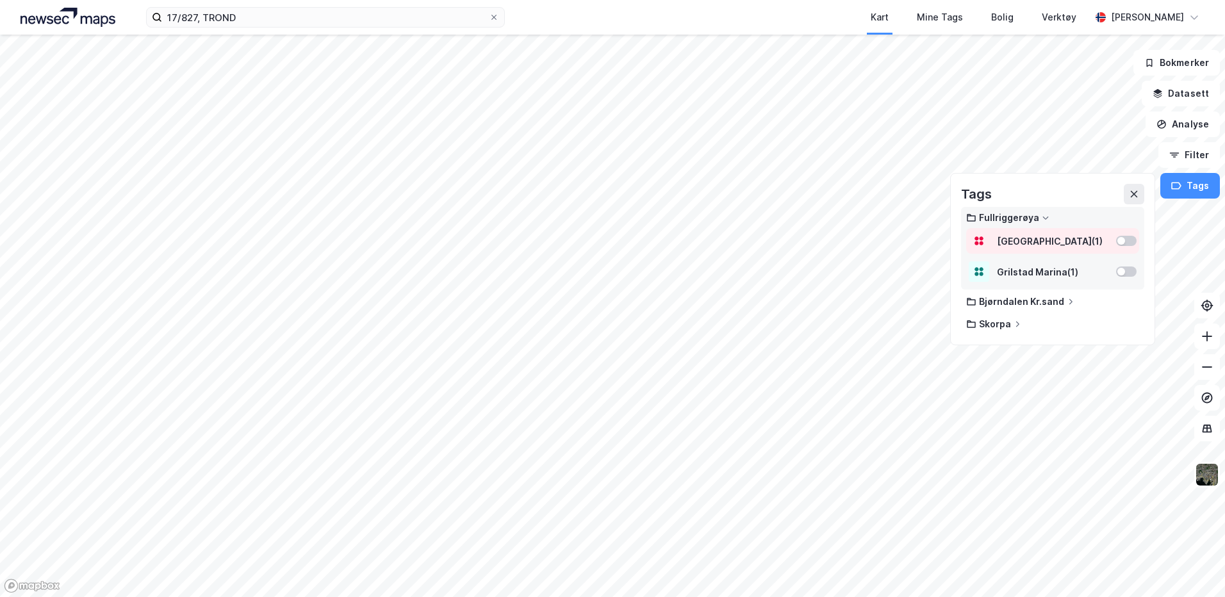
click at [1128, 242] on div at bounding box center [1126, 241] width 21 height 10
click at [1118, 276] on div at bounding box center [1126, 273] width 21 height 10
click at [1167, 90] on button "Datasett" at bounding box center [1181, 94] width 78 height 26
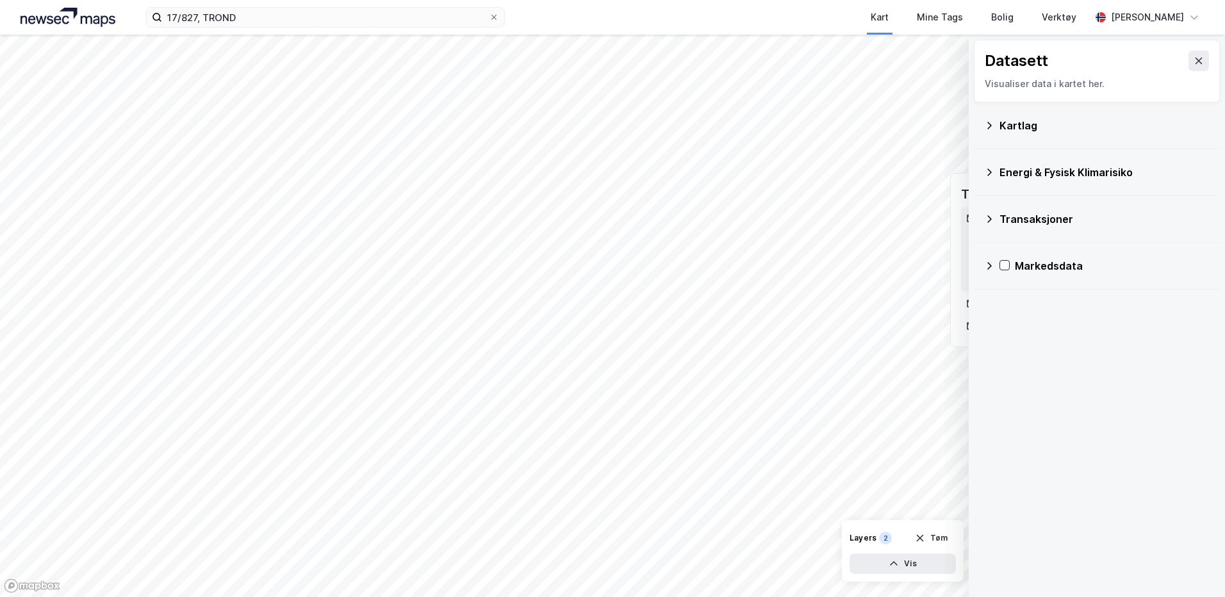
click at [1009, 119] on div "Kartlag" at bounding box center [1105, 125] width 210 height 15
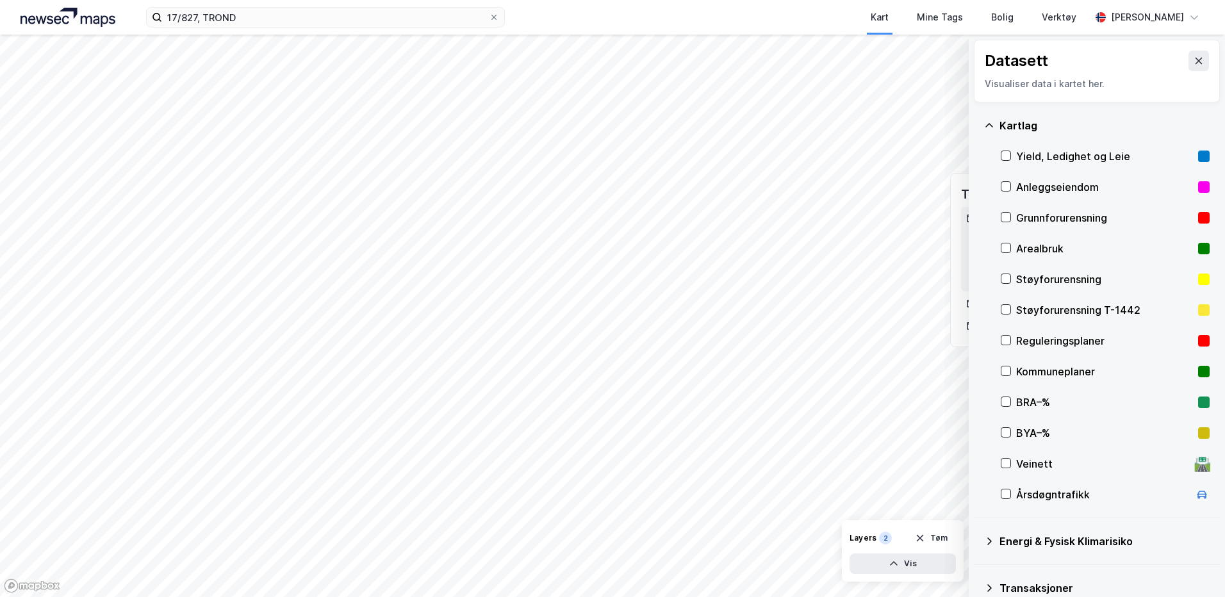
click at [1026, 342] on div "Reguleringsplaner" at bounding box center [1104, 340] width 177 height 15
click at [1194, 57] on icon at bounding box center [1199, 61] width 10 height 10
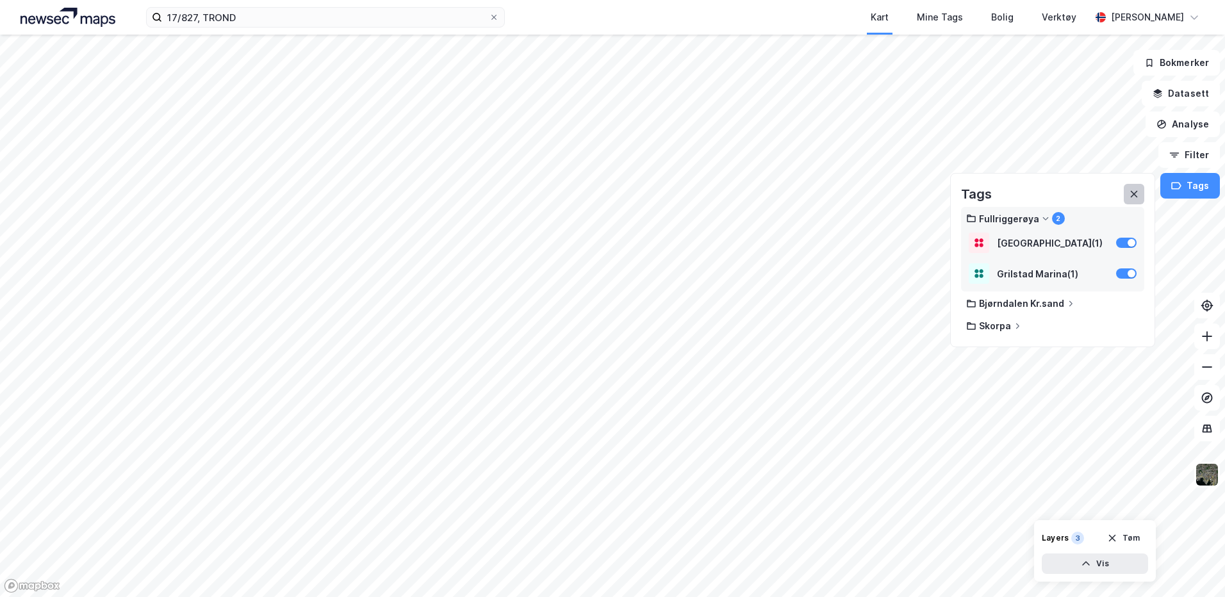
click at [1133, 193] on icon at bounding box center [1134, 194] width 10 height 10
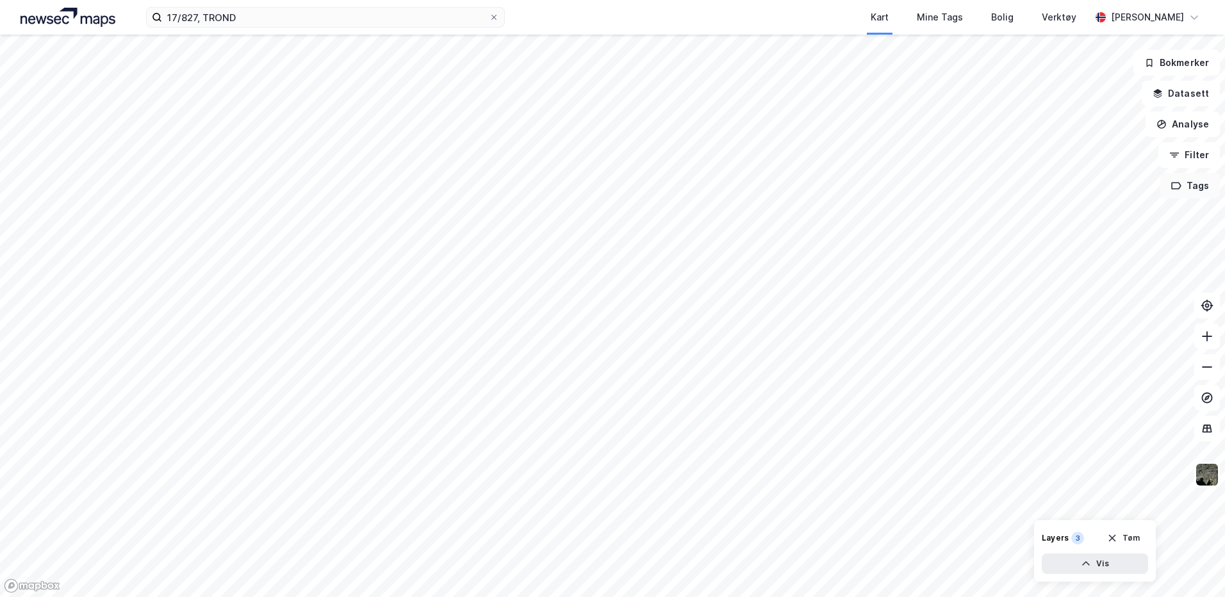
click at [1183, 188] on button "Tags" at bounding box center [1190, 186] width 60 height 26
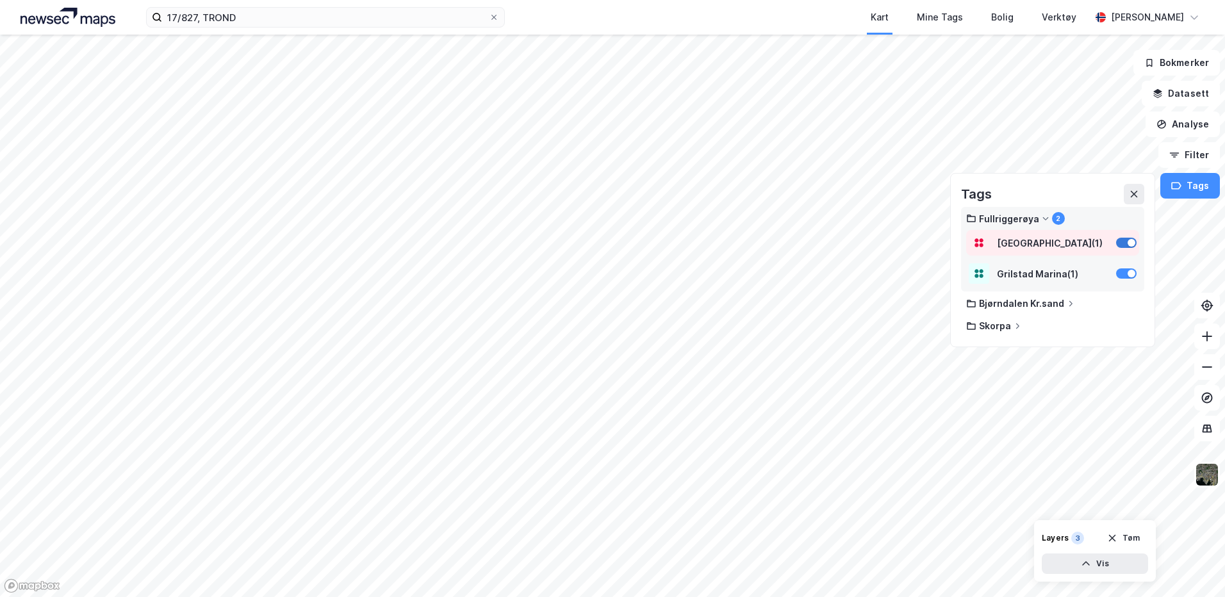
click at [1128, 245] on div at bounding box center [1126, 243] width 21 height 10
click at [1124, 274] on div at bounding box center [1126, 273] width 21 height 10
click at [1124, 274] on div at bounding box center [1121, 272] width 8 height 8
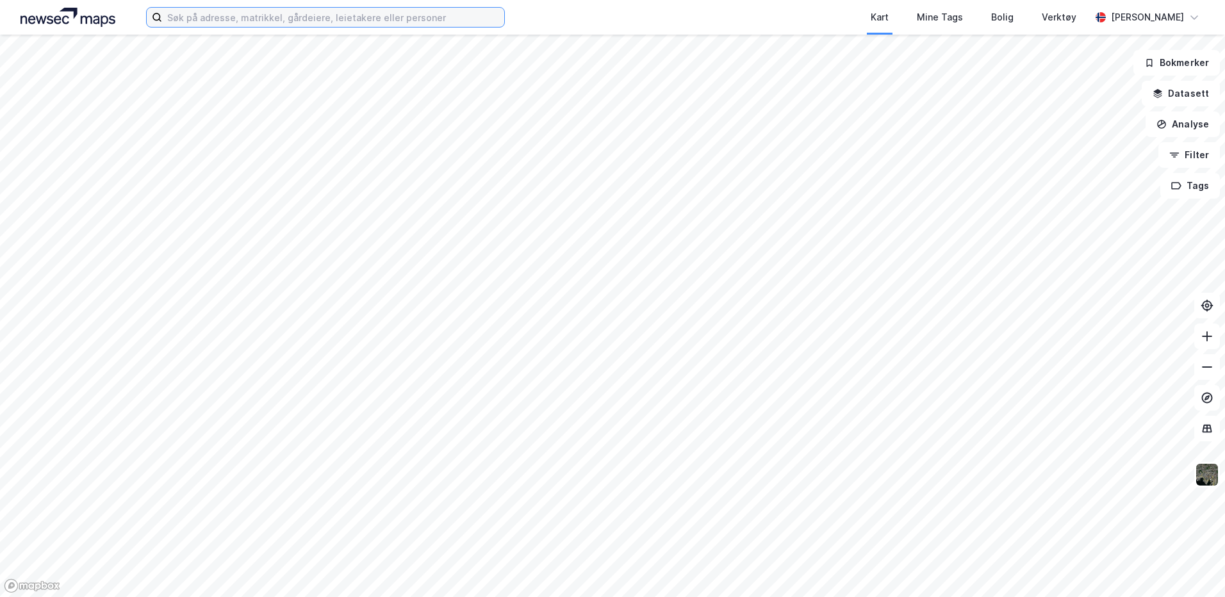
click at [270, 8] on input at bounding box center [333, 17] width 342 height 19
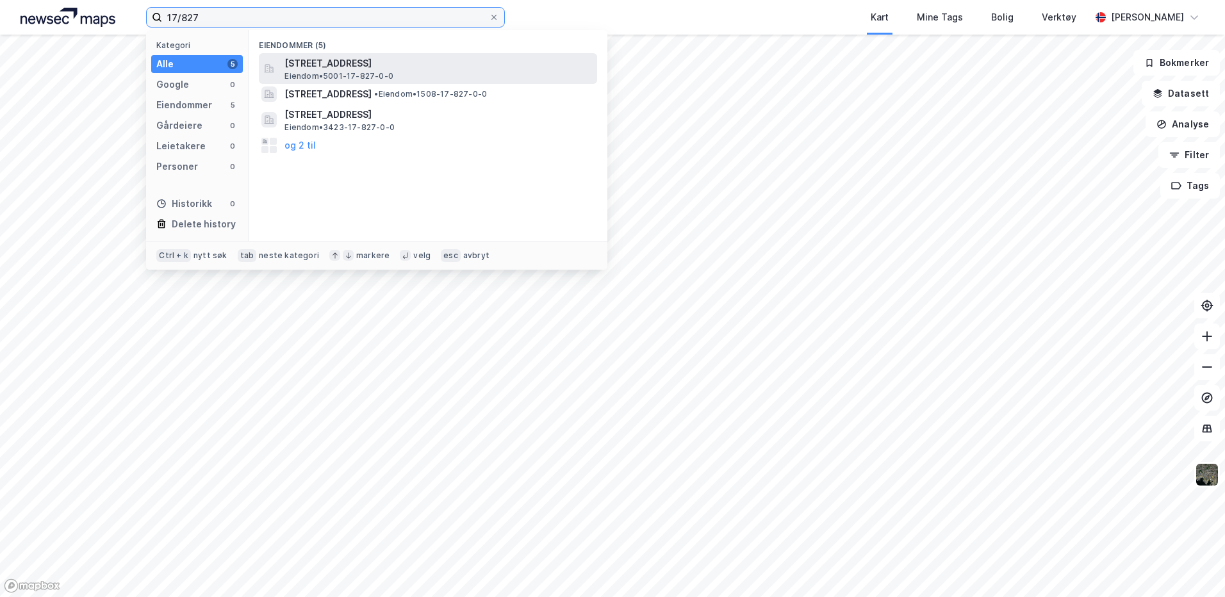
type input "17/827"
click at [338, 63] on span "[STREET_ADDRESS]" at bounding box center [438, 63] width 308 height 15
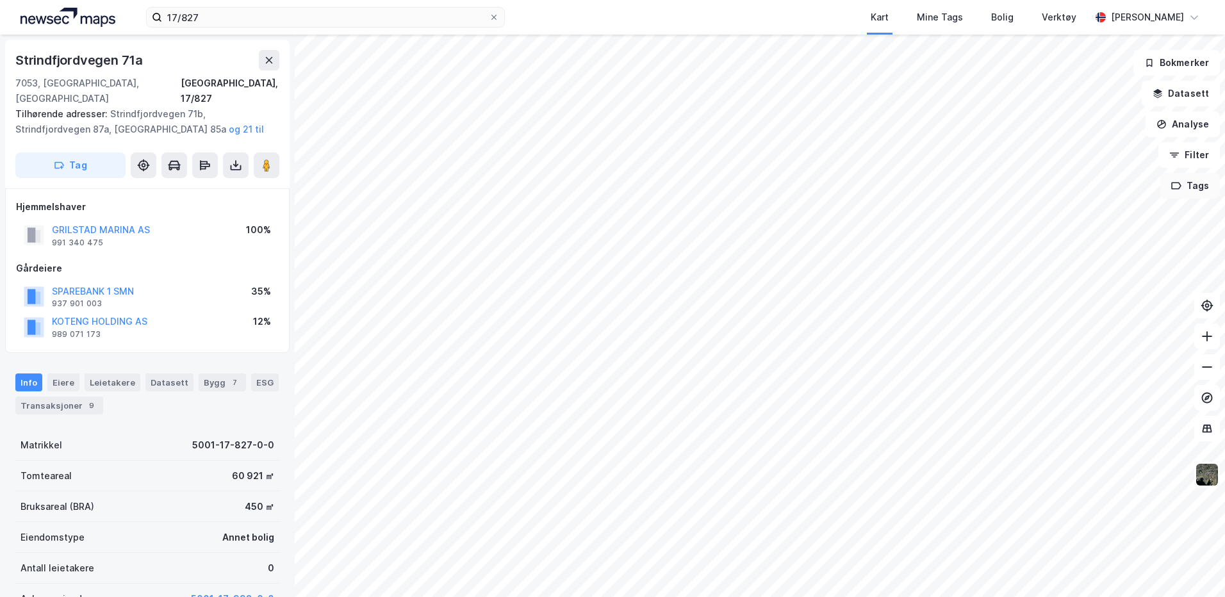
click at [1178, 188] on icon "button" at bounding box center [1176, 186] width 9 height 6
click at [1033, 218] on div "Fullriggerøya" at bounding box center [1009, 217] width 60 height 11
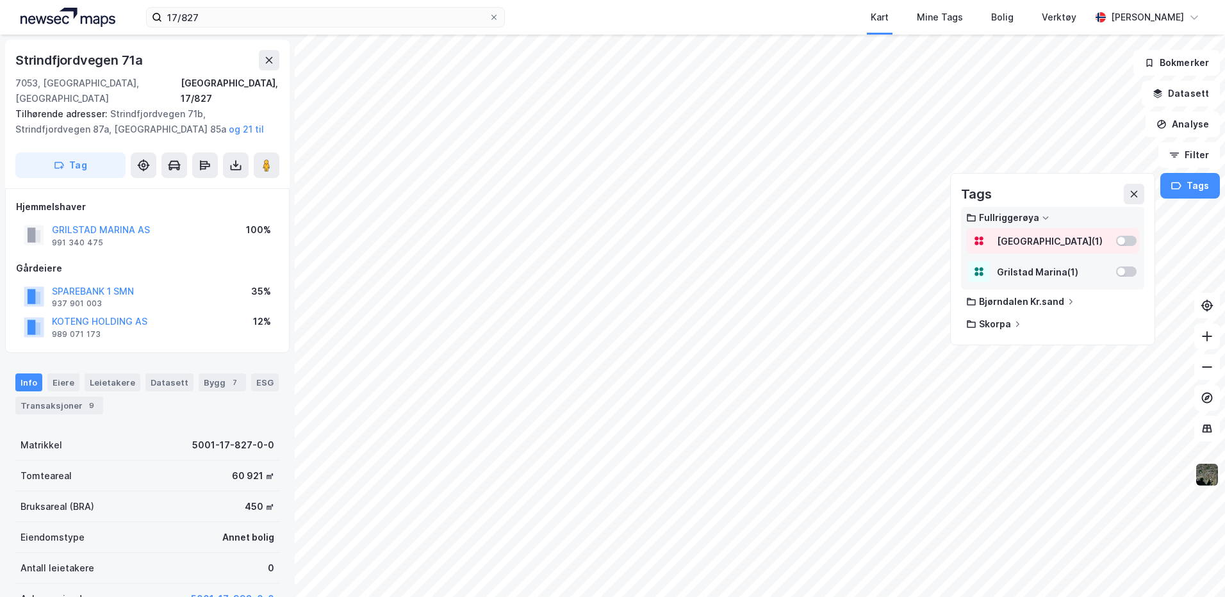
click at [1117, 240] on div at bounding box center [1126, 241] width 21 height 10
click at [1123, 272] on div at bounding box center [1121, 274] width 8 height 8
click at [1133, 240] on div at bounding box center [1132, 243] width 8 height 8
click at [1130, 274] on div at bounding box center [1132, 274] width 8 height 8
click at [944, 15] on div "Mine Tags" at bounding box center [940, 17] width 46 height 15
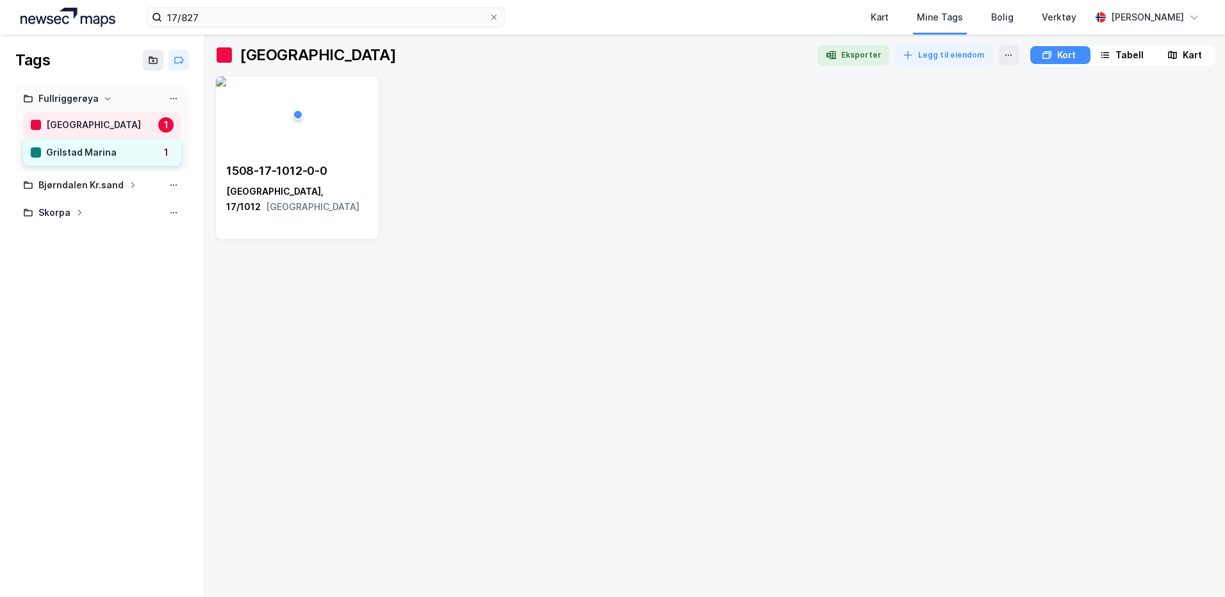
click at [83, 142] on div "Grilstad Marina 1" at bounding box center [102, 153] width 158 height 26
click at [94, 124] on div "[GEOGRAPHIC_DATA]" at bounding box center [99, 125] width 107 height 16
click at [94, 158] on div "Grilstad Marina" at bounding box center [99, 153] width 107 height 16
click at [94, 122] on div "[GEOGRAPHIC_DATA]" at bounding box center [99, 125] width 107 height 16
click at [68, 152] on div "Grilstad Marina" at bounding box center [99, 153] width 107 height 16
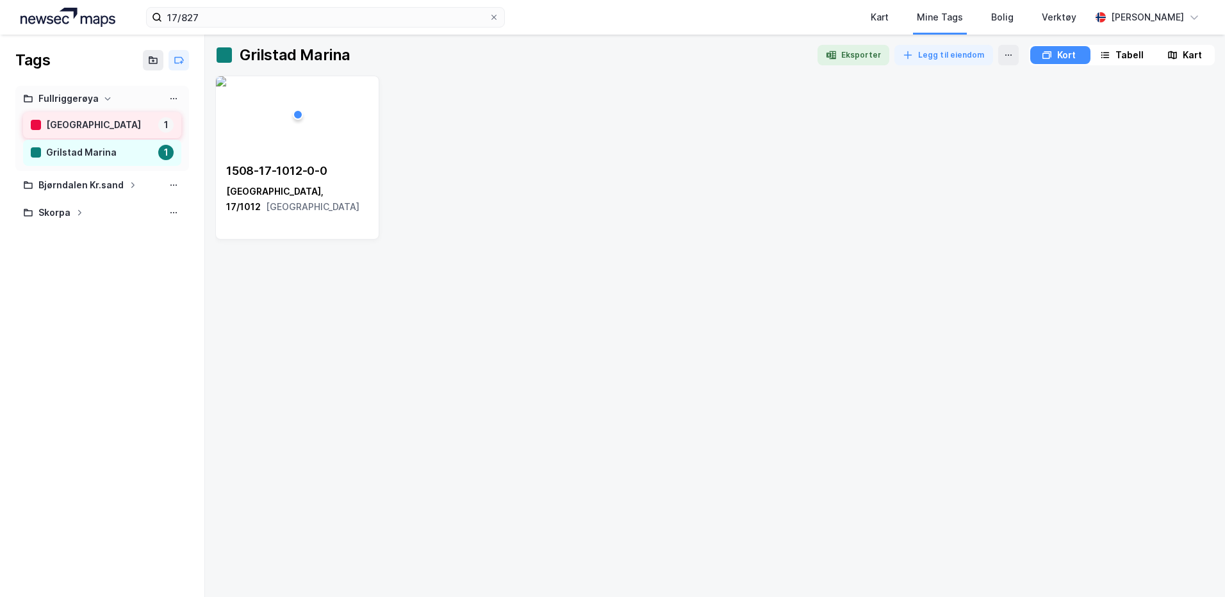
click at [68, 129] on div "[GEOGRAPHIC_DATA]" at bounding box center [99, 125] width 107 height 16
click at [71, 152] on div "Grilstad Marina" at bounding box center [99, 153] width 107 height 16
click at [72, 130] on div "[GEOGRAPHIC_DATA]" at bounding box center [99, 125] width 107 height 16
click at [882, 19] on div "Kart" at bounding box center [880, 17] width 18 height 15
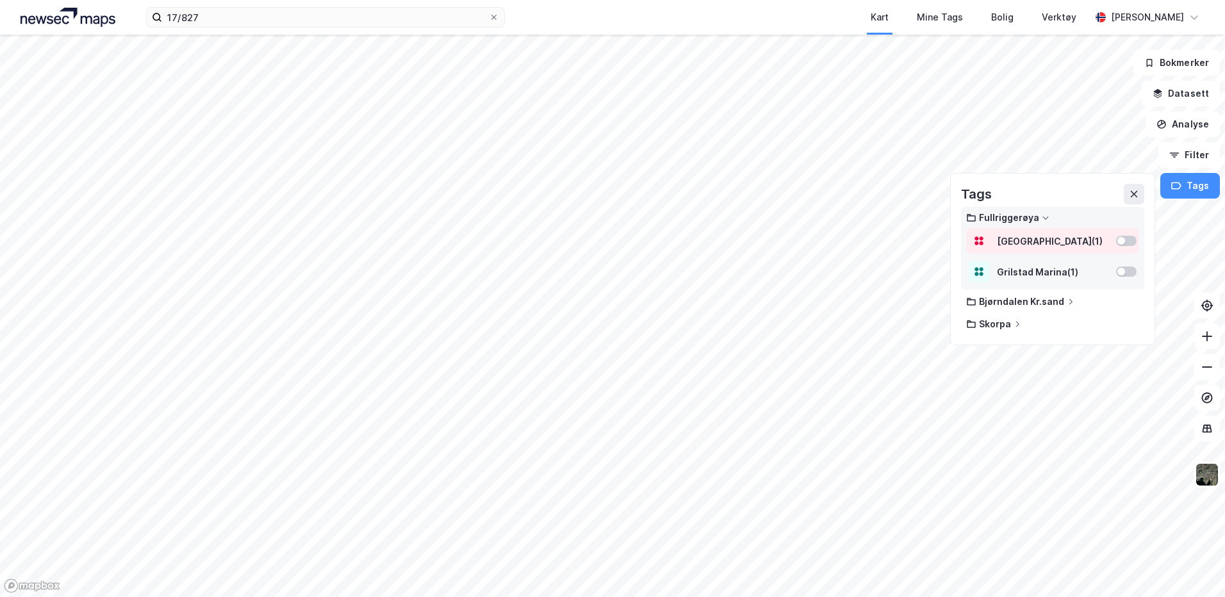
click at [1119, 237] on div at bounding box center [1126, 241] width 21 height 10
click at [1120, 236] on div "Trondheim kommune ( 1 )" at bounding box center [1052, 243] width 173 height 26
click at [1163, 94] on icon "button" at bounding box center [1158, 93] width 10 height 10
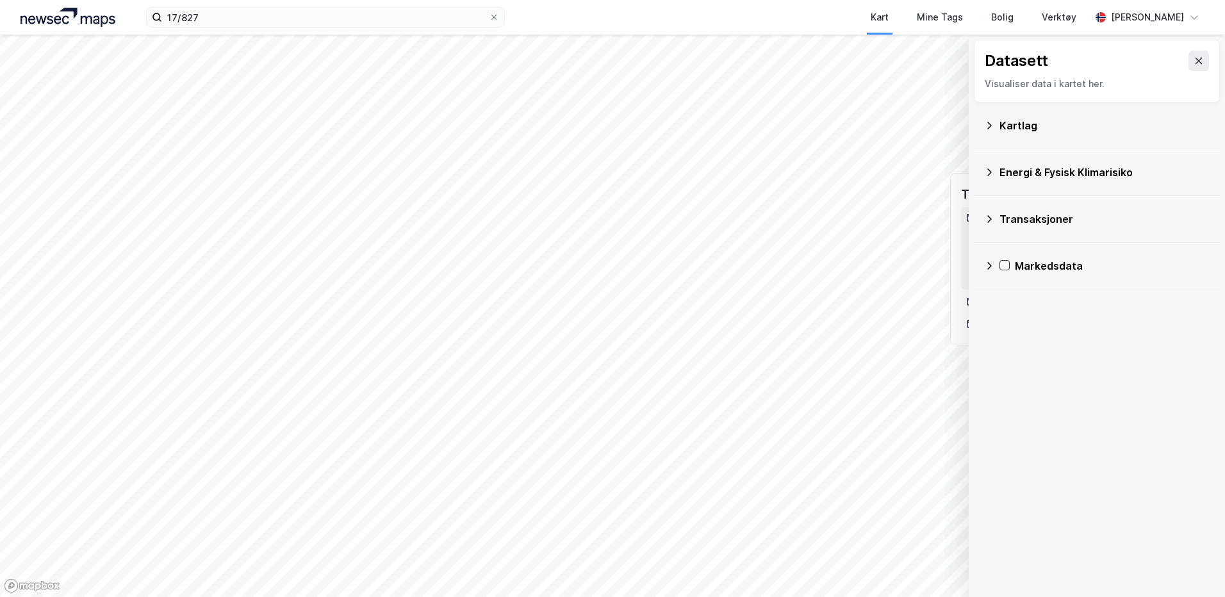
click at [1013, 123] on div "Kartlag" at bounding box center [1105, 125] width 210 height 15
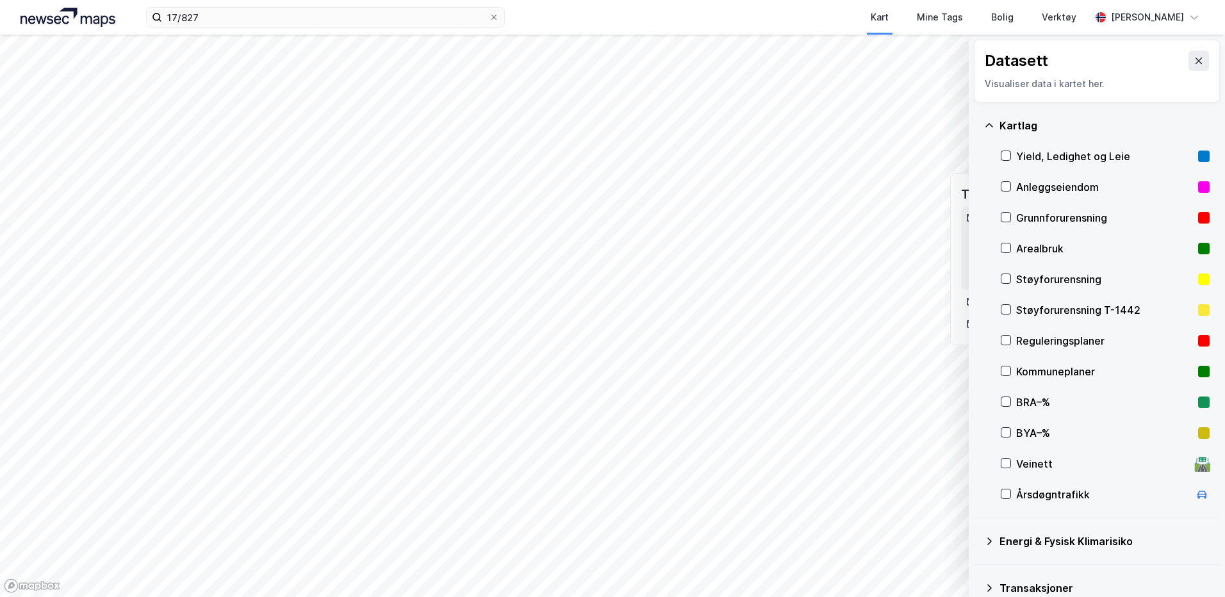
click at [1033, 343] on div "Reguleringsplaner" at bounding box center [1104, 340] width 177 height 15
click at [1023, 368] on div "Kommuneplaner" at bounding box center [1104, 371] width 177 height 15
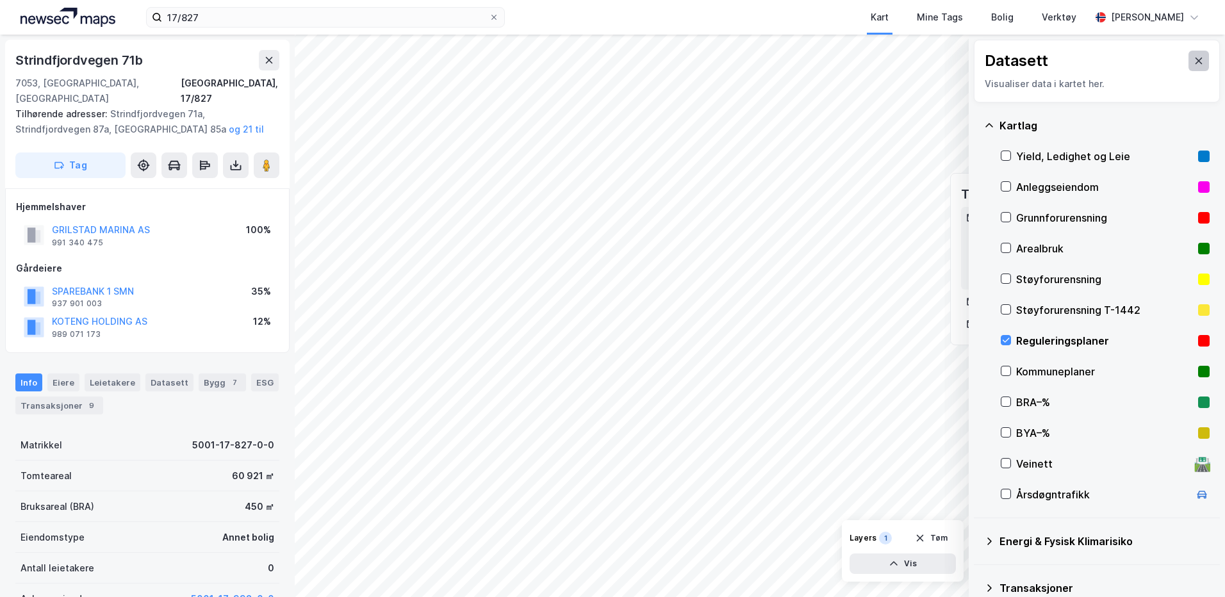
click at [1189, 56] on button at bounding box center [1199, 61] width 21 height 21
